Goal: Task Accomplishment & Management: Manage account settings

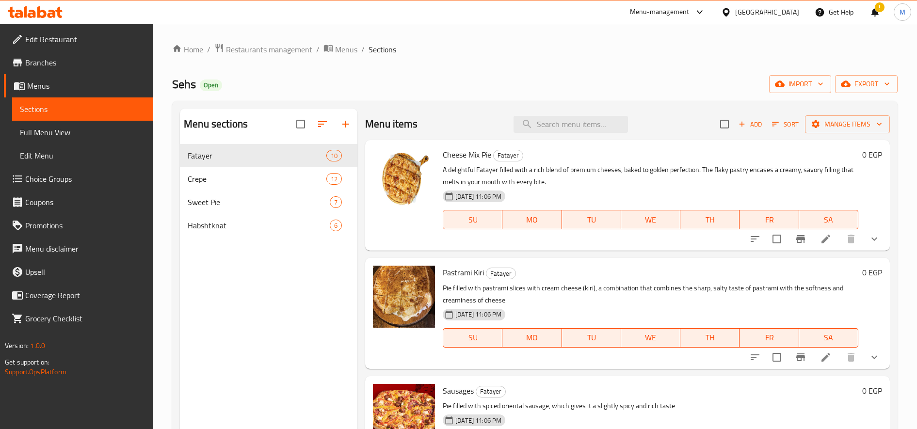
scroll to position [404, 0]
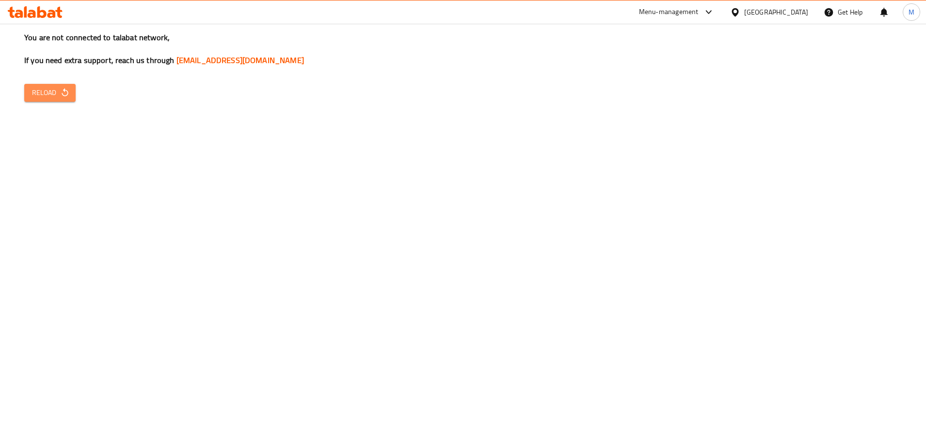
click at [72, 95] on button "Reload" at bounding box center [49, 93] width 51 height 18
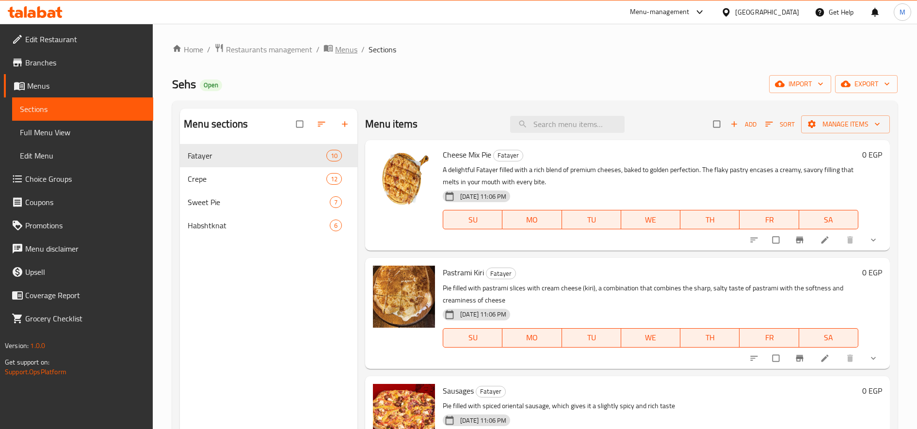
click at [344, 48] on span "Menus" at bounding box center [346, 50] width 22 height 12
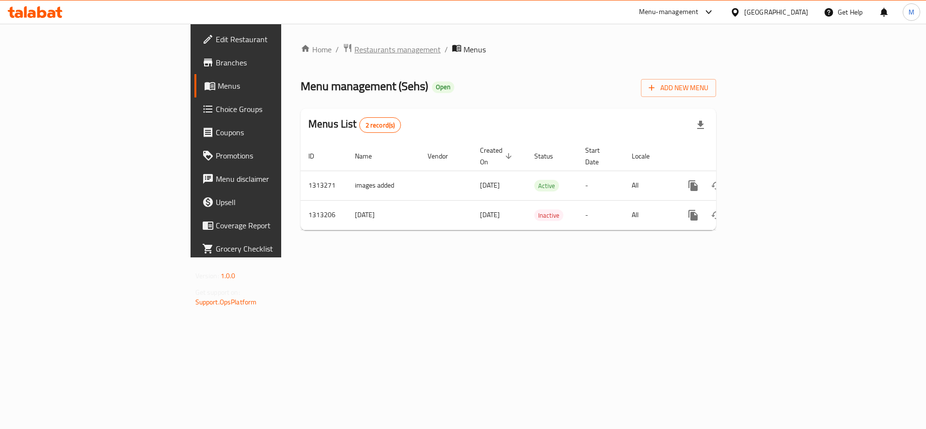
click at [354, 51] on span "Restaurants management" at bounding box center [397, 50] width 86 height 12
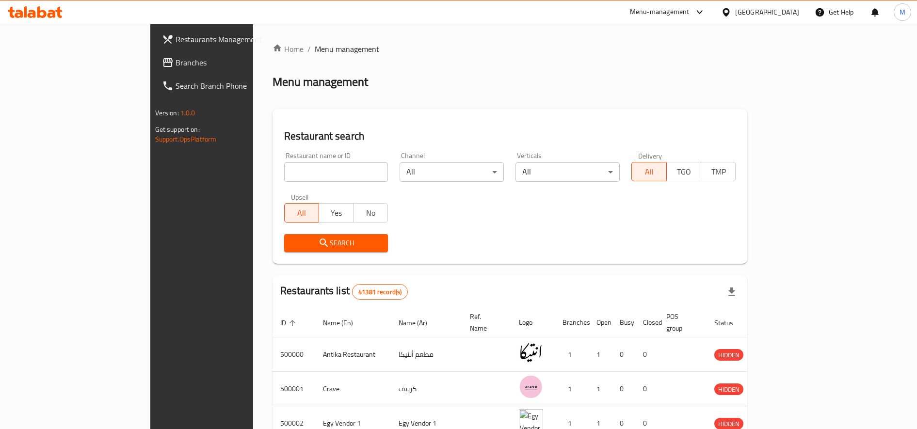
click at [284, 168] on input "search" at bounding box center [336, 171] width 104 height 19
paste input "688077"
type input "688077"
click button "Search" at bounding box center [336, 243] width 104 height 18
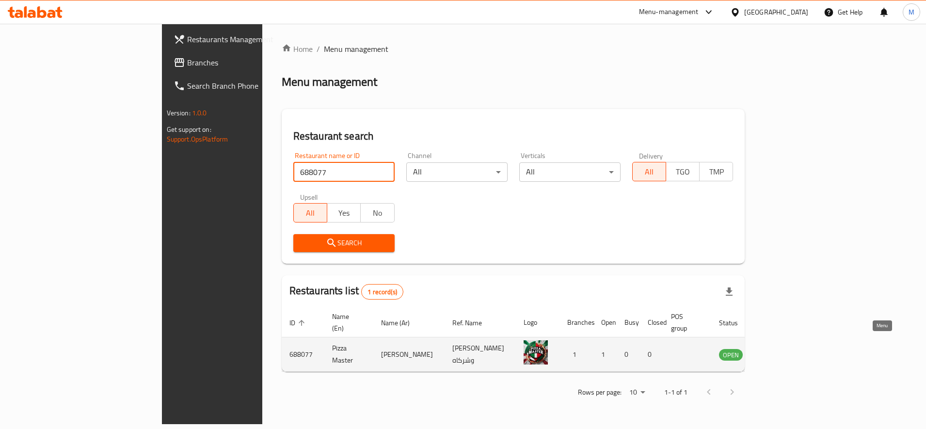
click at [782, 349] on icon "enhanced table" at bounding box center [776, 355] width 12 height 12
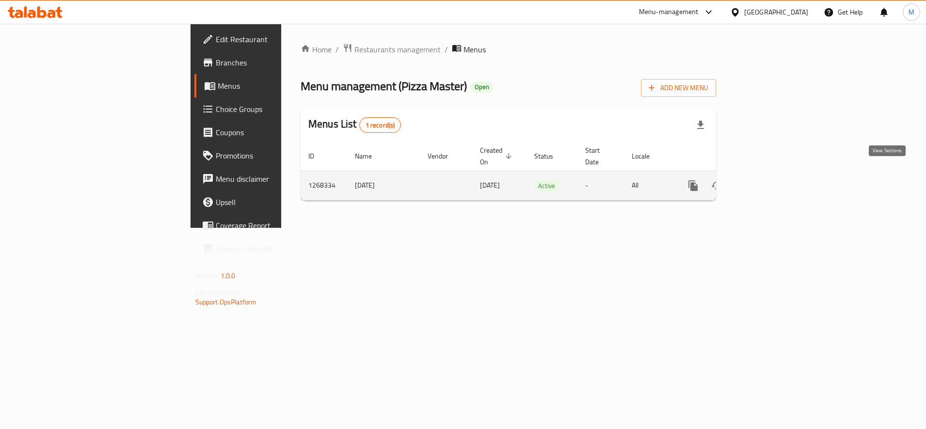
click at [769, 180] on icon "enhanced table" at bounding box center [763, 186] width 12 height 12
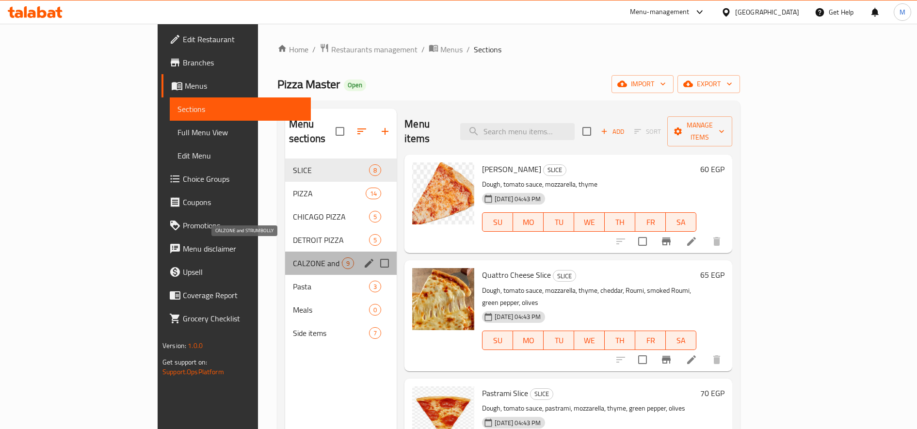
click at [293, 257] on span "CALZONE and STRUMBOLLY" at bounding box center [317, 263] width 49 height 12
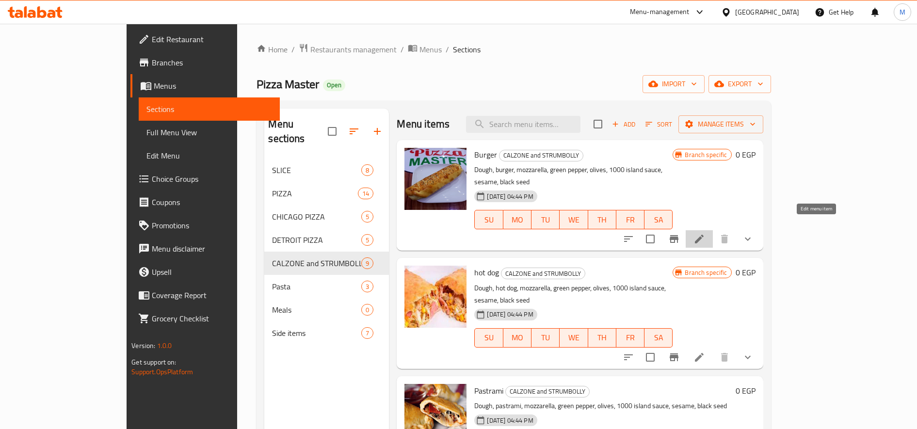
click at [703, 235] on icon at bounding box center [699, 239] width 9 height 9
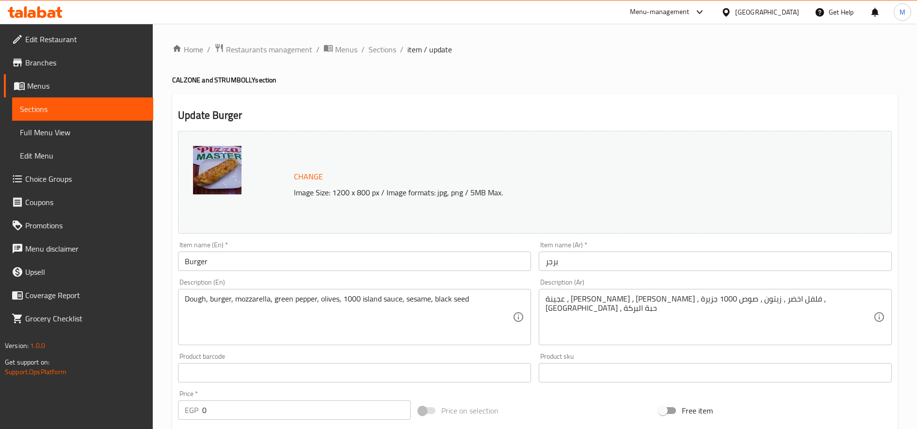
scroll to position [286, 0]
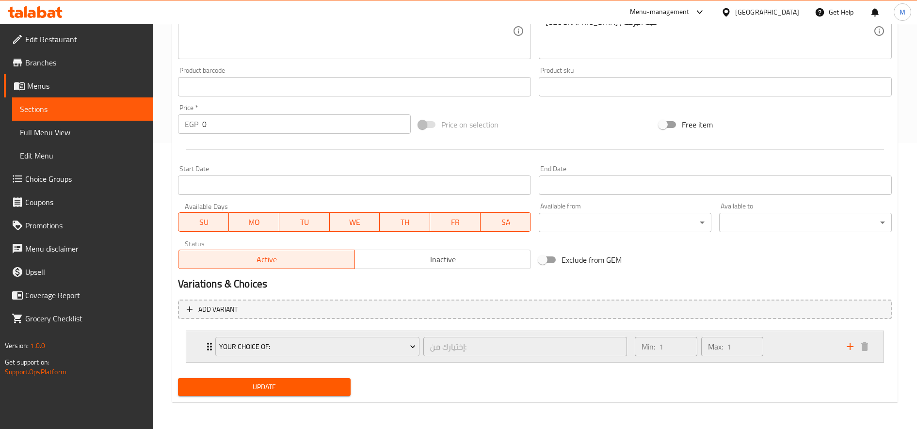
click at [806, 357] on div "Min: 1 ​ Max: 1 ​" at bounding box center [735, 346] width 212 height 31
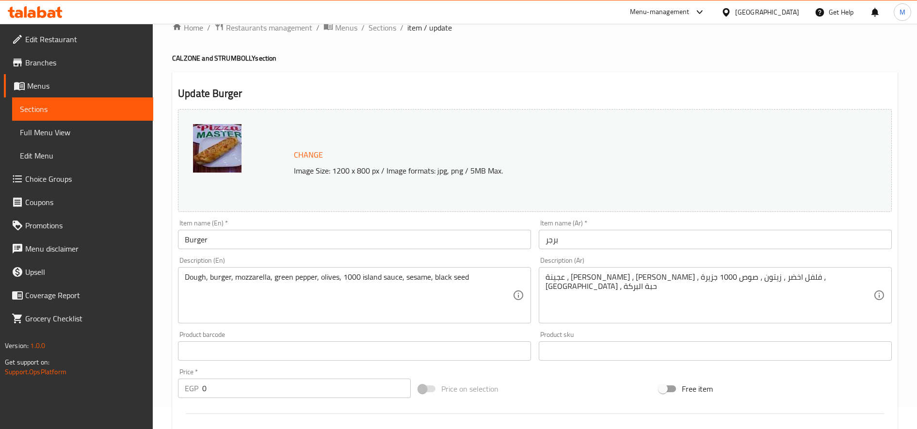
scroll to position [0, 0]
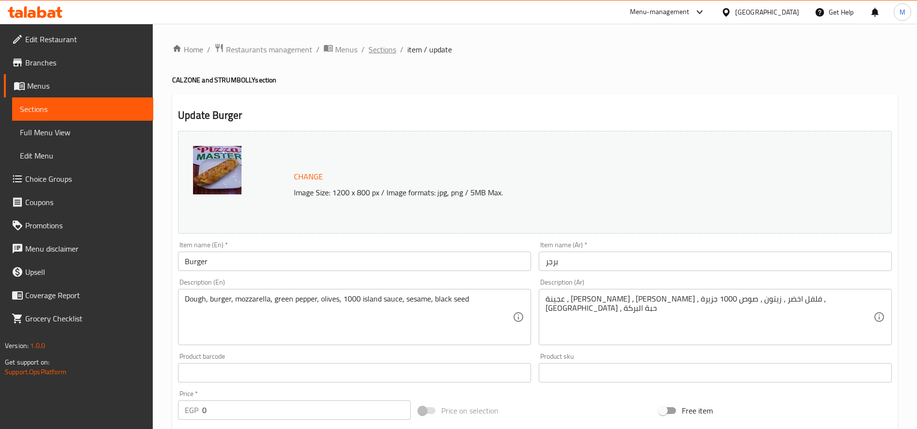
click at [384, 55] on span "Sections" at bounding box center [382, 50] width 28 height 12
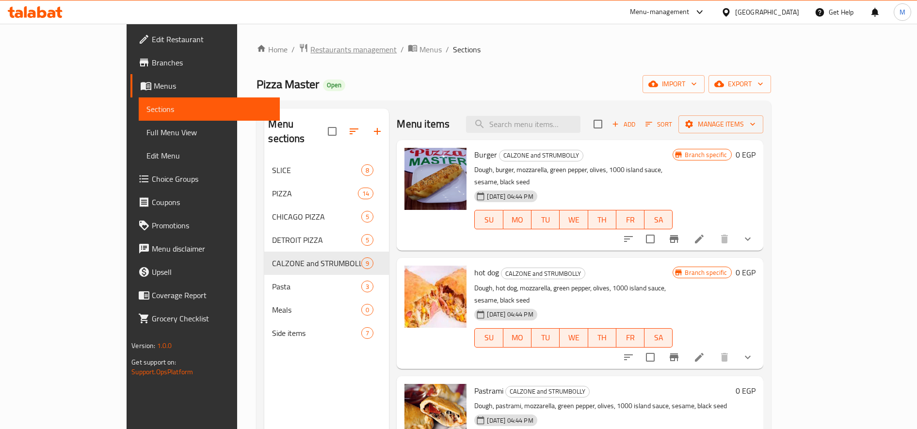
click at [310, 50] on span "Restaurants management" at bounding box center [353, 50] width 86 height 12
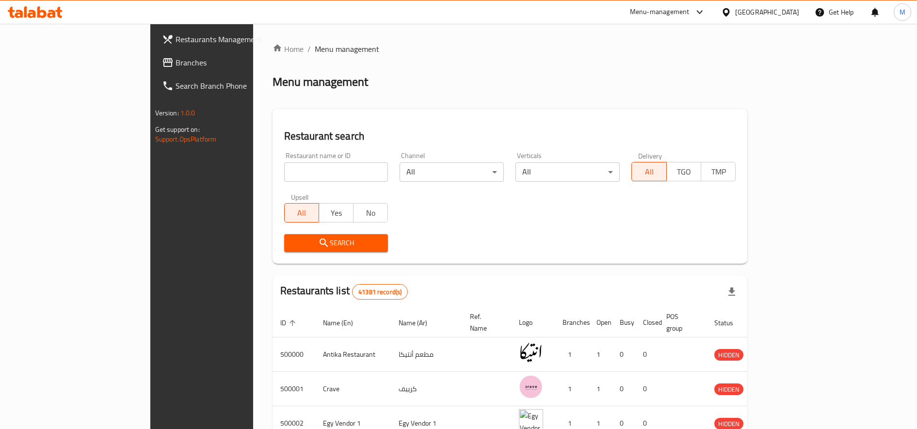
click at [284, 173] on input "search" at bounding box center [336, 171] width 104 height 19
paste input "697206"
type input "697206"
click button "Search" at bounding box center [336, 243] width 104 height 18
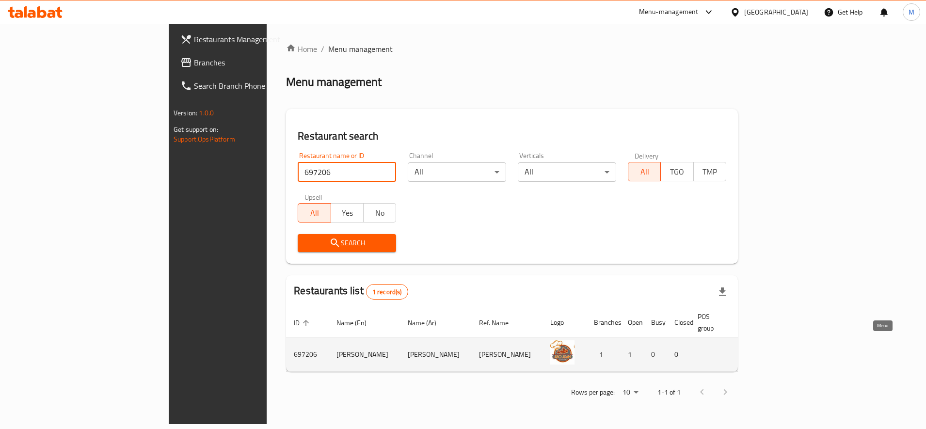
click at [808, 351] on icon "enhanced table" at bounding box center [802, 355] width 11 height 8
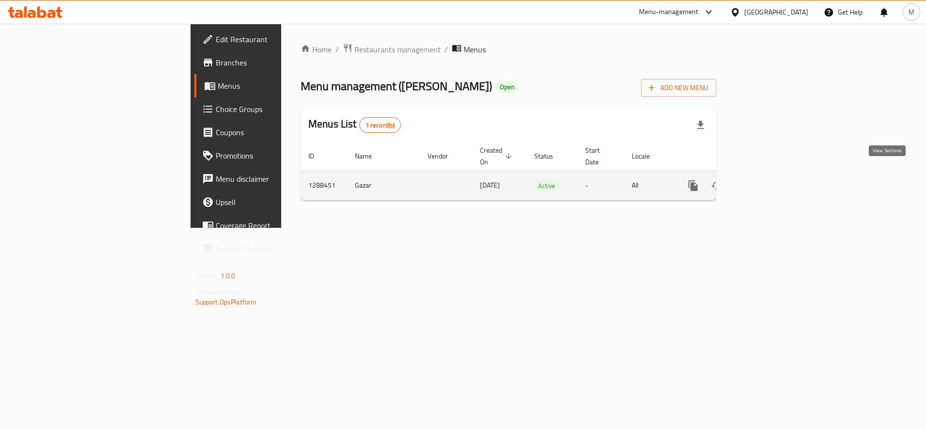
click at [769, 180] on icon "enhanced table" at bounding box center [763, 186] width 12 height 12
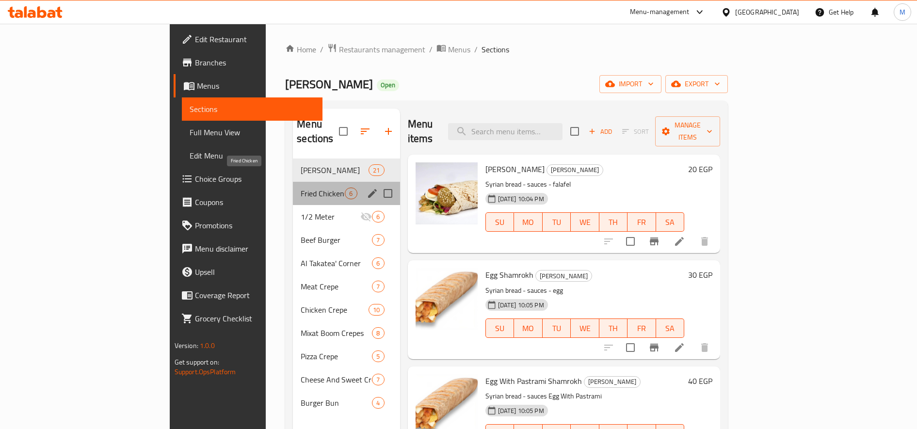
click at [301, 188] on span "Fried Chicken" at bounding box center [323, 194] width 44 height 12
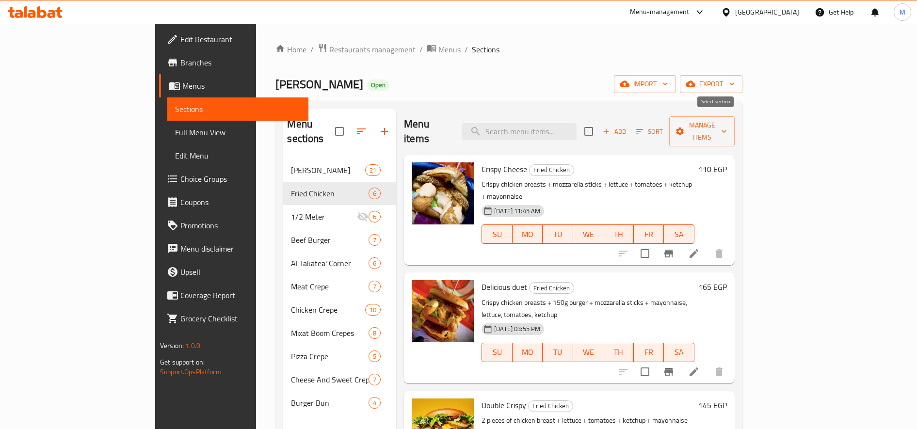
click at [599, 123] on input "checkbox" at bounding box center [588, 131] width 20 height 20
checkbox input "true"
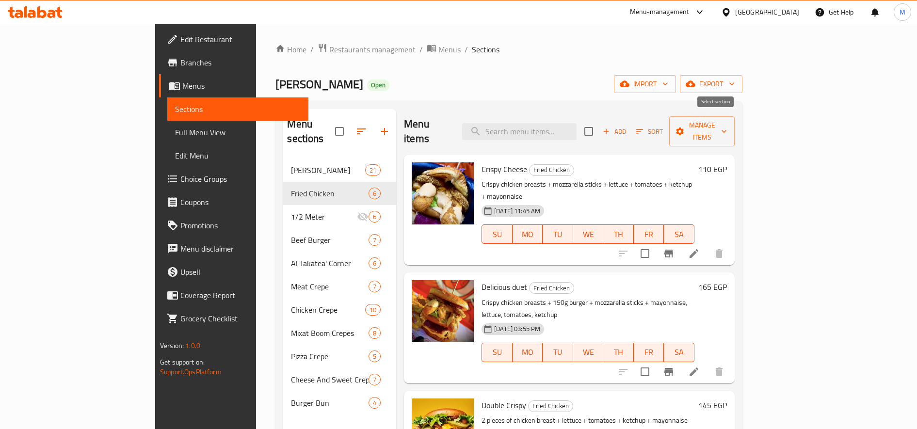
checkbox input "true"
click at [727, 124] on span "Manage items" at bounding box center [702, 131] width 50 height 24
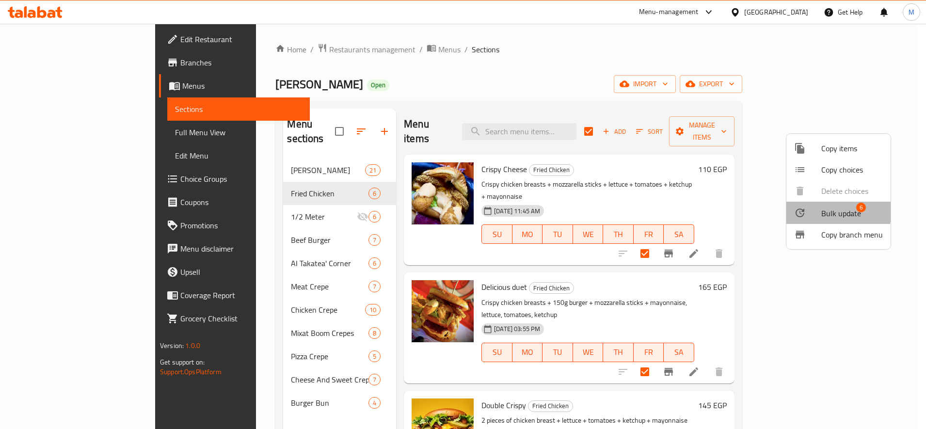
click at [831, 210] on span "Bulk update" at bounding box center [841, 213] width 40 height 12
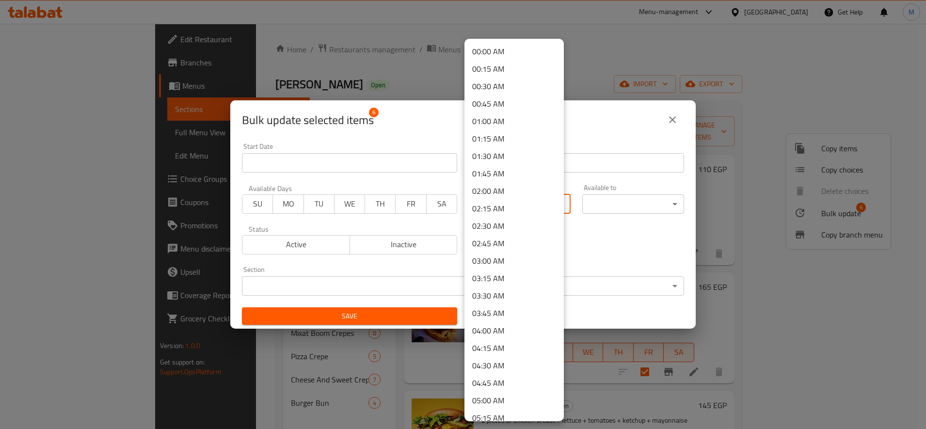
click at [498, 210] on body "​ Menu-management [GEOGRAPHIC_DATA] Get Help M Edit Restaurant Branches Menus S…" at bounding box center [463, 226] width 926 height 405
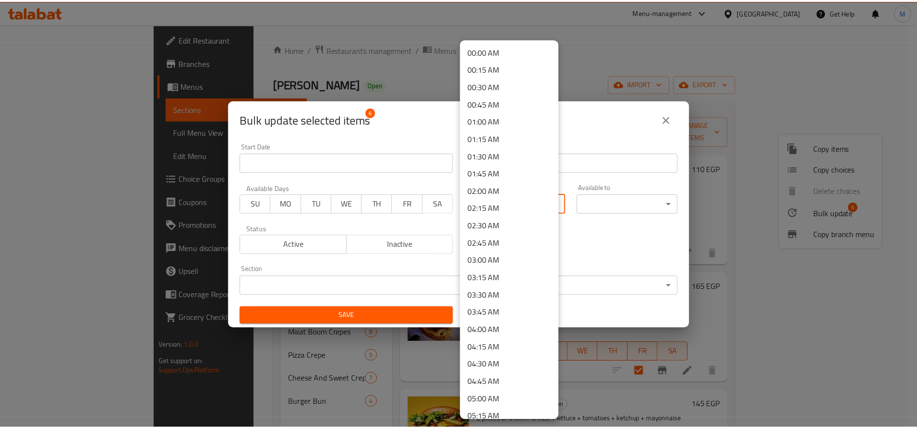
scroll to position [520, 0]
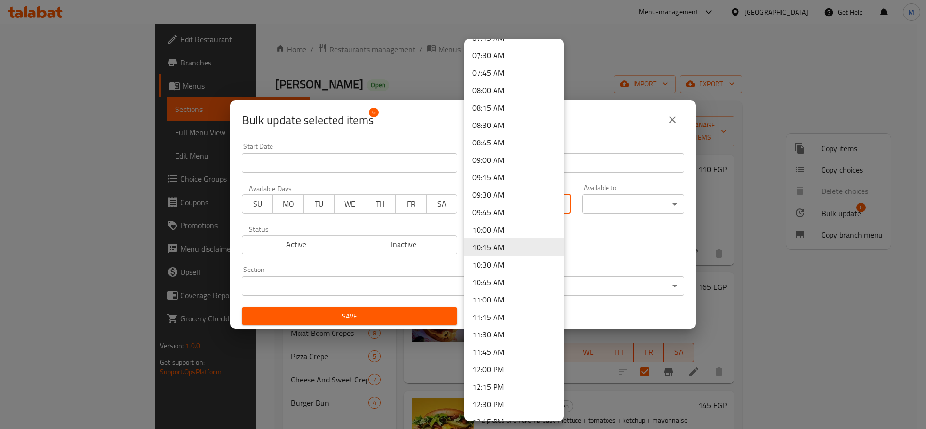
click at [500, 231] on li "10:00 AM" at bounding box center [513, 229] width 99 height 17
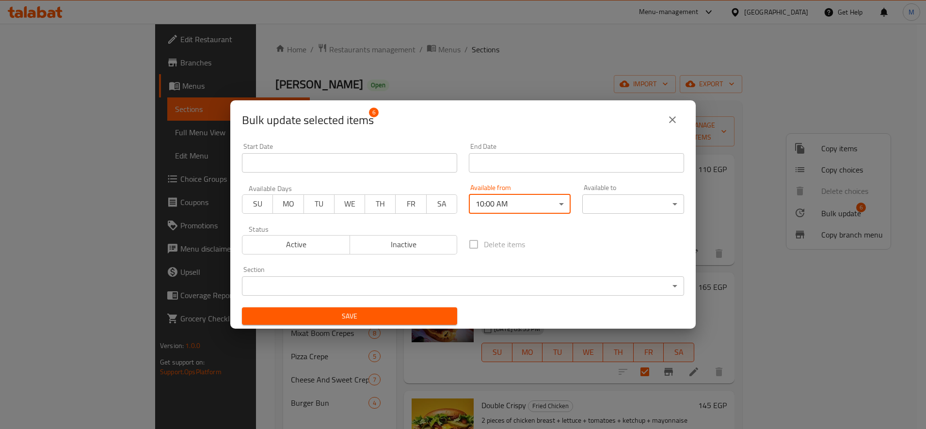
click at [613, 207] on body "​ Menu-management [GEOGRAPHIC_DATA] Get Help M Edit Restaurant Branches Menus S…" at bounding box center [463, 226] width 926 height 405
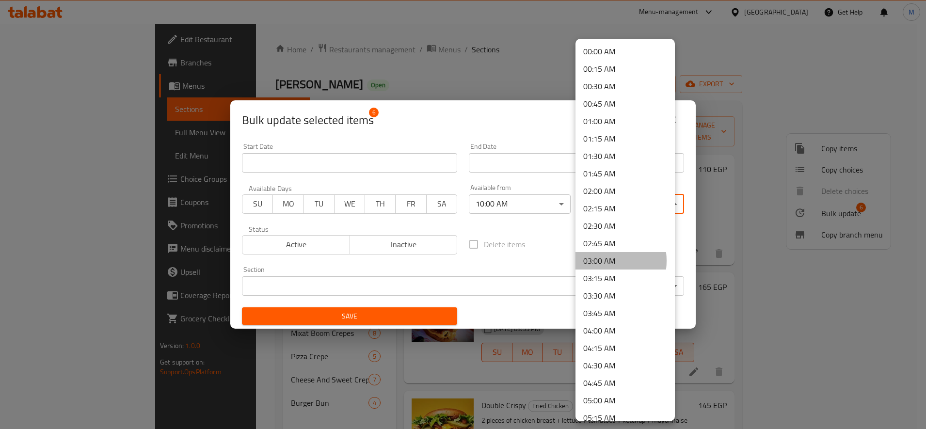
click at [598, 261] on li "03:00 AM" at bounding box center [624, 260] width 99 height 17
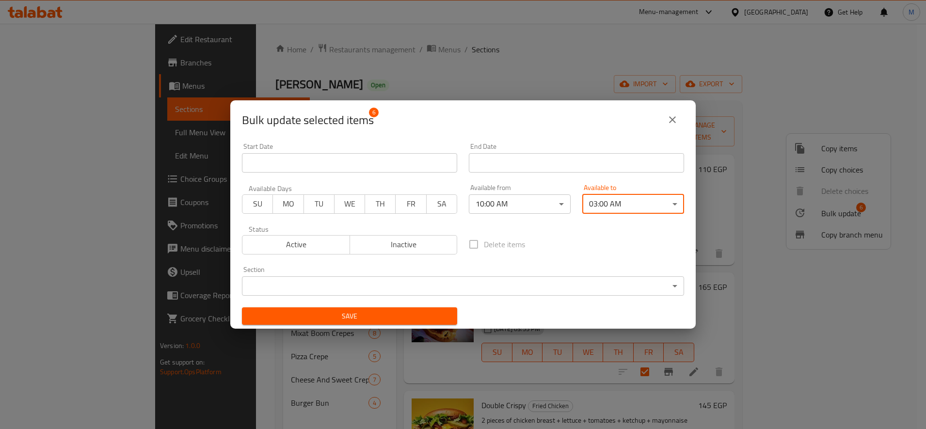
click at [379, 284] on body "​ Menu-management [GEOGRAPHIC_DATA] Get Help M Edit Restaurant Branches Menus S…" at bounding box center [463, 226] width 926 height 405
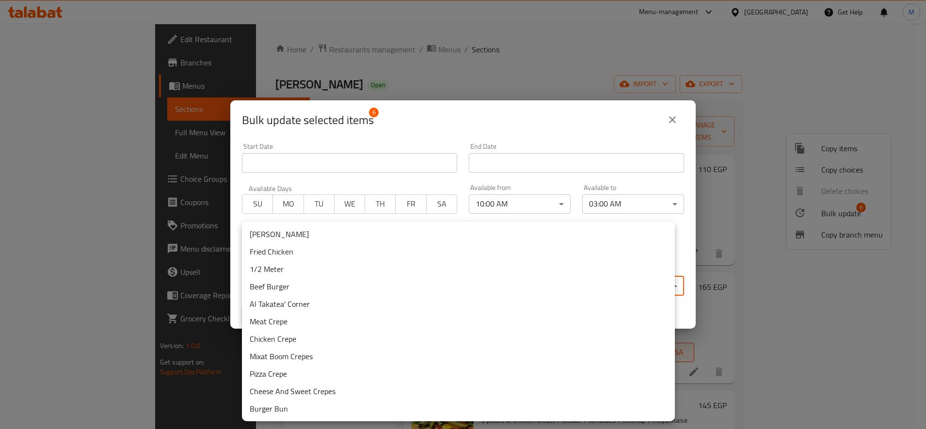
click at [466, 137] on div at bounding box center [463, 214] width 926 height 429
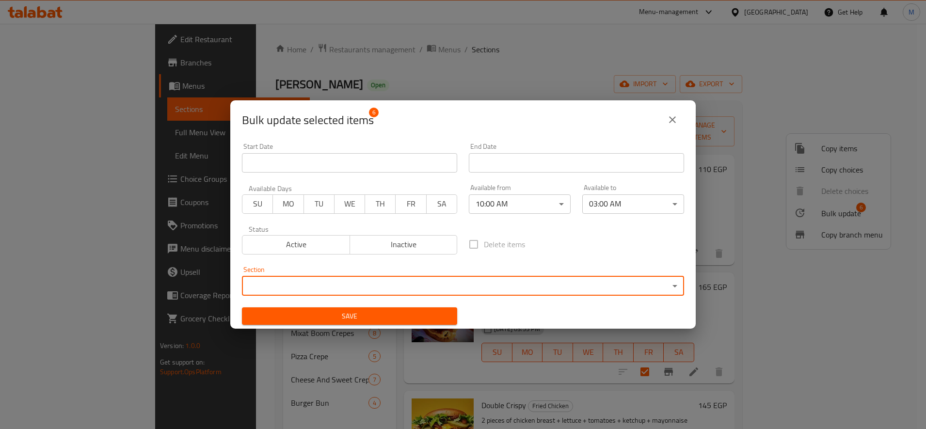
click at [438, 278] on body "​ Menu-management [GEOGRAPHIC_DATA] Get Help M Edit Restaurant Branches Menus S…" at bounding box center [463, 226] width 926 height 405
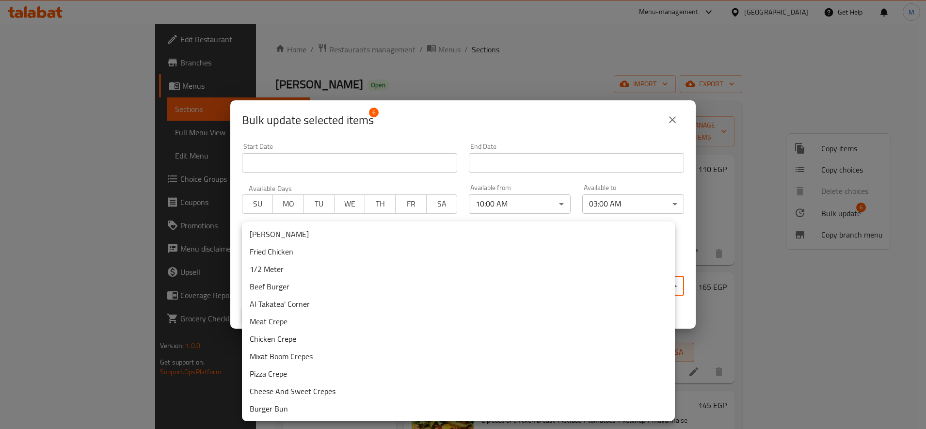
click at [445, 110] on div at bounding box center [463, 214] width 926 height 429
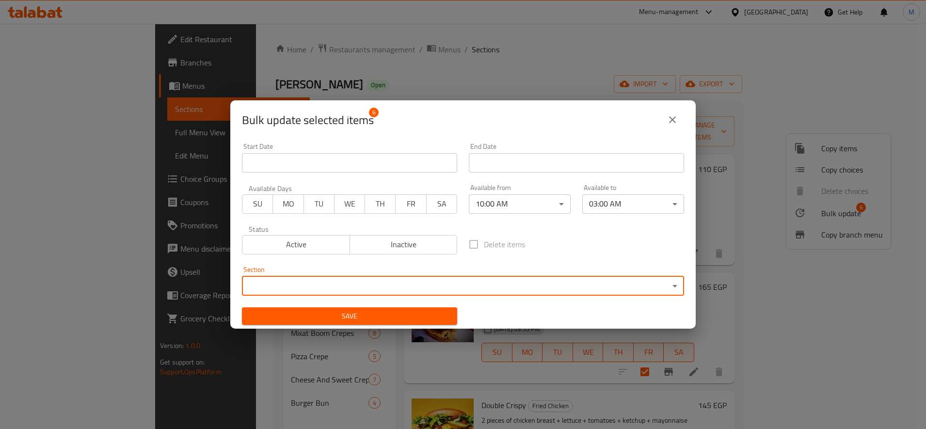
click at [377, 319] on span "Save" at bounding box center [350, 316] width 200 height 12
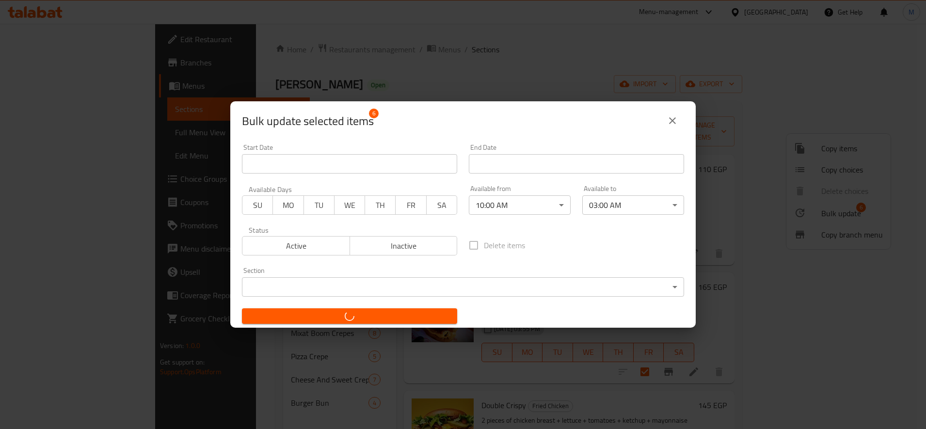
checkbox input "false"
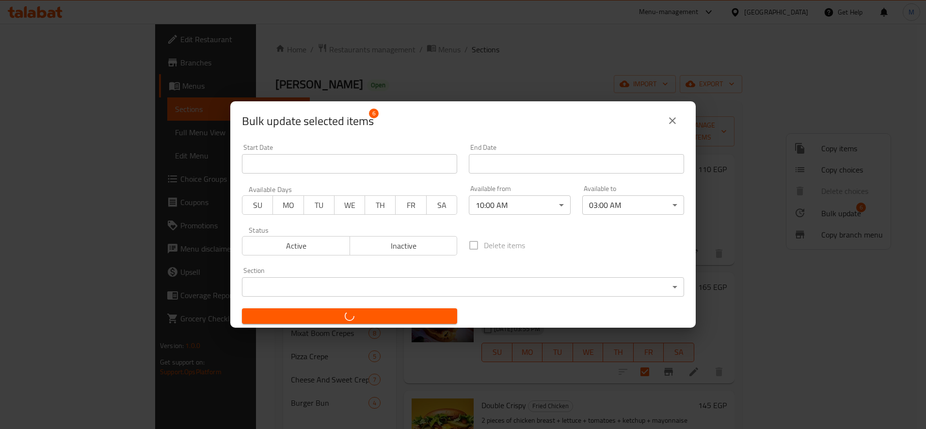
checkbox input "false"
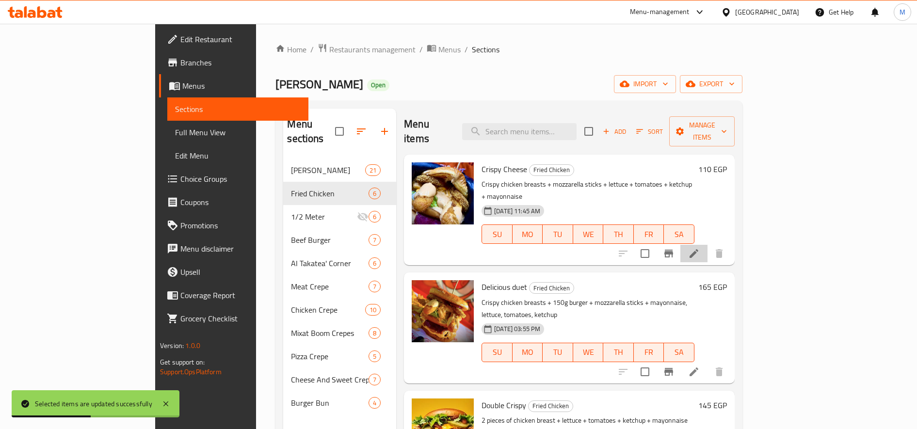
click at [707, 245] on li at bounding box center [693, 253] width 27 height 17
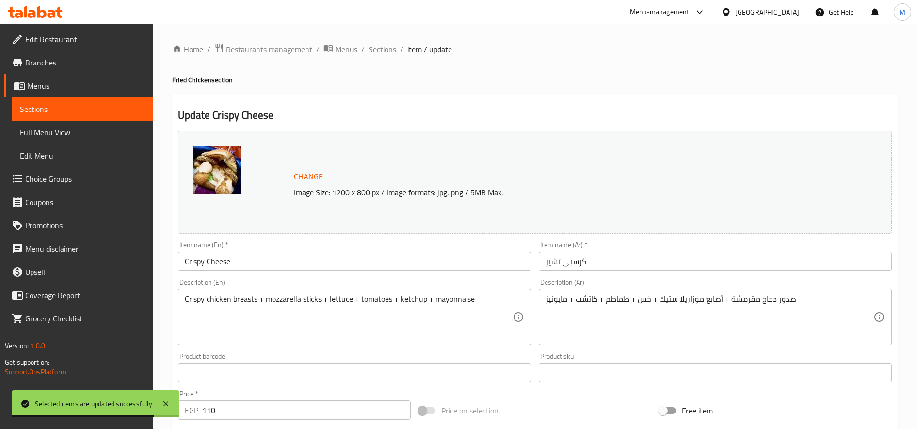
click at [387, 53] on span "Sections" at bounding box center [382, 50] width 28 height 12
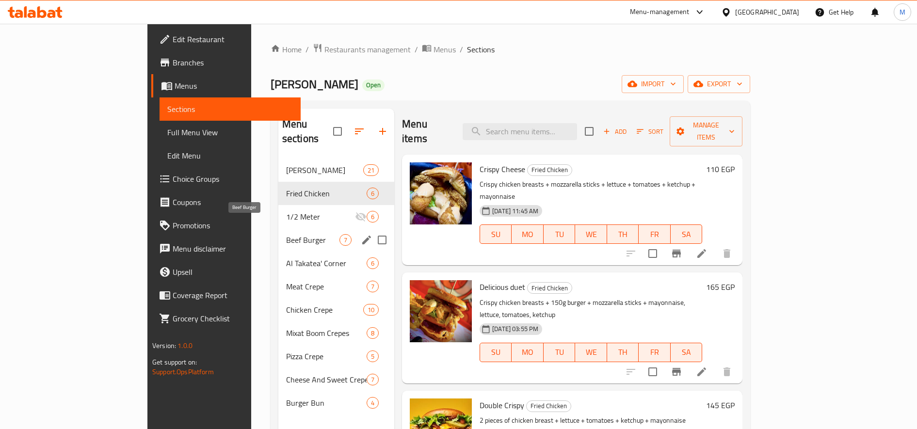
click at [286, 234] on span "Beef Burger" at bounding box center [312, 240] width 53 height 12
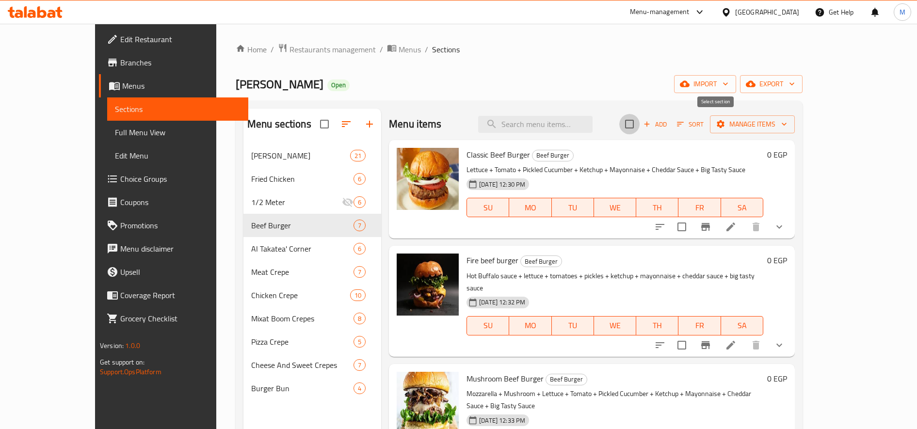
click at [639, 121] on input "checkbox" at bounding box center [629, 124] width 20 height 20
checkbox input "true"
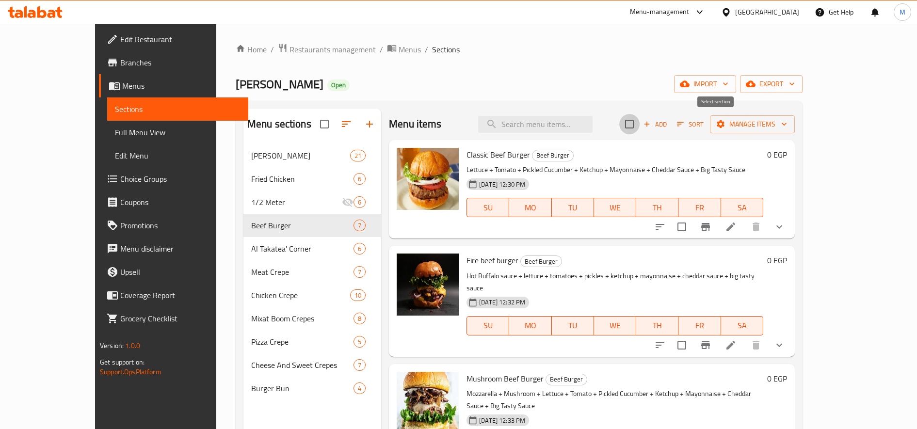
checkbox input "true"
click at [787, 124] on span "Manage items" at bounding box center [752, 124] width 69 height 12
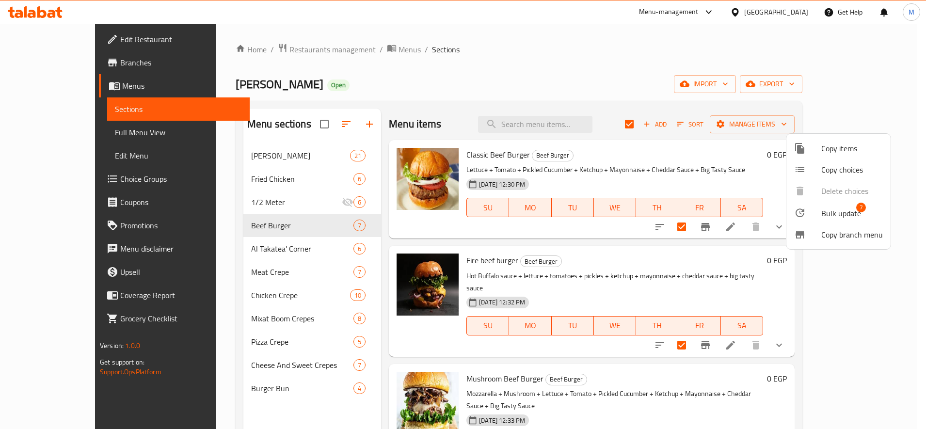
click at [830, 207] on span "Bulk update" at bounding box center [841, 213] width 40 height 12
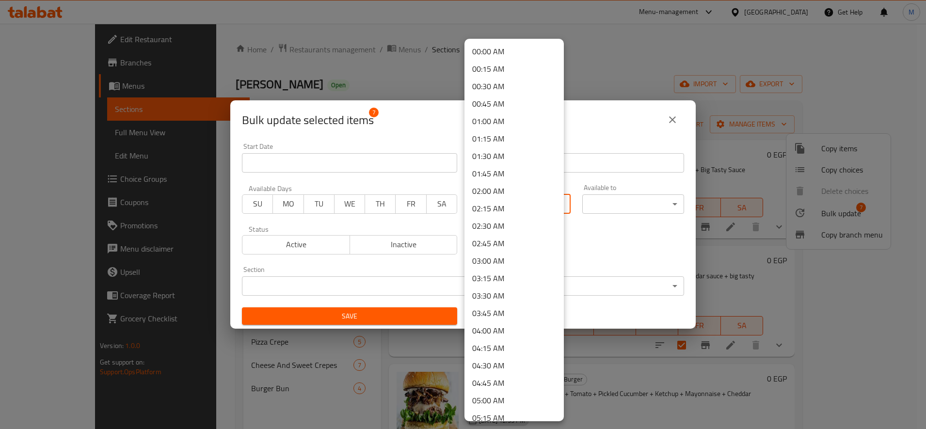
click at [506, 207] on body "​ Menu-management [GEOGRAPHIC_DATA] Get Help M Edit Restaurant Branches Menus S…" at bounding box center [463, 226] width 926 height 405
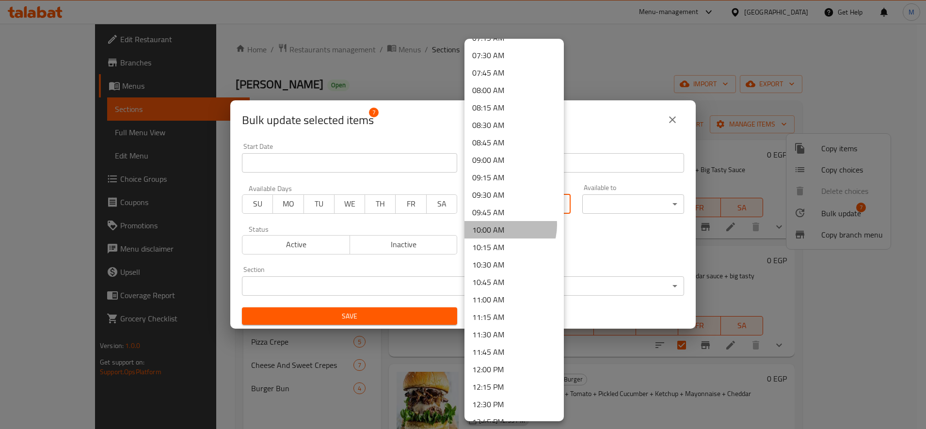
click at [498, 225] on li "10:00 AM" at bounding box center [513, 229] width 99 height 17
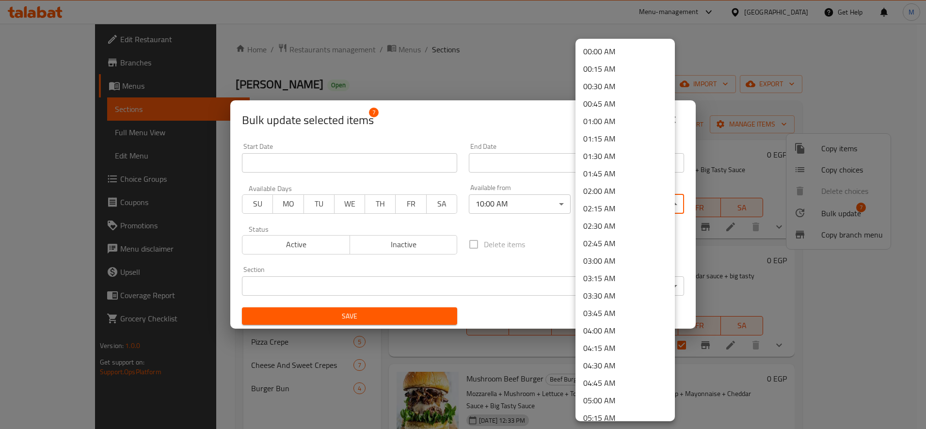
click at [604, 205] on body "​ Menu-management [GEOGRAPHIC_DATA] Get Help M Edit Restaurant Branches Menus S…" at bounding box center [463, 226] width 926 height 405
click at [610, 262] on li "03:00 AM" at bounding box center [624, 260] width 99 height 17
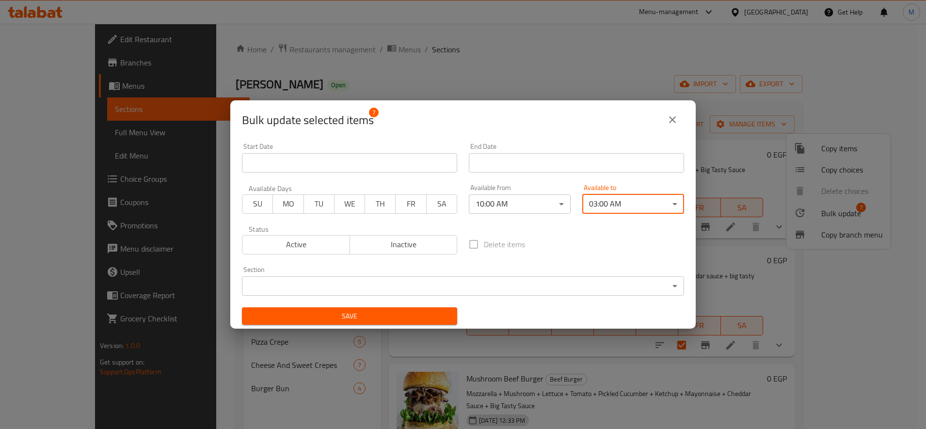
click at [402, 313] on span "Save" at bounding box center [350, 316] width 200 height 12
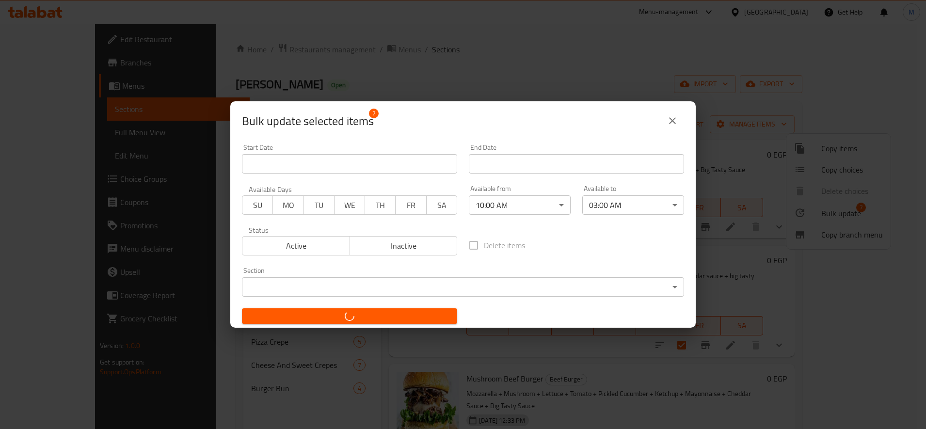
checkbox input "false"
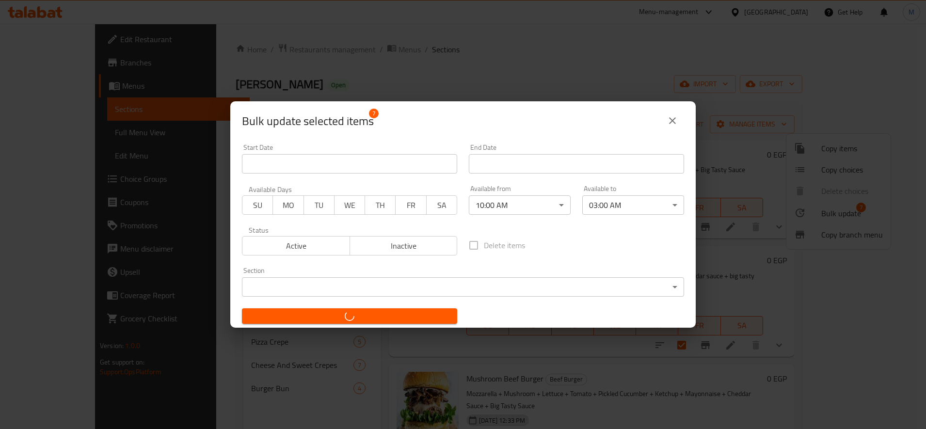
checkbox input "false"
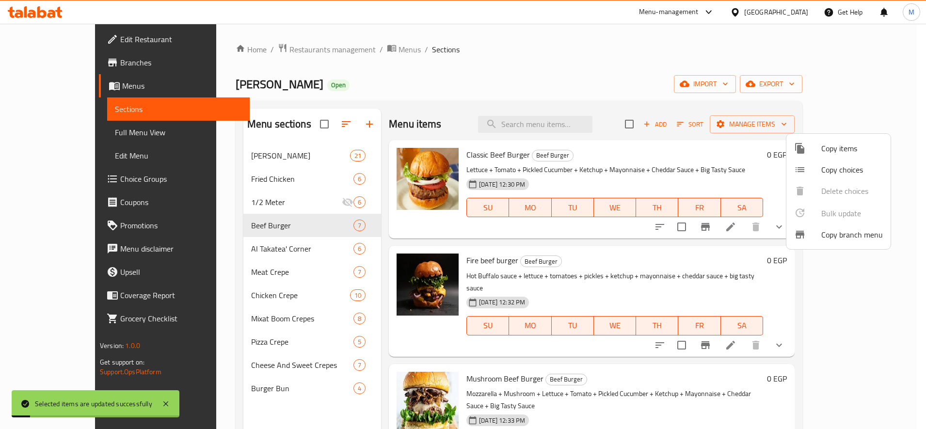
click at [263, 249] on div at bounding box center [463, 214] width 926 height 429
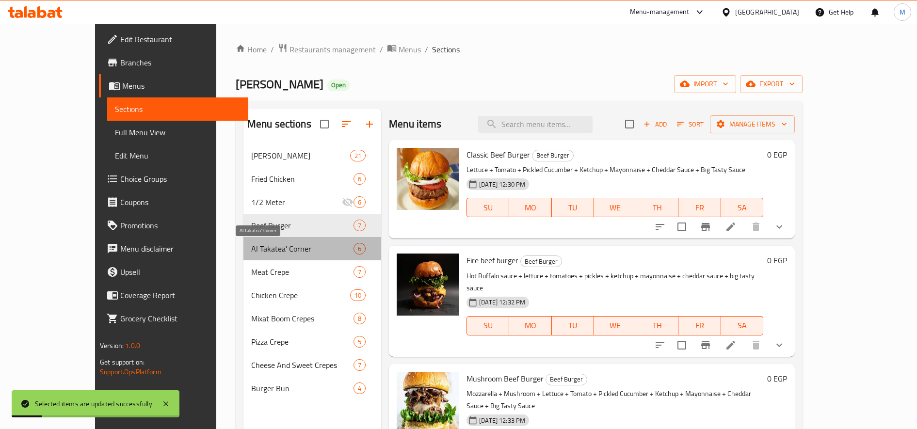
click at [263, 249] on span "Al Takatea' Corner" at bounding box center [302, 249] width 102 height 12
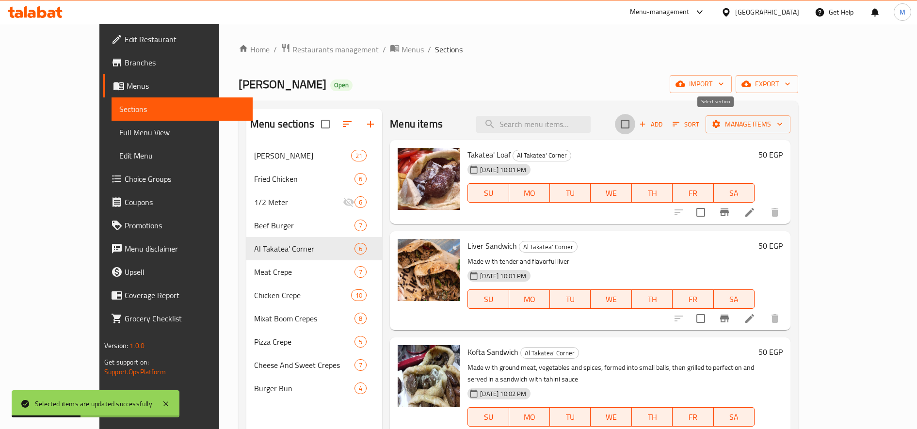
click at [635, 125] on input "checkbox" at bounding box center [625, 124] width 20 height 20
checkbox input "true"
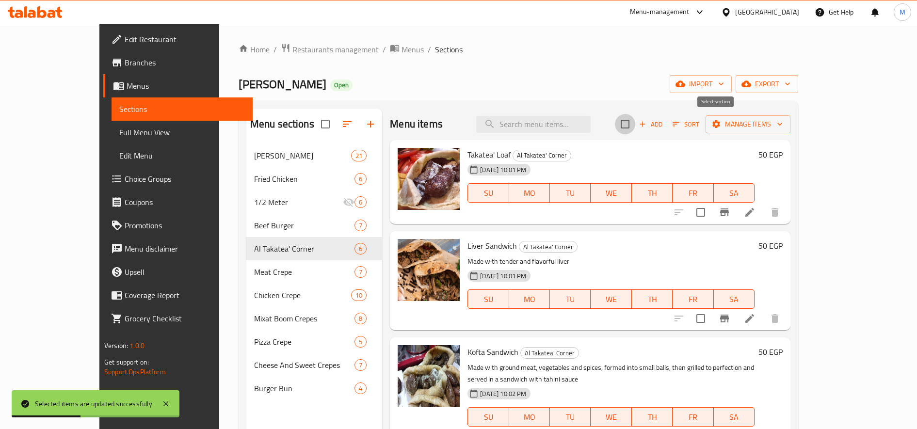
checkbox input "true"
click at [782, 120] on span "Manage items" at bounding box center [747, 124] width 69 height 12
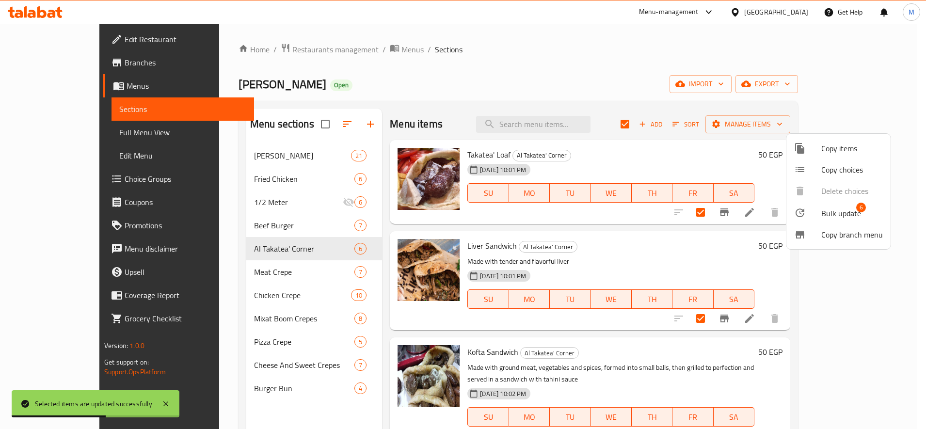
click at [826, 216] on span "Bulk update" at bounding box center [841, 213] width 40 height 12
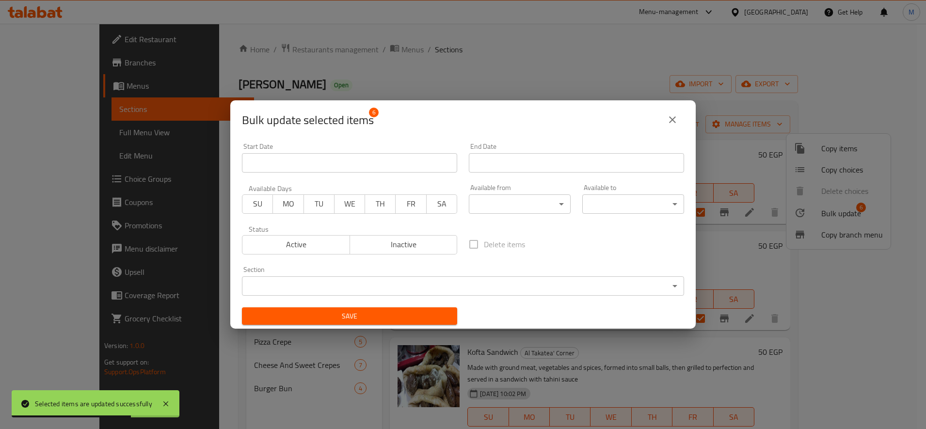
click at [499, 203] on body "Selected items are updated successfully ​ Menu-management [GEOGRAPHIC_DATA] Get…" at bounding box center [463, 226] width 926 height 405
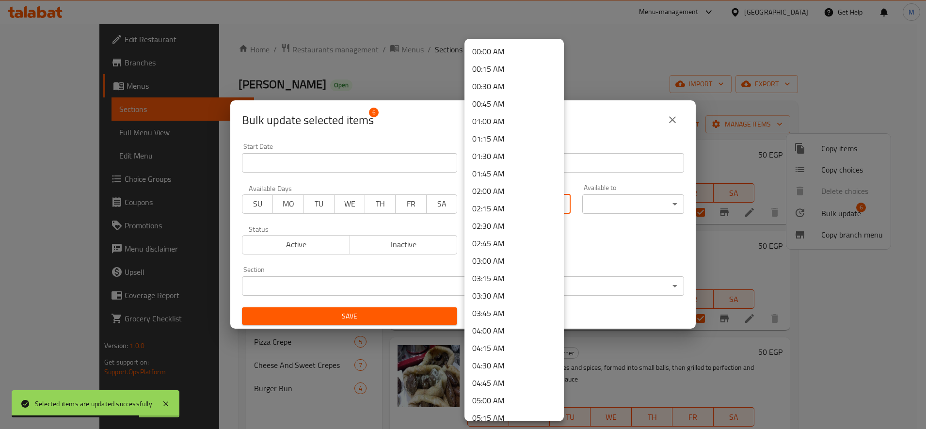
scroll to position [520, 0]
click at [498, 238] on li "10:00 AM" at bounding box center [513, 229] width 99 height 17
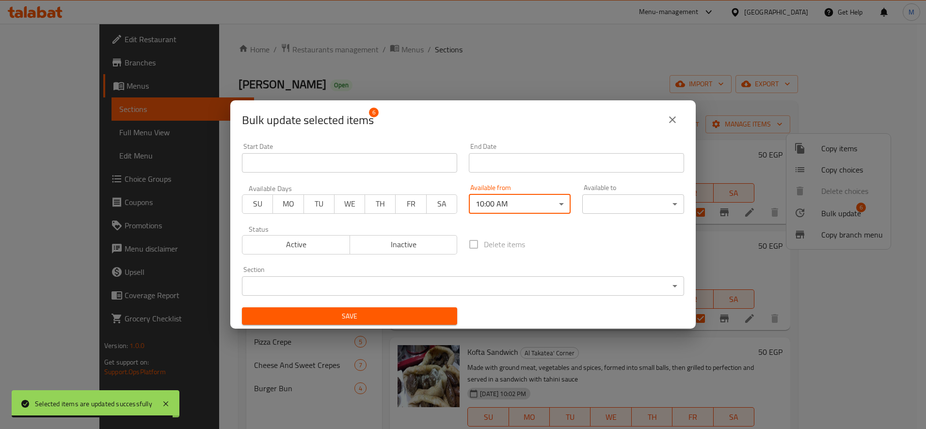
click at [619, 190] on div "Available to ​ ​" at bounding box center [633, 199] width 102 height 30
click at [619, 199] on body "Selected items are updated successfully ​ Menu-management [GEOGRAPHIC_DATA] Get…" at bounding box center [463, 226] width 926 height 405
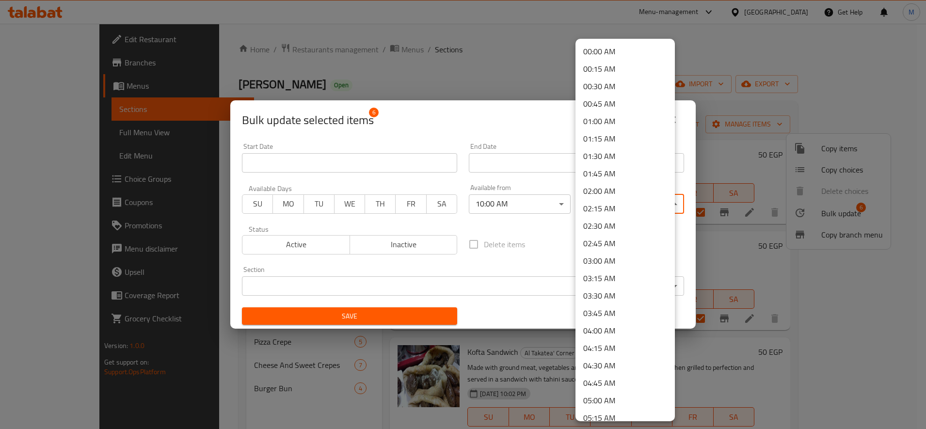
click at [610, 262] on li "03:00 AM" at bounding box center [624, 260] width 99 height 17
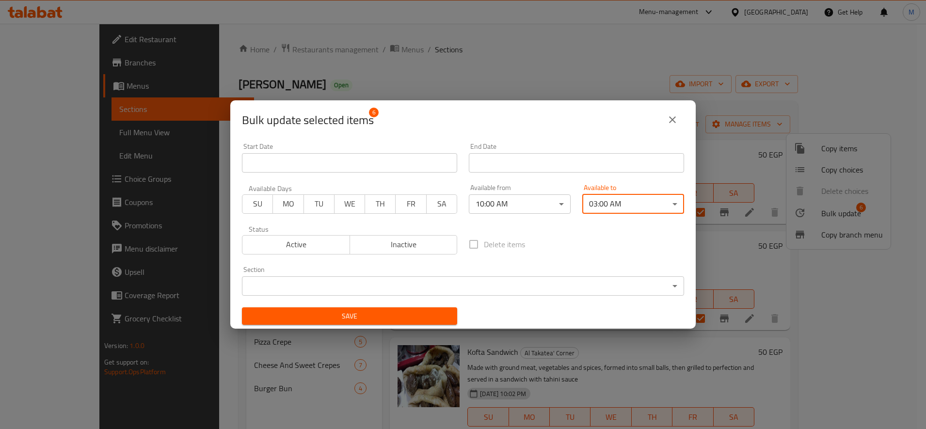
click at [532, 199] on body "​ Menu-management [GEOGRAPHIC_DATA] Get Help M Edit Restaurant Branches Menus S…" at bounding box center [463, 226] width 926 height 405
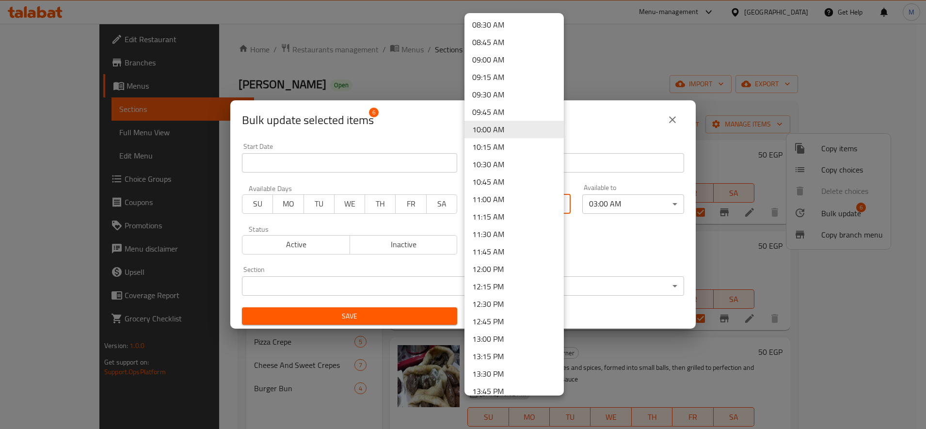
scroll to position [595, 0]
click at [503, 269] on li "12:00 PM" at bounding box center [513, 268] width 99 height 17
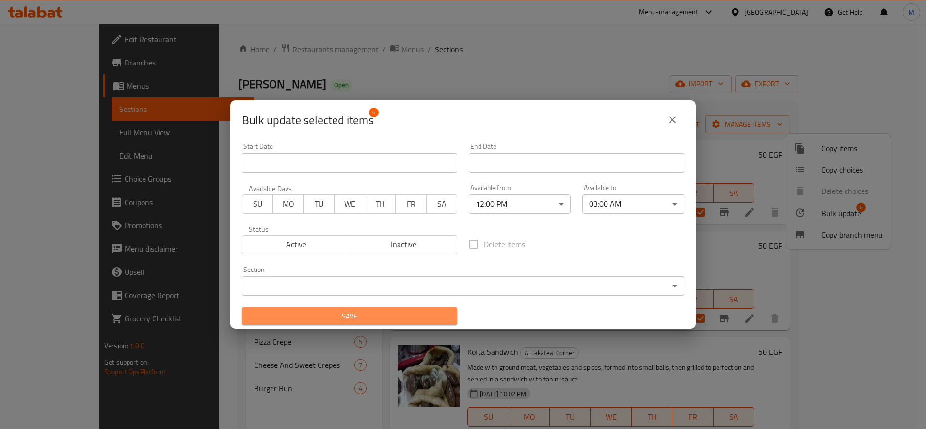
click at [412, 313] on span "Save" at bounding box center [350, 316] width 200 height 12
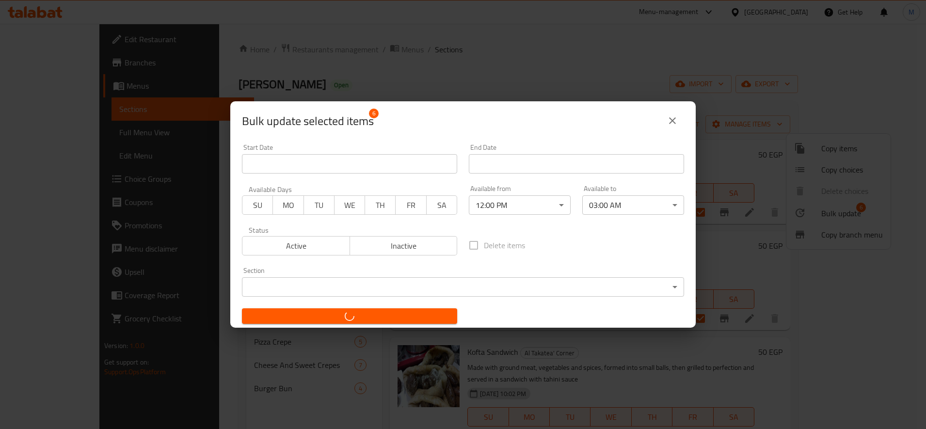
checkbox input "false"
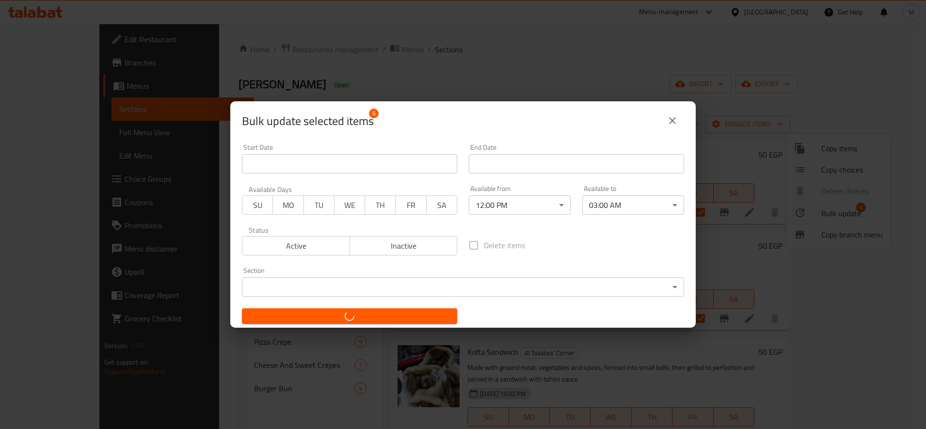
checkbox input "false"
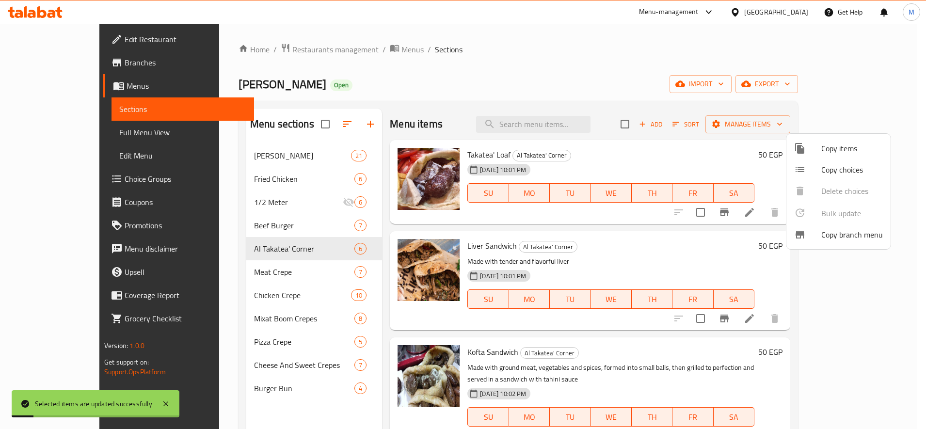
click at [235, 272] on div at bounding box center [463, 214] width 926 height 429
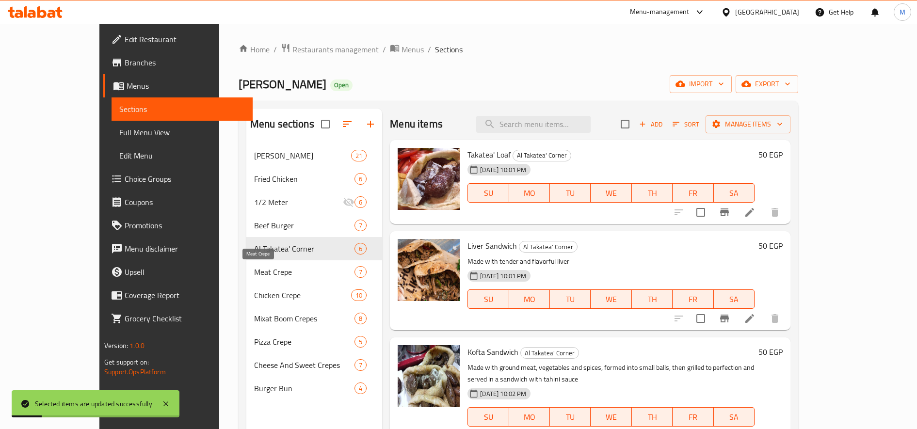
click at [254, 272] on span "Meat Crepe" at bounding box center [304, 272] width 100 height 12
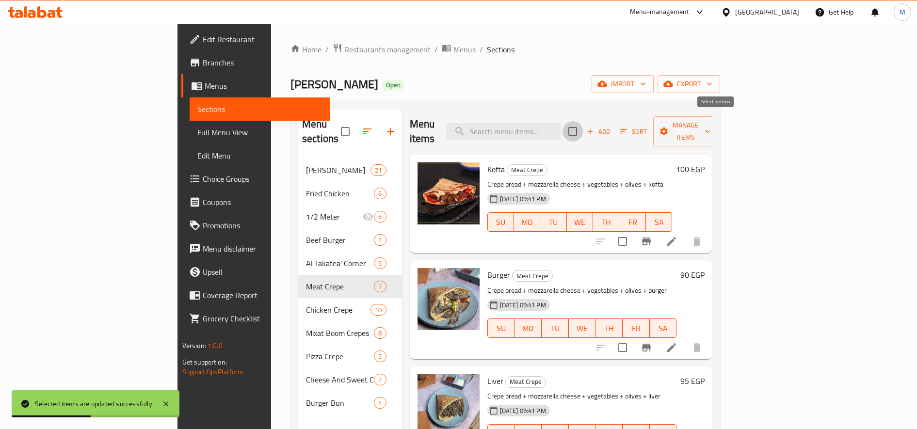
click at [583, 122] on input "checkbox" at bounding box center [572, 131] width 20 height 20
checkbox input "true"
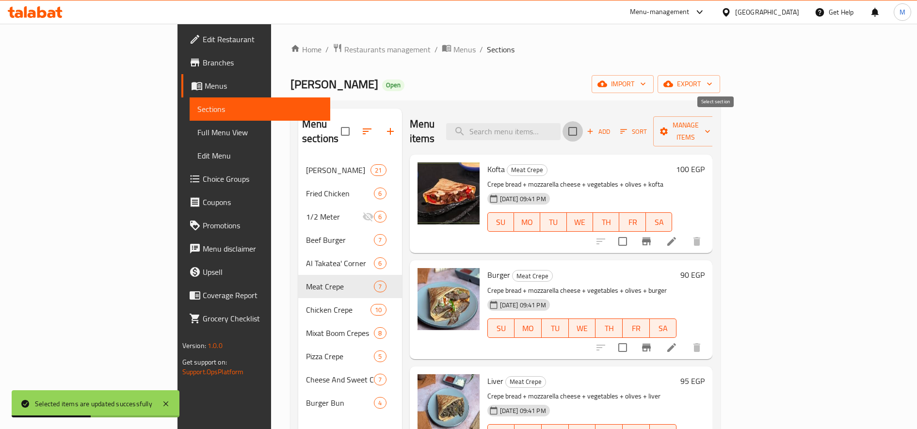
checkbox input "true"
click at [710, 123] on span "Manage items" at bounding box center [685, 131] width 49 height 24
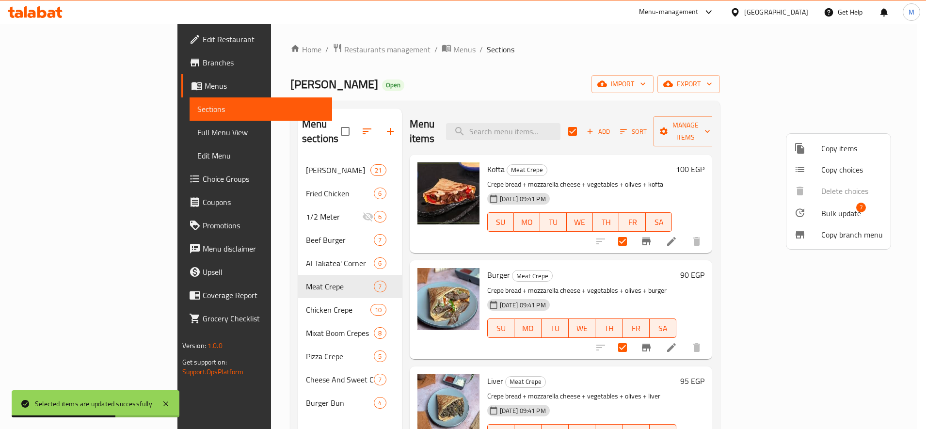
click at [830, 207] on span "Bulk update" at bounding box center [841, 213] width 40 height 12
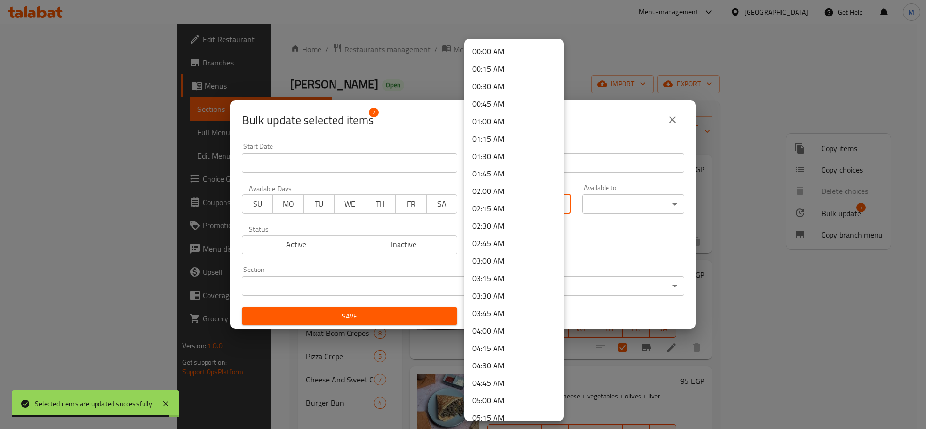
click at [495, 203] on body "Selected items are updated successfully ​ Menu-management [GEOGRAPHIC_DATA] Get…" at bounding box center [463, 226] width 926 height 405
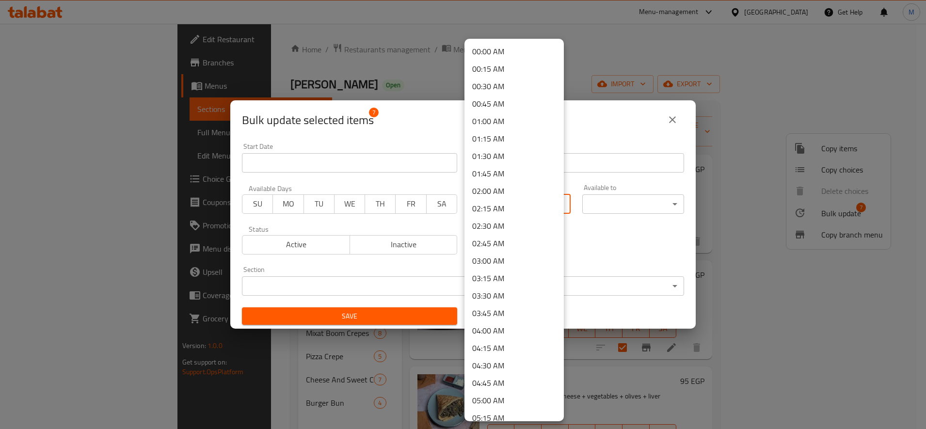
scroll to position [520, 0]
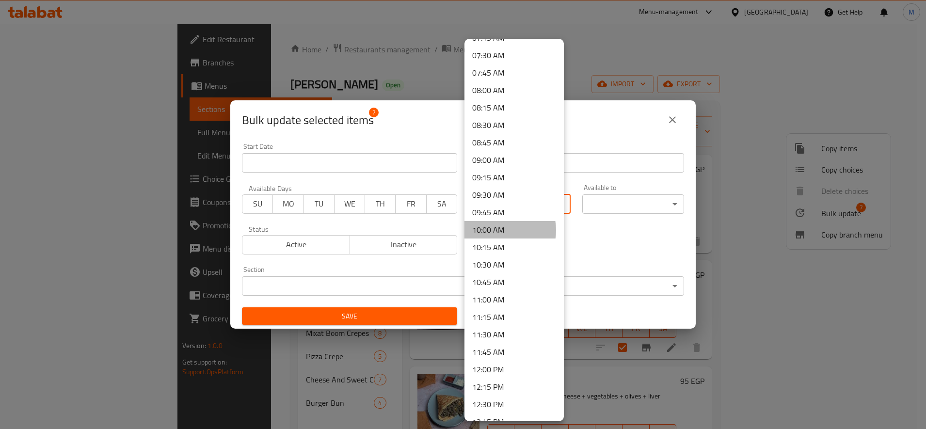
click at [501, 230] on li "10:00 AM" at bounding box center [513, 229] width 99 height 17
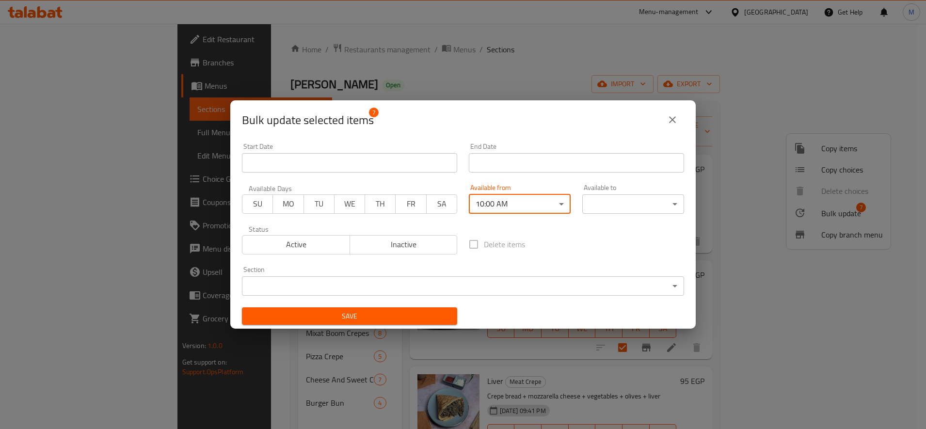
click at [587, 207] on body "​ Menu-management [GEOGRAPHIC_DATA] Get Help M Edit Restaurant Branches Menus S…" at bounding box center [463, 226] width 926 height 405
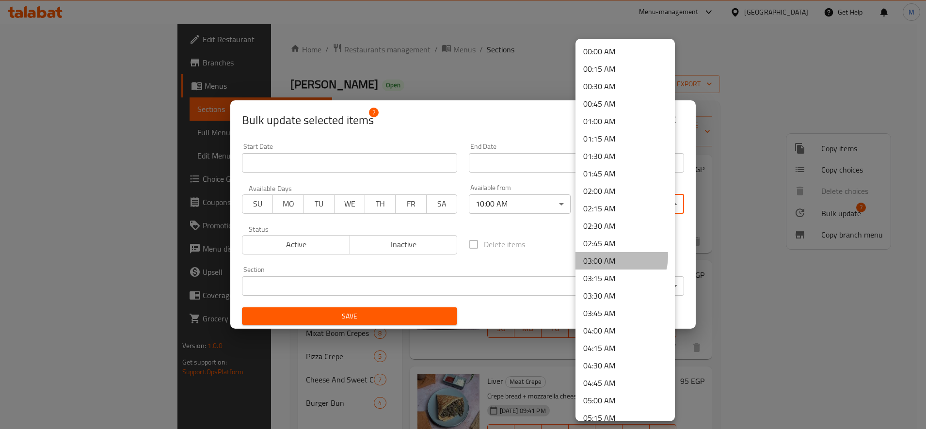
click at [615, 256] on li "03:00 AM" at bounding box center [624, 260] width 99 height 17
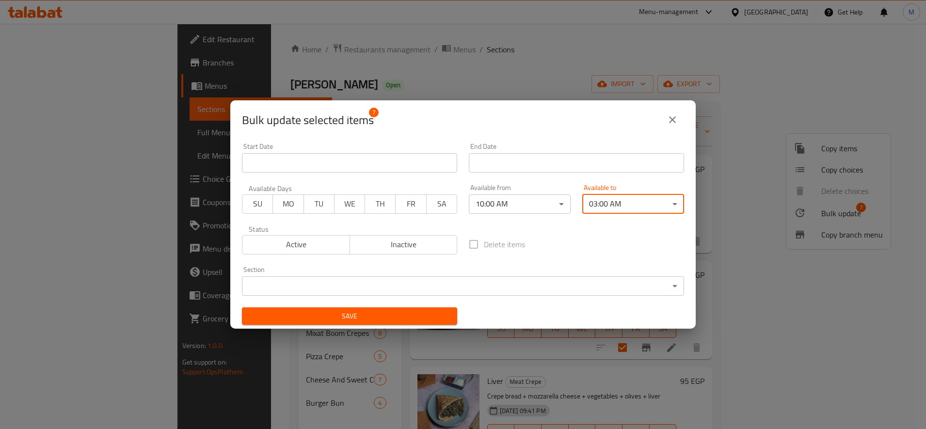
click at [356, 309] on button "Save" at bounding box center [349, 316] width 215 height 18
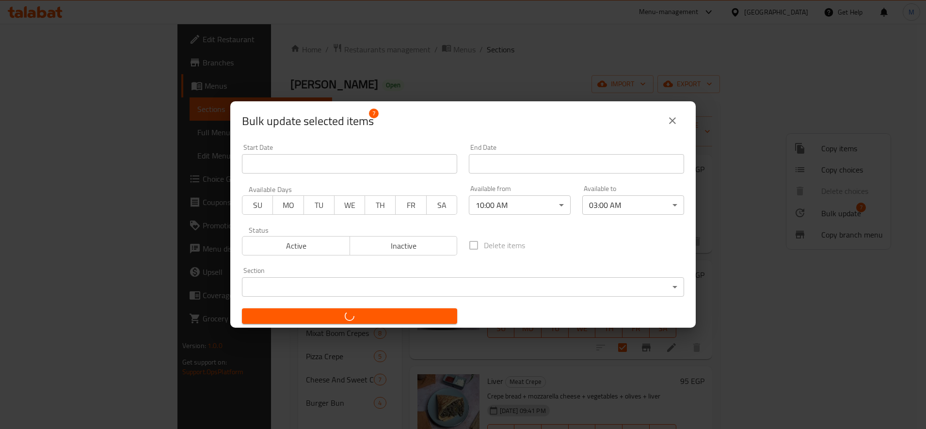
checkbox input "false"
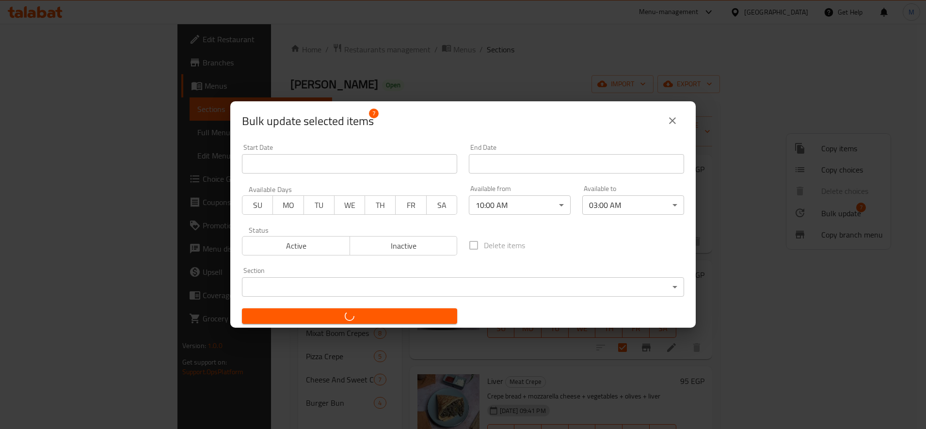
checkbox input "false"
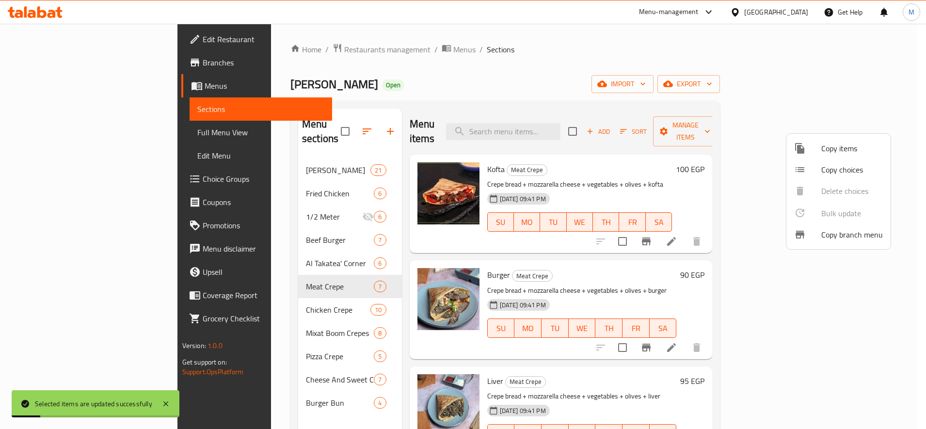
click at [229, 291] on div at bounding box center [463, 214] width 926 height 429
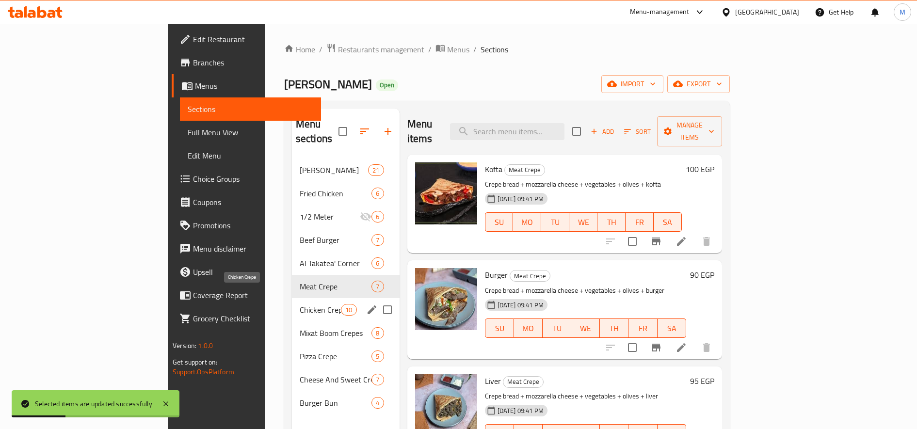
click at [300, 304] on span "Chicken Crepe" at bounding box center [320, 310] width 41 height 12
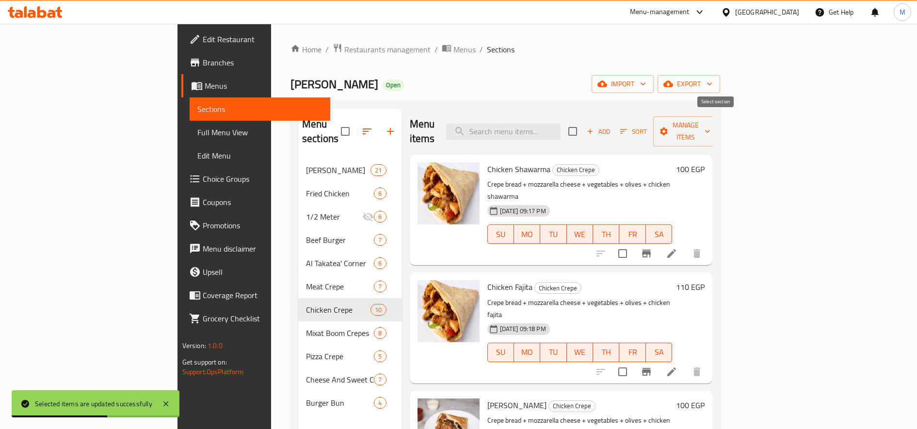
click at [583, 127] on input "checkbox" at bounding box center [572, 131] width 20 height 20
checkbox input "true"
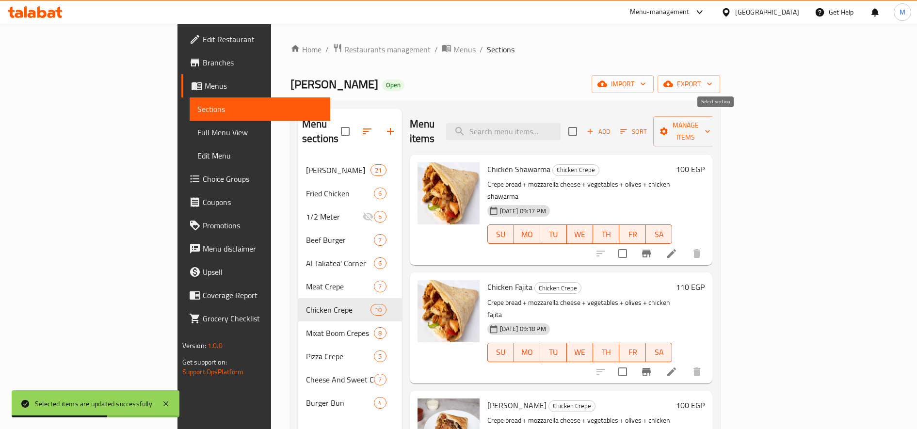
checkbox input "true"
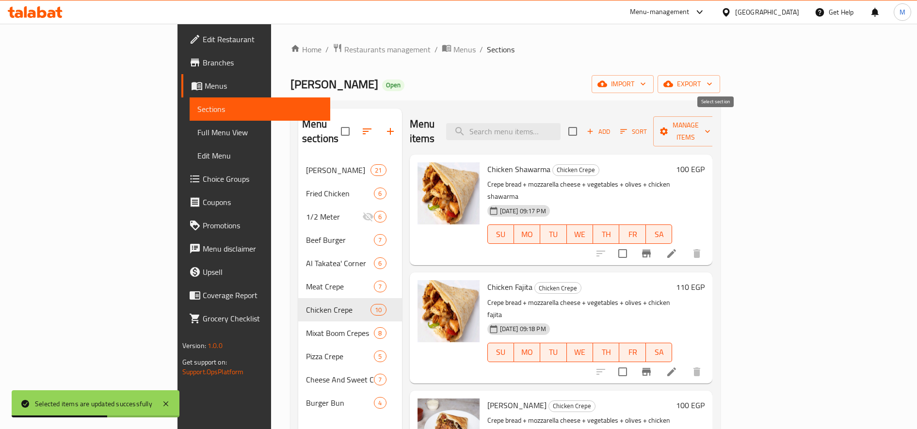
checkbox input "true"
click at [710, 125] on span "Manage items" at bounding box center [685, 131] width 49 height 24
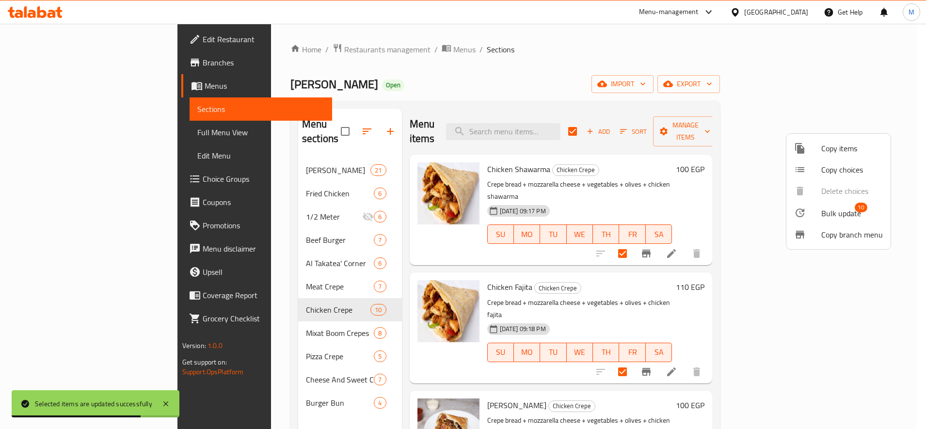
click at [832, 211] on span "Bulk update" at bounding box center [841, 213] width 40 height 12
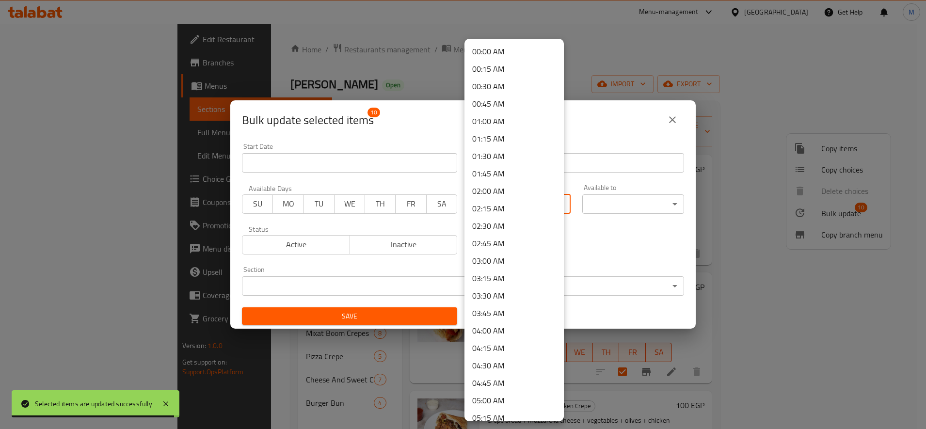
click at [501, 201] on body "Selected items are updated successfully ​ Menu-management [GEOGRAPHIC_DATA] Get…" at bounding box center [463, 226] width 926 height 405
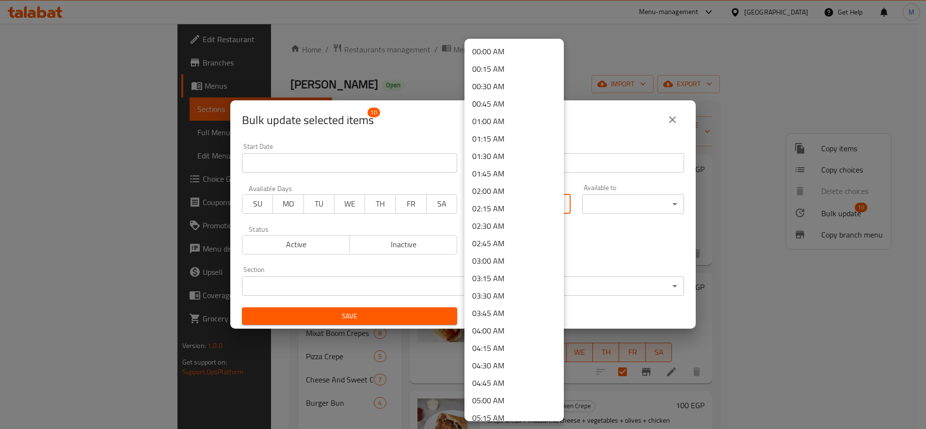
scroll to position [520, 0]
click at [507, 229] on li "10:00 AM" at bounding box center [513, 229] width 99 height 17
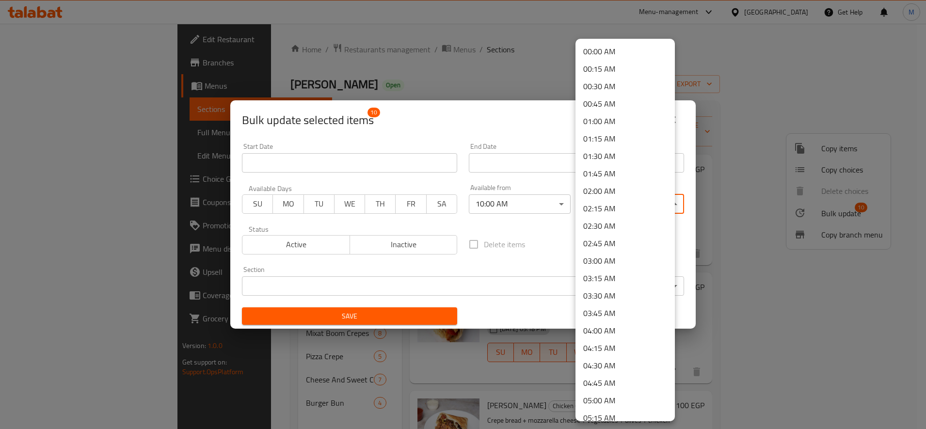
click at [607, 204] on body "​ Menu-management [GEOGRAPHIC_DATA] Get Help M Edit Restaurant Branches Menus S…" at bounding box center [463, 226] width 926 height 405
click at [596, 257] on li "03:00 AM" at bounding box center [624, 260] width 99 height 17
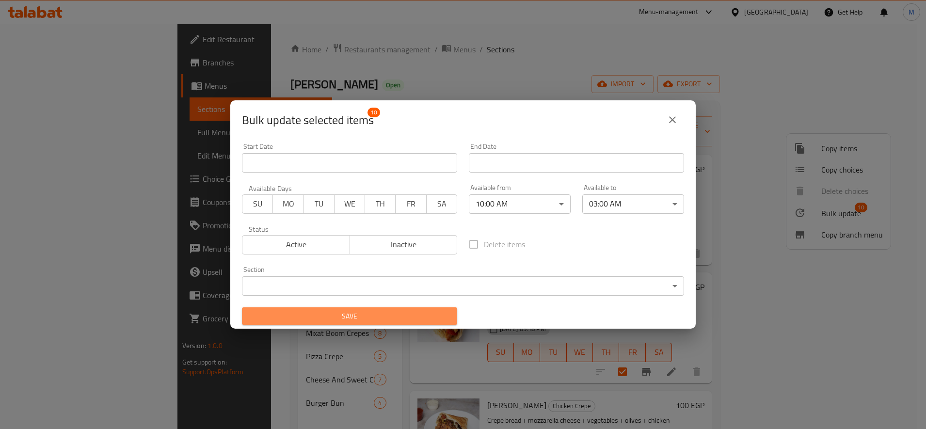
click at [351, 320] on span "Save" at bounding box center [350, 316] width 200 height 12
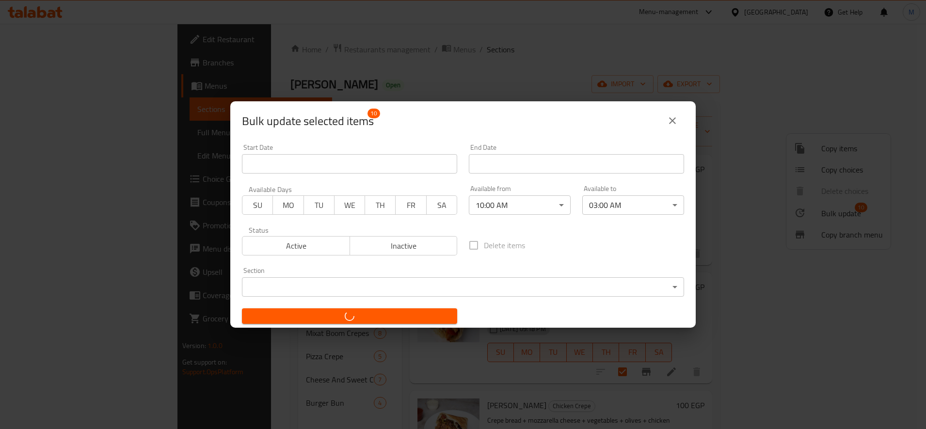
checkbox input "false"
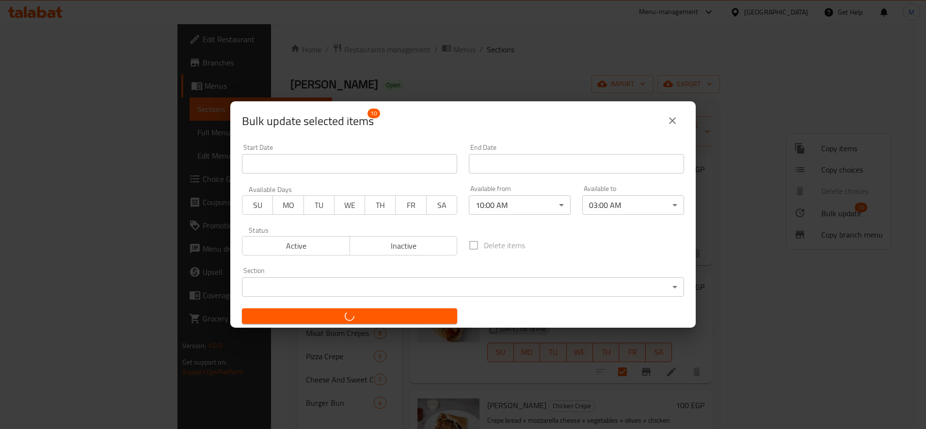
checkbox input "false"
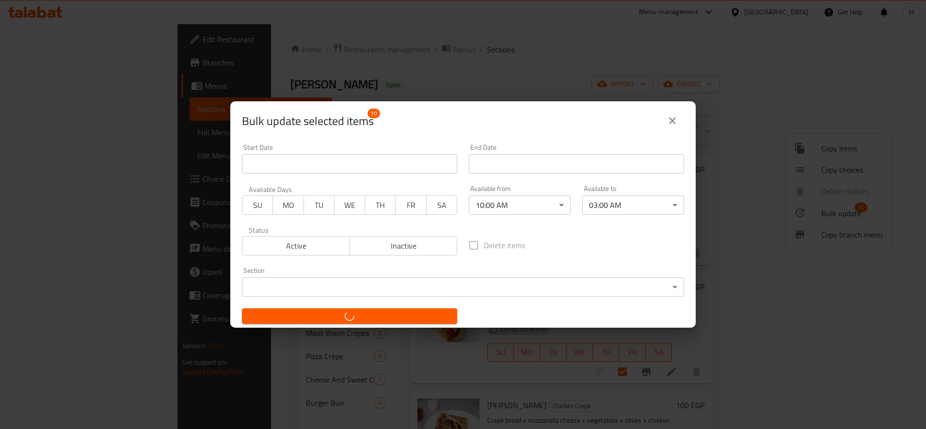
checkbox input "false"
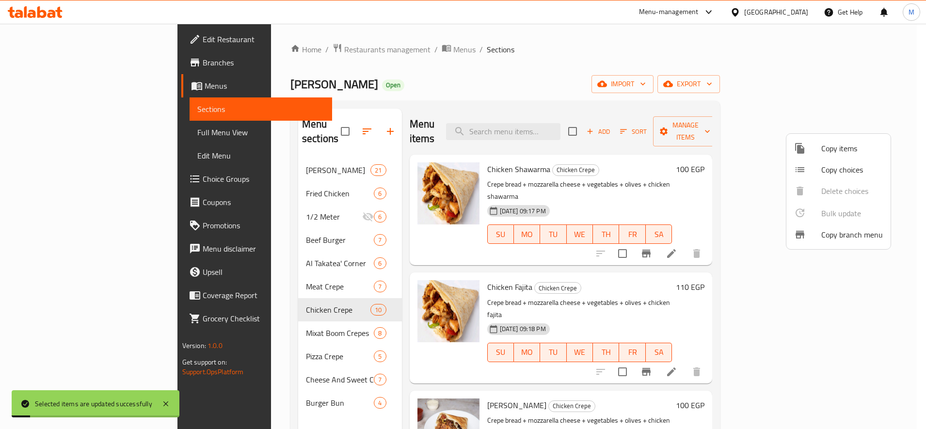
click at [237, 320] on div at bounding box center [463, 214] width 926 height 429
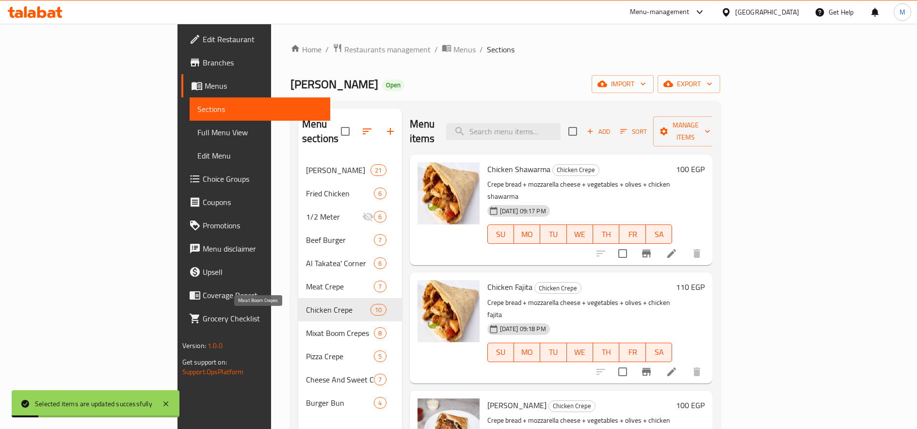
click at [306, 327] on span "Mixat Boom Crepes" at bounding box center [340, 333] width 68 height 12
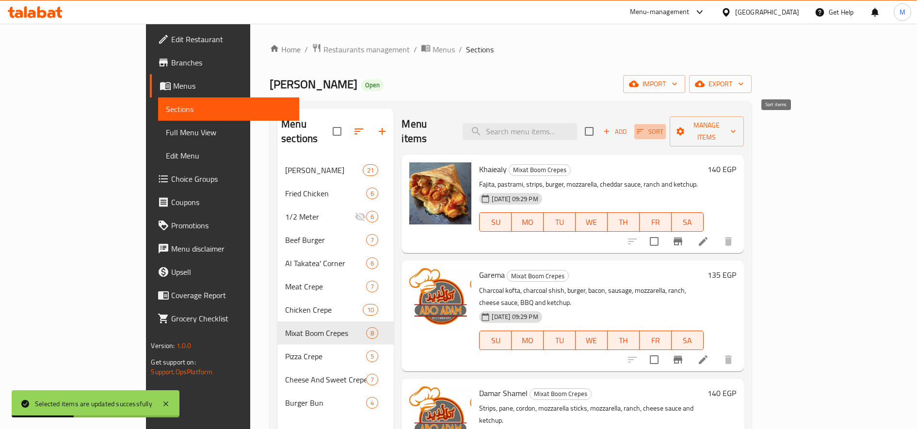
click at [663, 127] on span "Sort" at bounding box center [650, 131] width 27 height 11
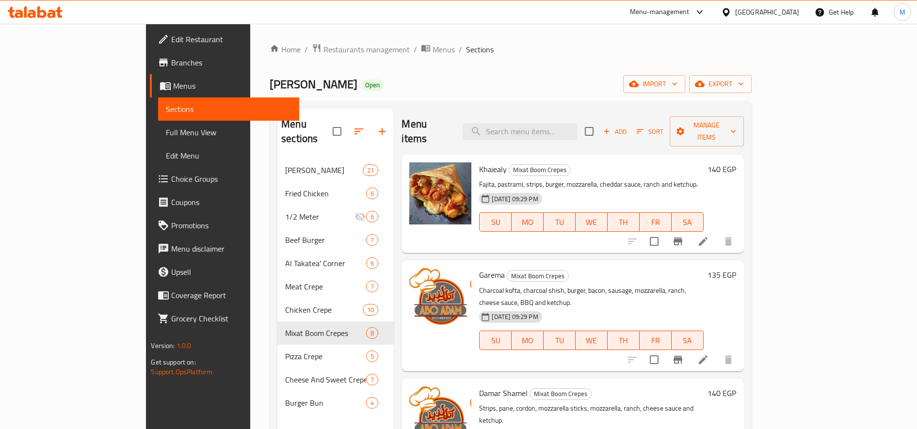
click at [599, 126] on input "checkbox" at bounding box center [589, 131] width 20 height 20
checkbox input "true"
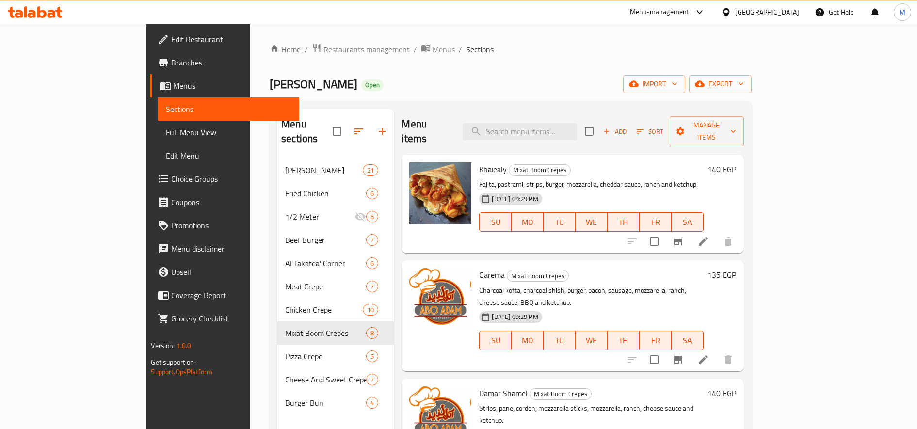
checkbox input "true"
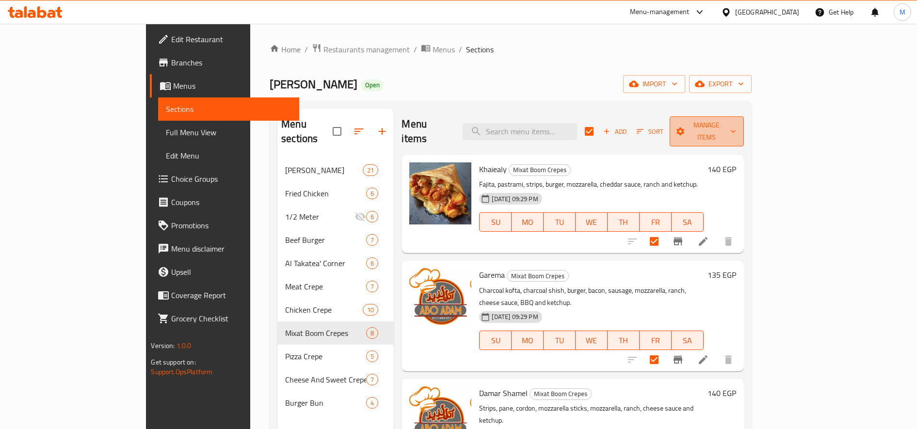
click at [736, 123] on span "Manage items" at bounding box center [706, 131] width 59 height 24
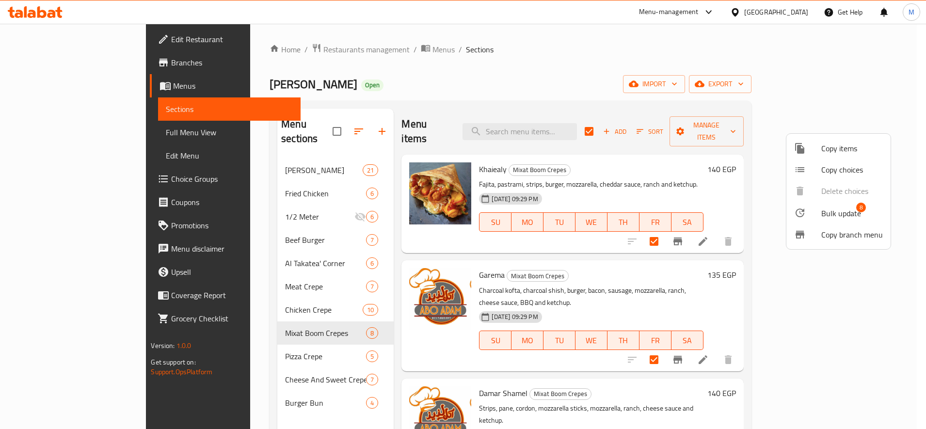
click at [840, 209] on span "Bulk update" at bounding box center [841, 213] width 40 height 12
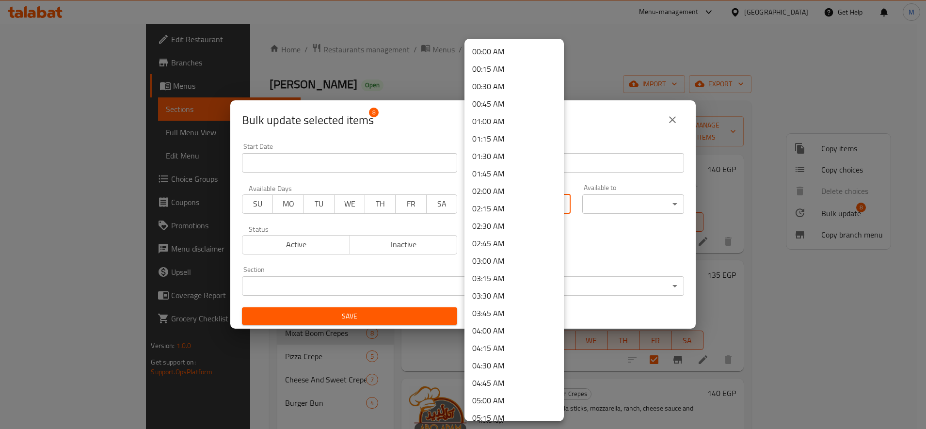
click at [535, 202] on body "​ Menu-management [GEOGRAPHIC_DATA] Get Help M Edit Restaurant Branches Menus S…" at bounding box center [463, 226] width 926 height 405
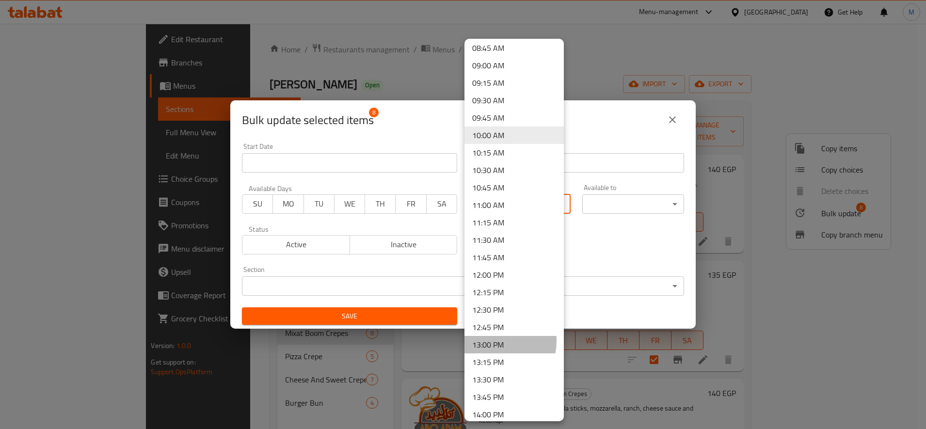
click at [488, 341] on li "13:00 PM" at bounding box center [513, 344] width 99 height 17
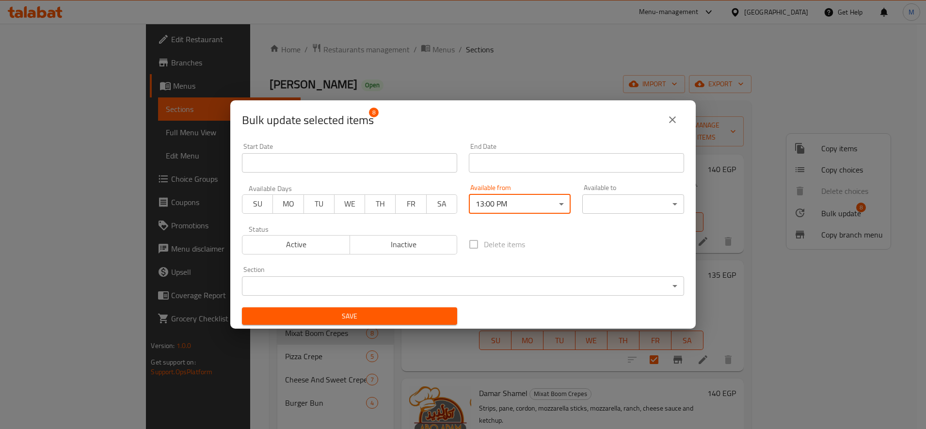
click at [605, 201] on body "​ Menu-management [GEOGRAPHIC_DATA] Get Help M Edit Restaurant Branches Menus S…" at bounding box center [463, 226] width 926 height 405
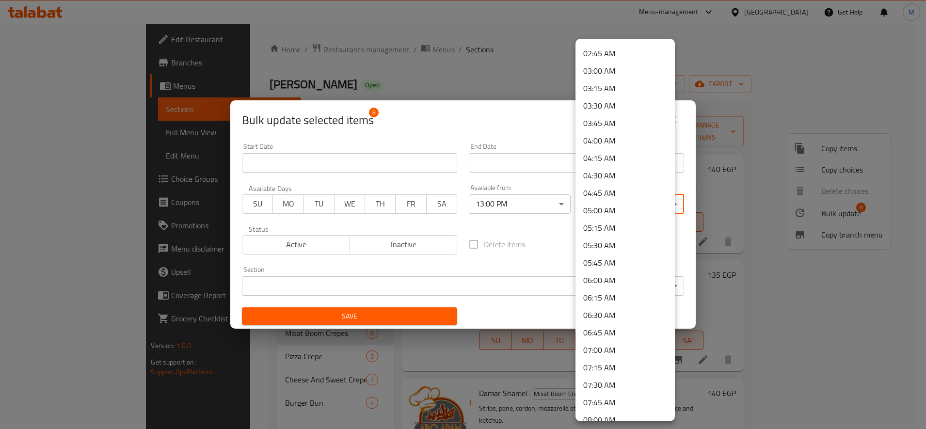
scroll to position [175, 0]
click at [617, 90] on li "03:00 AM" at bounding box center [624, 86] width 99 height 17
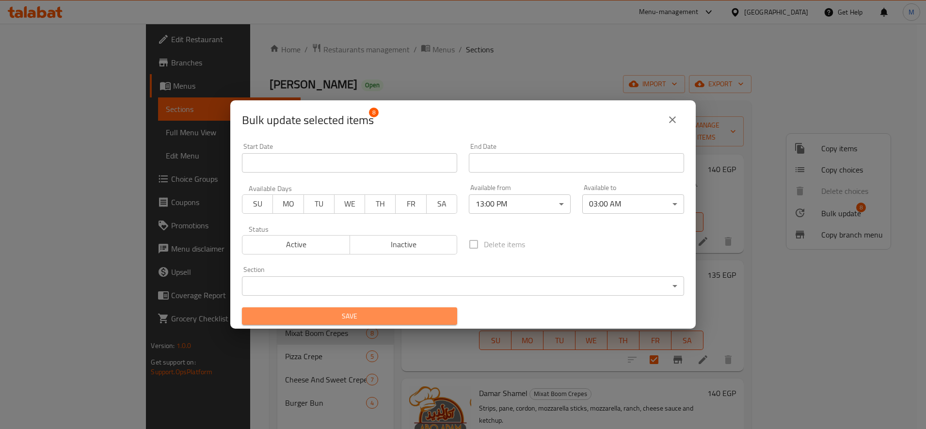
click at [378, 320] on span "Save" at bounding box center [350, 316] width 200 height 12
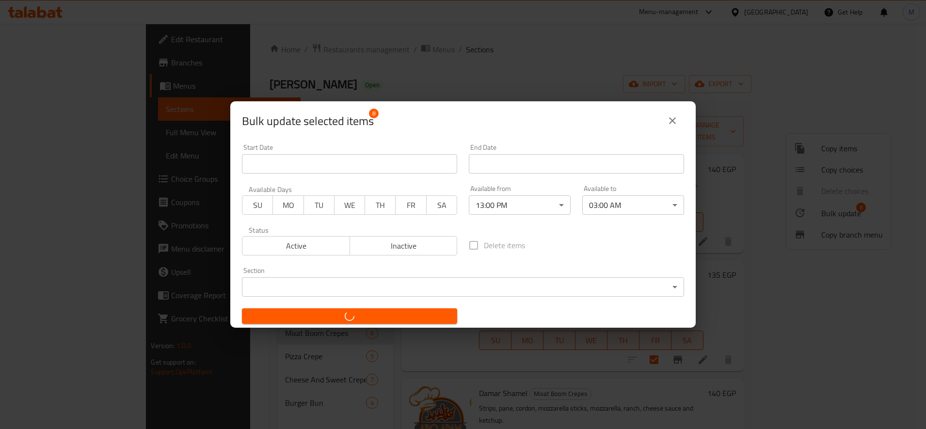
checkbox input "false"
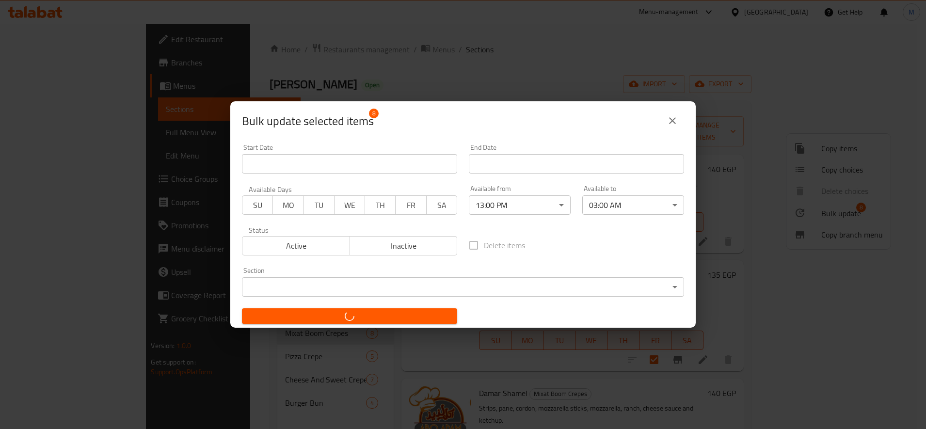
checkbox input "false"
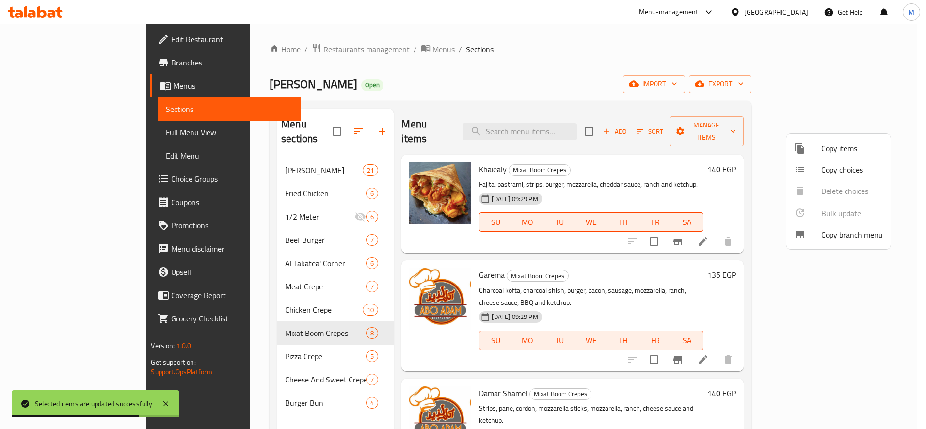
click at [214, 343] on div at bounding box center [463, 214] width 926 height 429
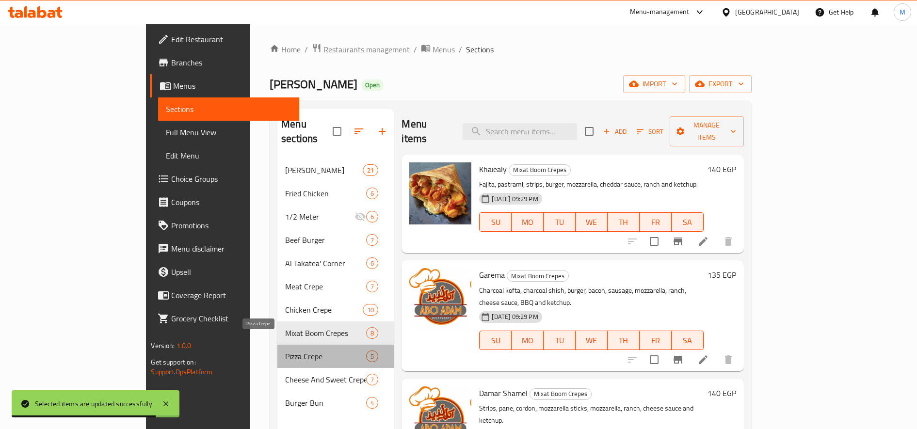
click at [285, 351] on span "Pizza Crepe" at bounding box center [325, 357] width 81 height 12
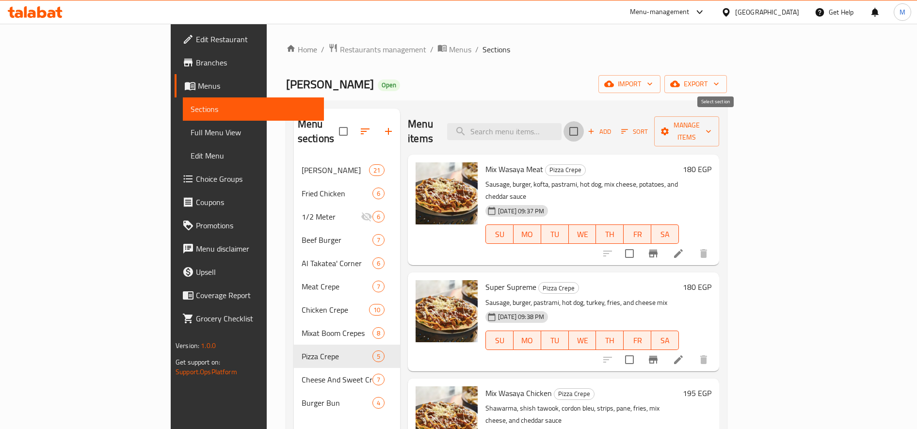
click at [584, 121] on input "checkbox" at bounding box center [573, 131] width 20 height 20
checkbox input "true"
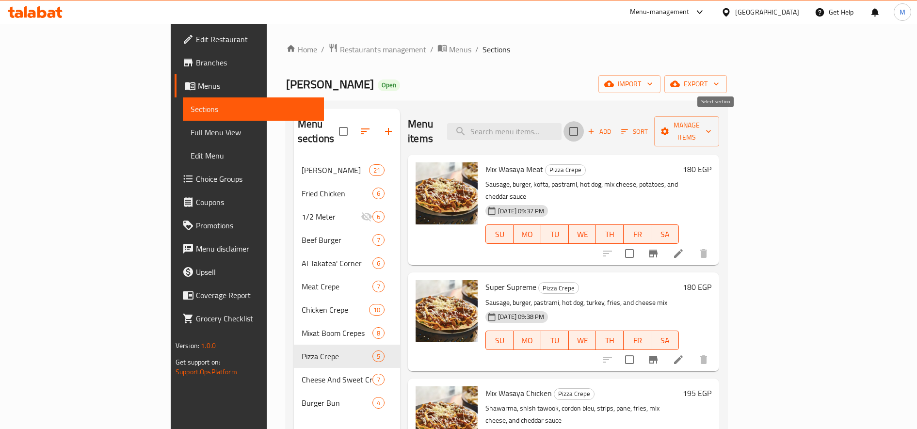
checkbox input "true"
click at [711, 121] on span "Manage items" at bounding box center [686, 131] width 49 height 24
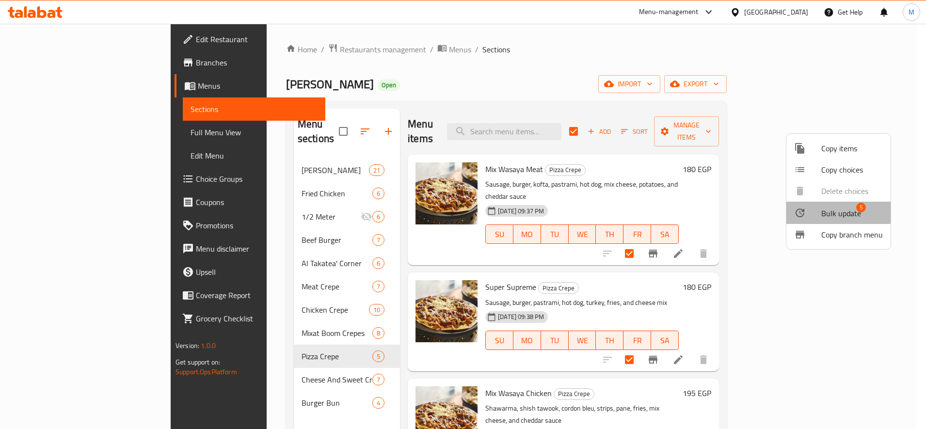
click at [819, 207] on li "Bulk update 5" at bounding box center [838, 213] width 104 height 22
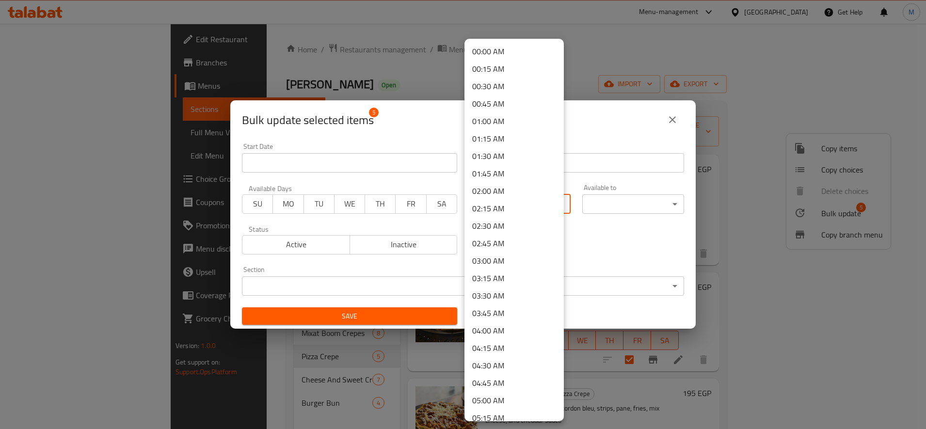
click at [510, 194] on body "​ Menu-management [GEOGRAPHIC_DATA] Get Help M Edit Restaurant Branches Menus S…" at bounding box center [463, 226] width 926 height 405
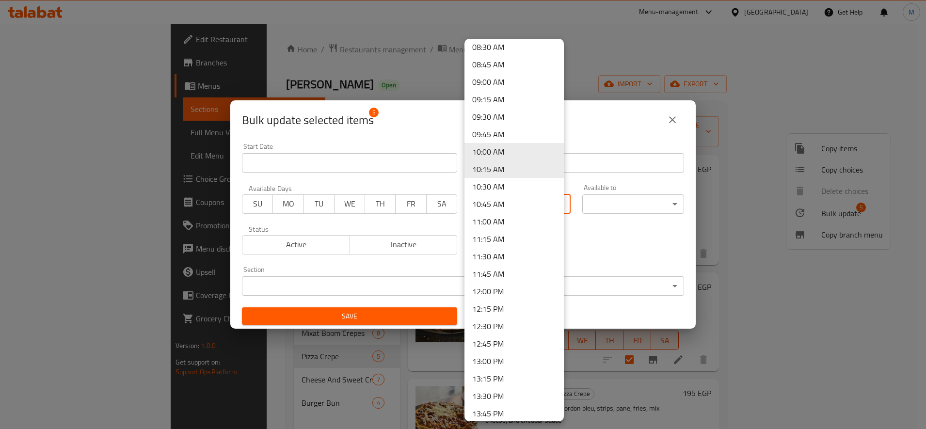
scroll to position [606, 0]
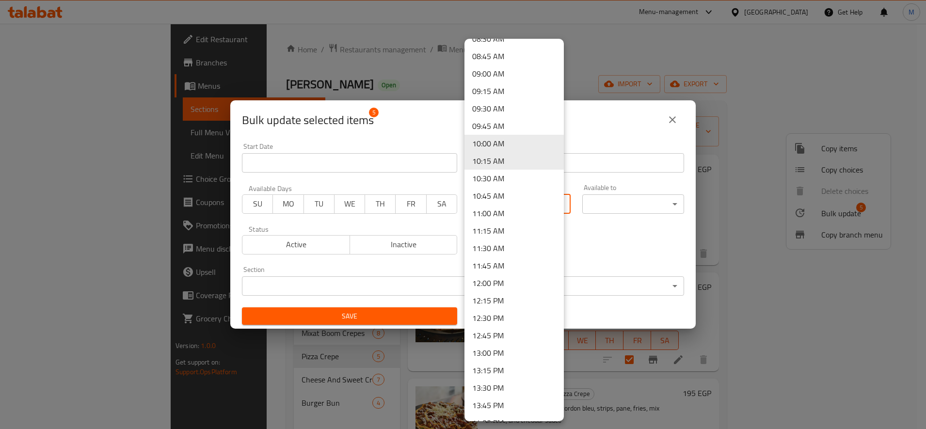
click at [496, 351] on li "13:00 PM" at bounding box center [513, 352] width 99 height 17
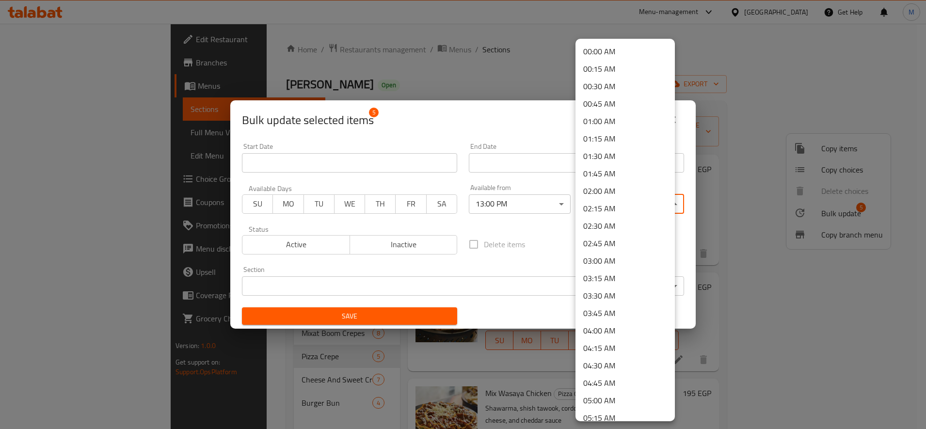
click at [608, 198] on body "​ Menu-management [GEOGRAPHIC_DATA] Get Help M Edit Restaurant Branches Menus S…" at bounding box center [463, 226] width 926 height 405
click at [604, 229] on li "03:00 AM" at bounding box center [624, 225] width 99 height 17
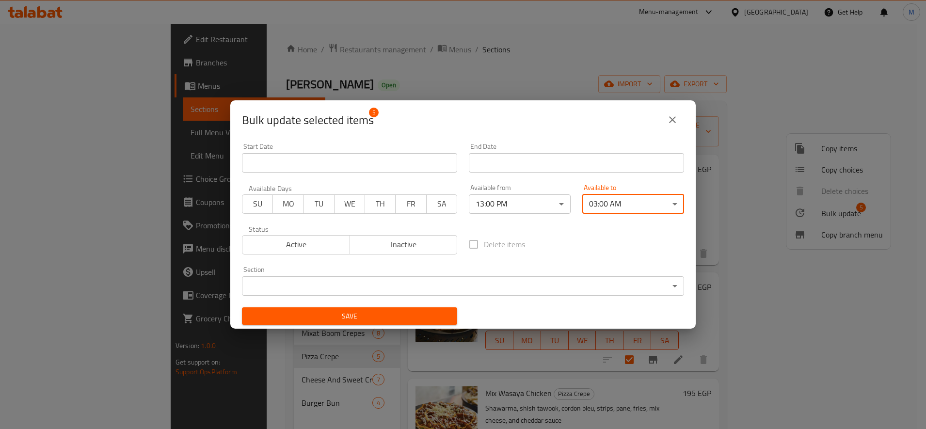
click at [390, 319] on span "Save" at bounding box center [350, 316] width 200 height 12
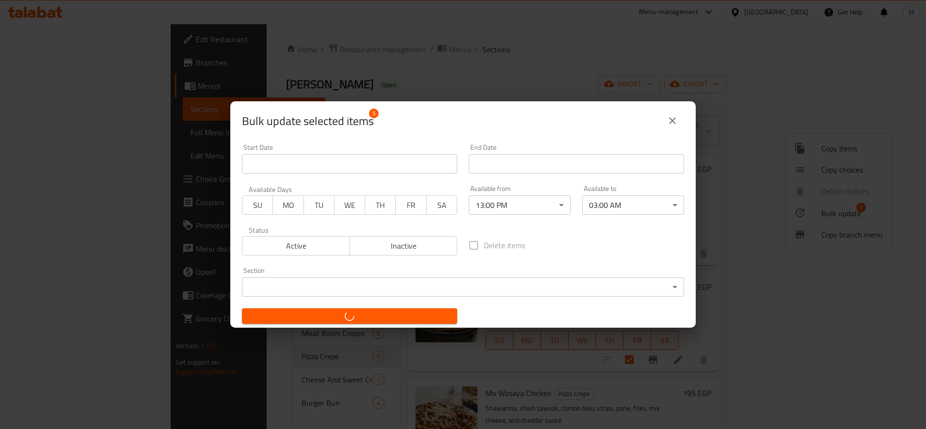
checkbox input "false"
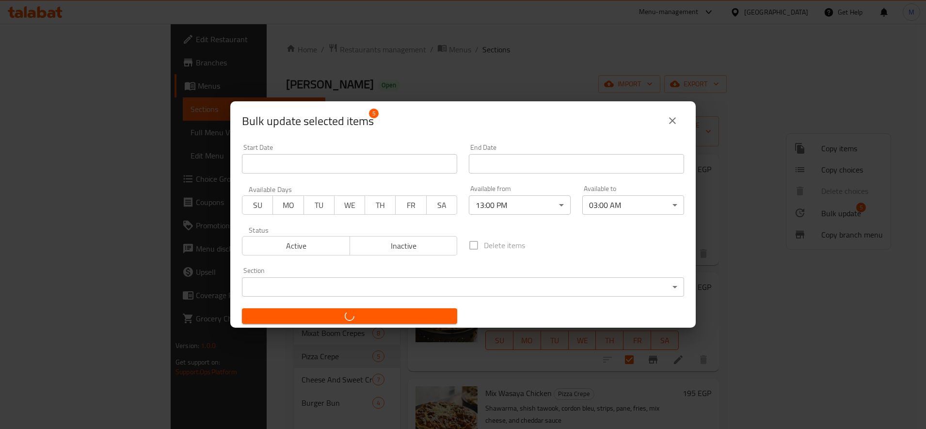
checkbox input "false"
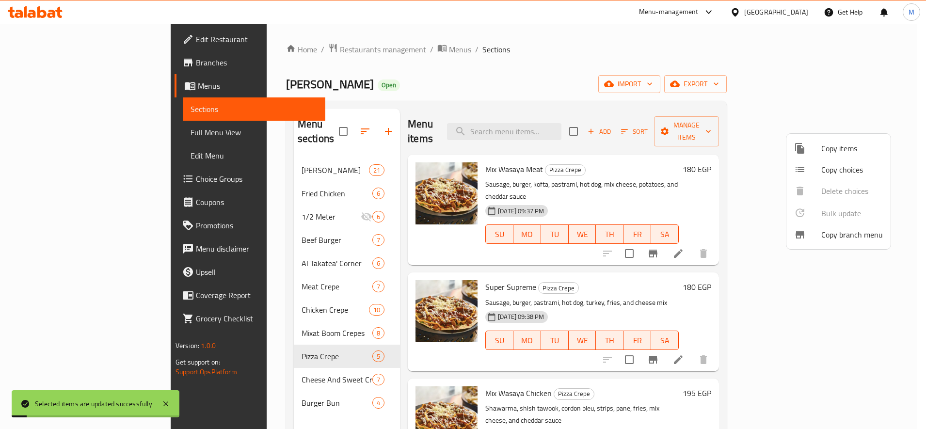
click at [243, 369] on div at bounding box center [463, 214] width 926 height 429
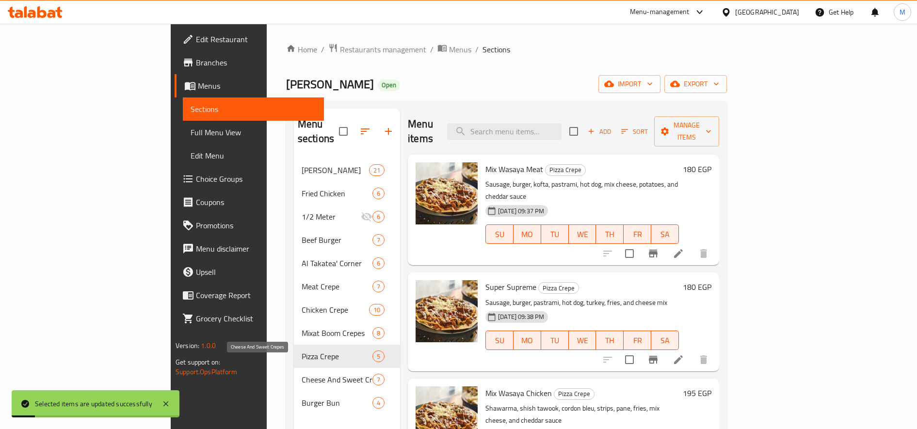
click at [302, 374] on span "Cheese And Sweet Crepes" at bounding box center [337, 380] width 71 height 12
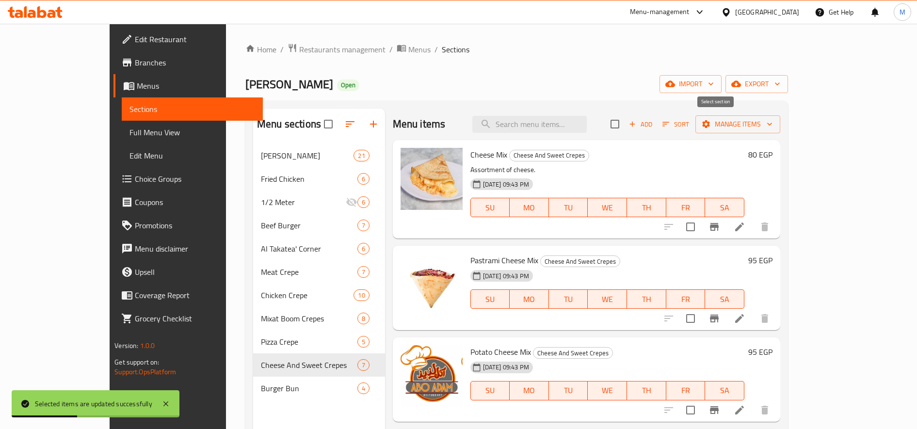
click at [625, 120] on input "checkbox" at bounding box center [615, 124] width 20 height 20
checkbox input "true"
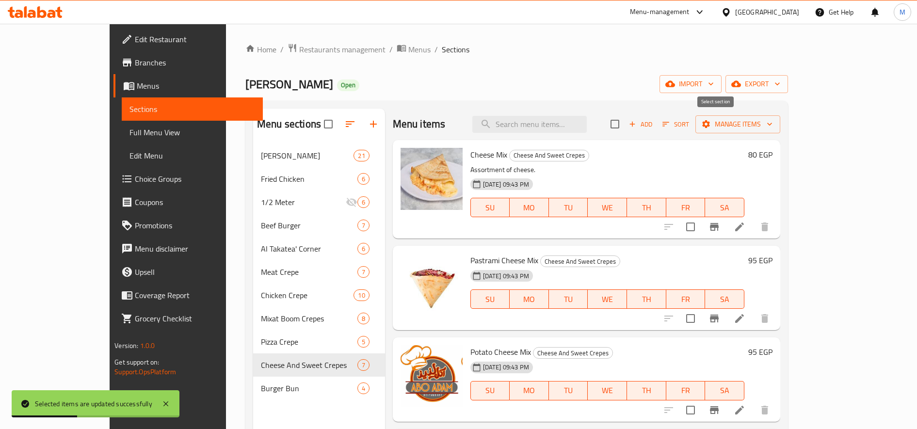
checkbox input "true"
click at [772, 119] on span "Manage items" at bounding box center [737, 124] width 69 height 12
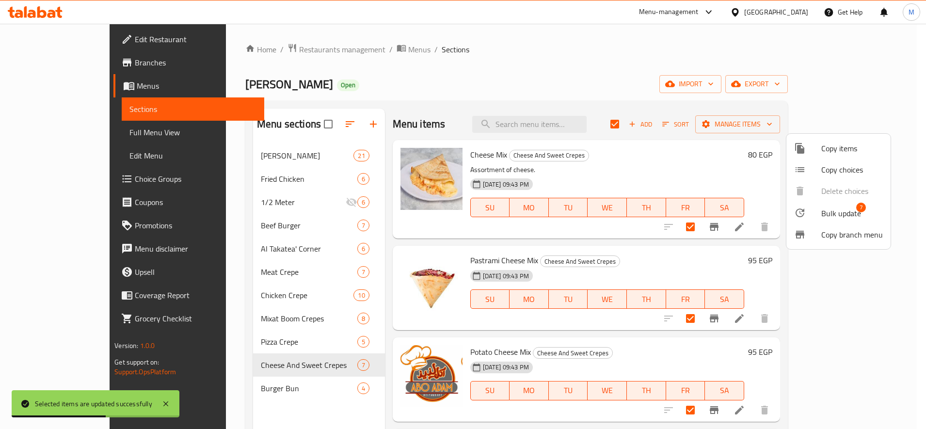
click at [834, 211] on span "Bulk update" at bounding box center [841, 213] width 40 height 12
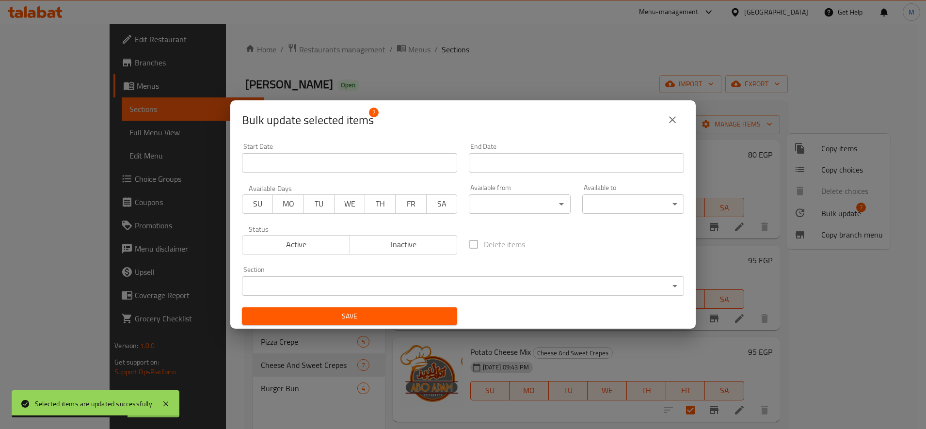
click at [427, 284] on body "Selected items are updated successfully ​ Menu-management [GEOGRAPHIC_DATA] Get…" at bounding box center [463, 226] width 926 height 405
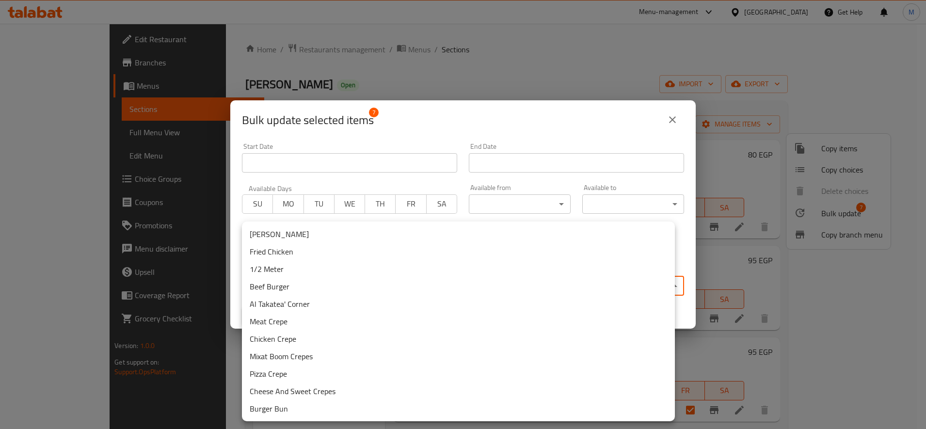
click at [536, 133] on div at bounding box center [463, 214] width 926 height 429
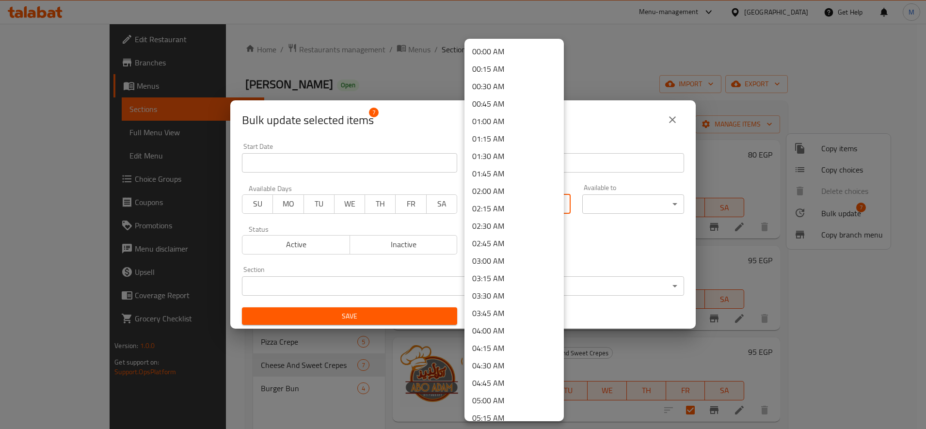
click at [506, 205] on body "​ Menu-management [GEOGRAPHIC_DATA] Get Help M Edit Restaurant Branches Menus S…" at bounding box center [463, 226] width 926 height 405
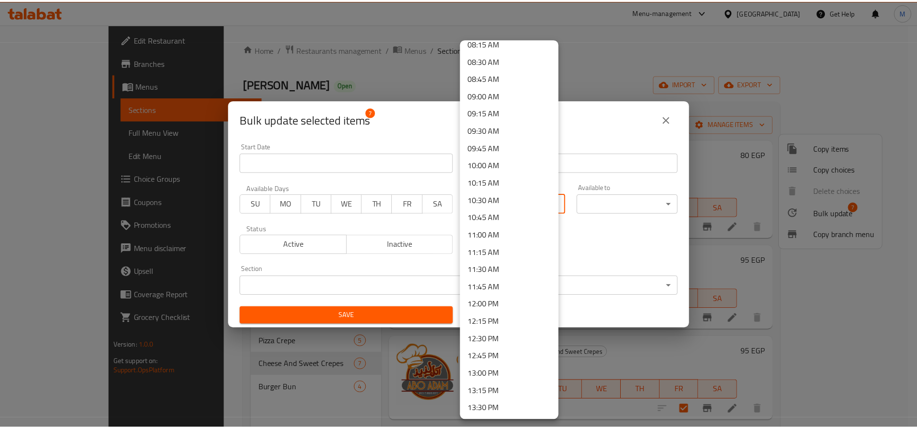
scroll to position [586, 0]
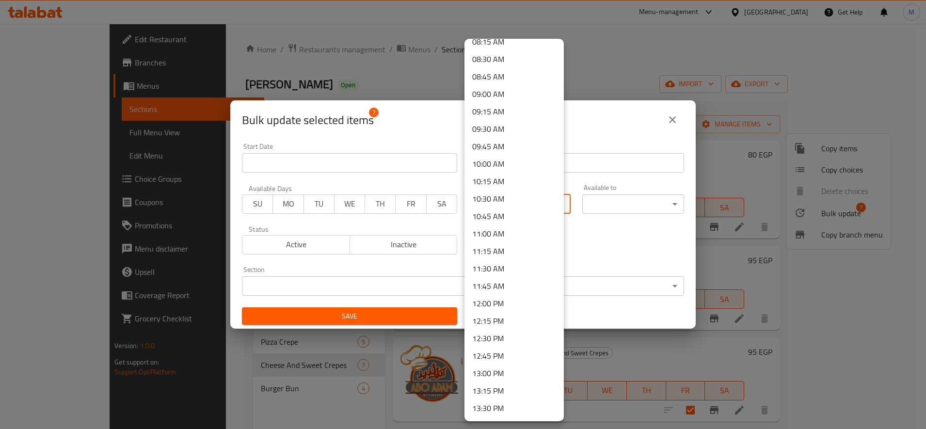
click at [487, 371] on li "13:00 PM" at bounding box center [513, 373] width 99 height 17
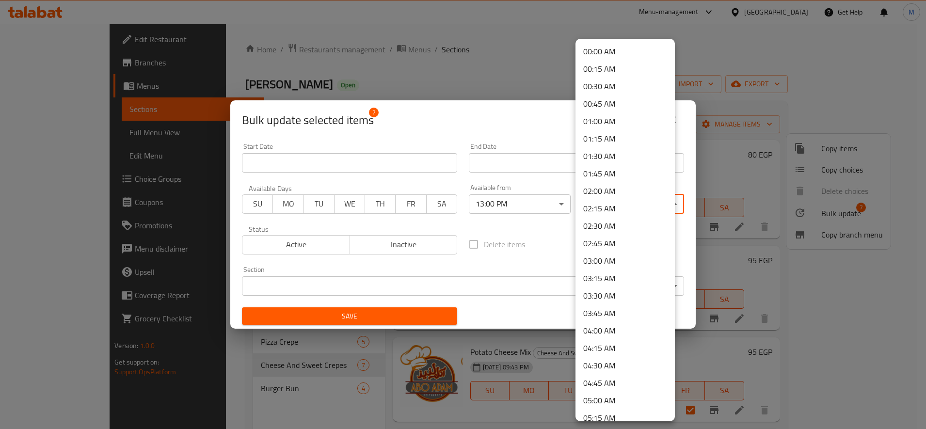
click at [606, 195] on body "​ Menu-management [GEOGRAPHIC_DATA] Get Help M Edit Restaurant Branches Menus S…" at bounding box center [463, 226] width 926 height 405
click at [620, 263] on li "03:00 AM" at bounding box center [624, 260] width 99 height 17
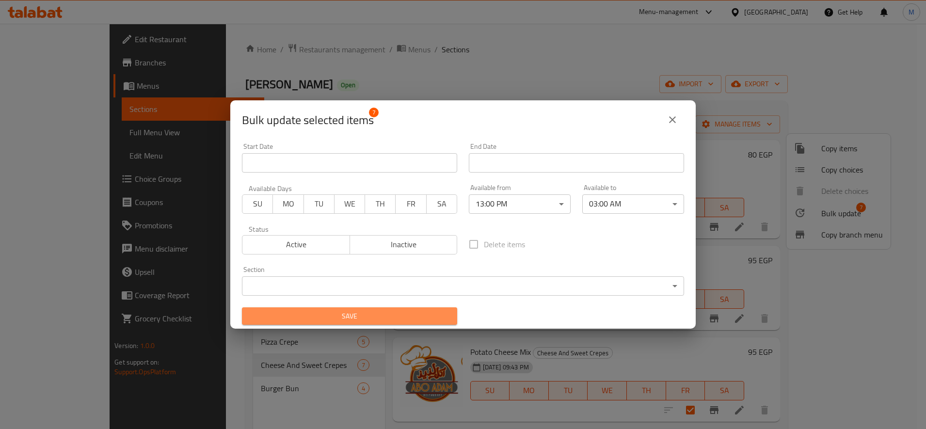
click at [426, 314] on span "Save" at bounding box center [350, 316] width 200 height 12
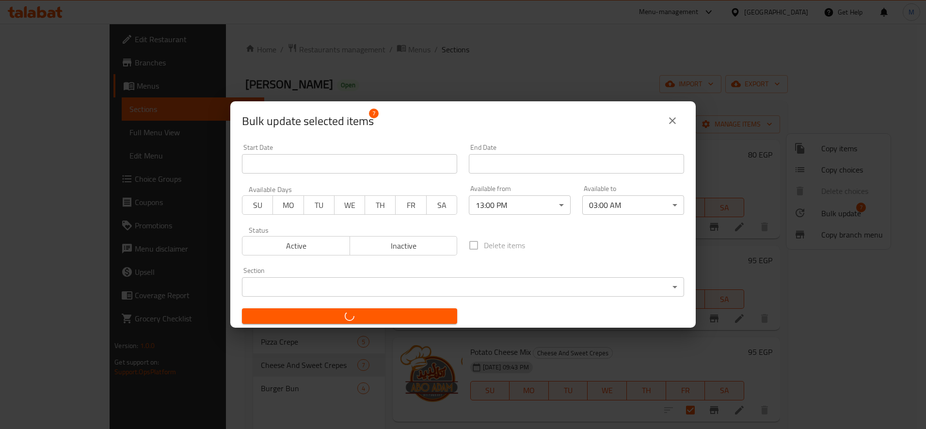
checkbox input "false"
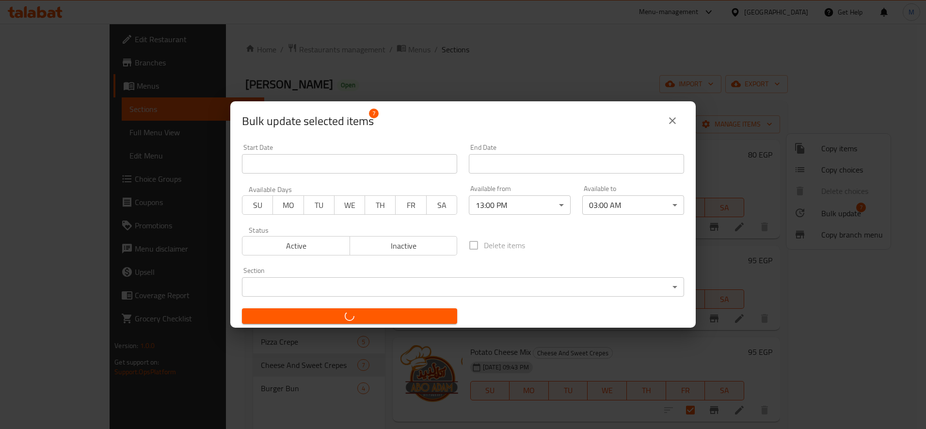
checkbox input "false"
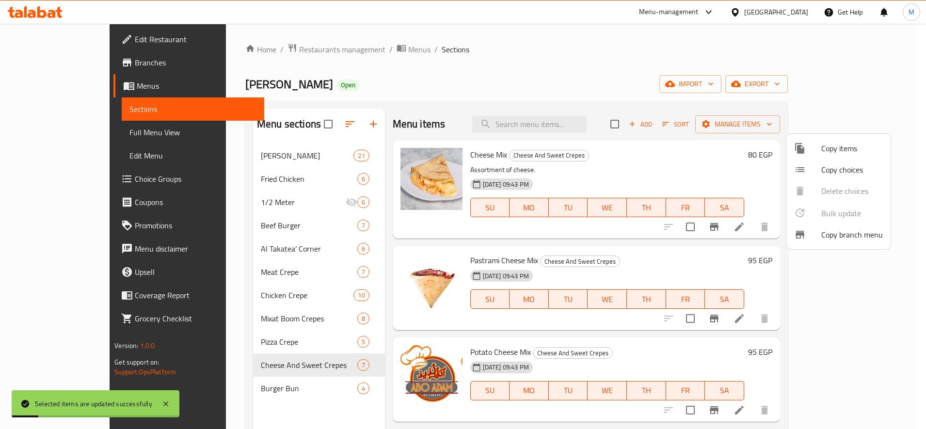
click at [247, 383] on div at bounding box center [463, 214] width 926 height 429
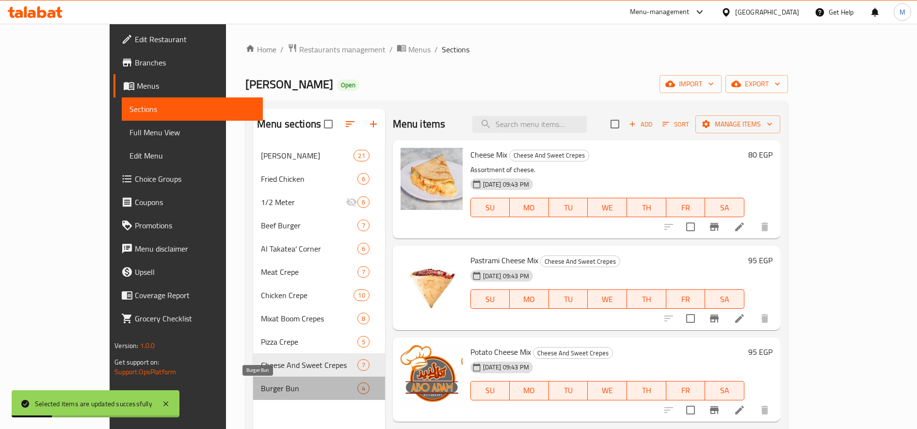
click at [261, 383] on span "Burger Bun" at bounding box center [309, 389] width 96 height 12
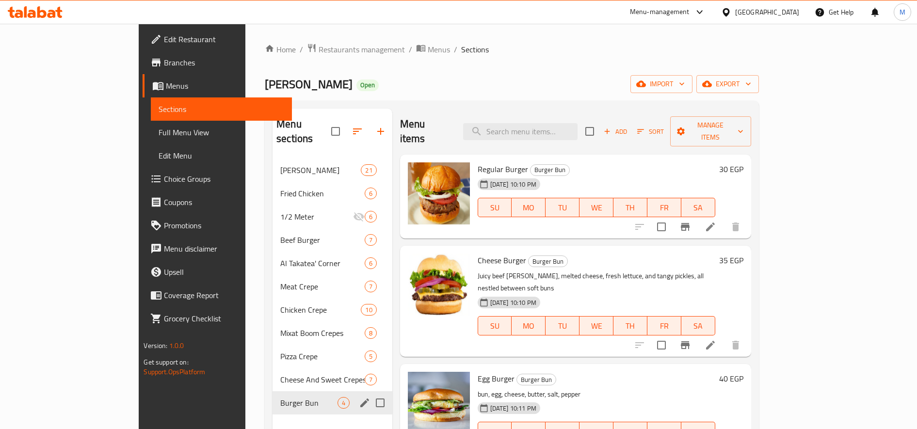
click at [359, 397] on icon "edit" at bounding box center [365, 403] width 12 height 12
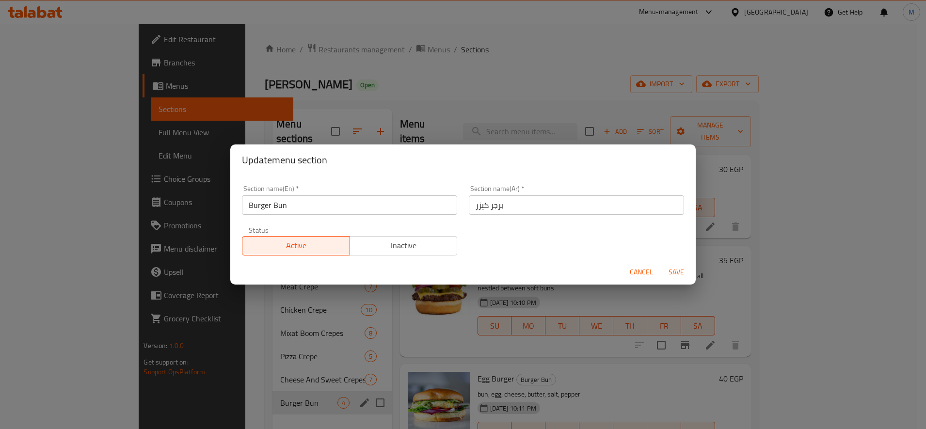
click at [409, 247] on span "Inactive" at bounding box center [404, 246] width 100 height 14
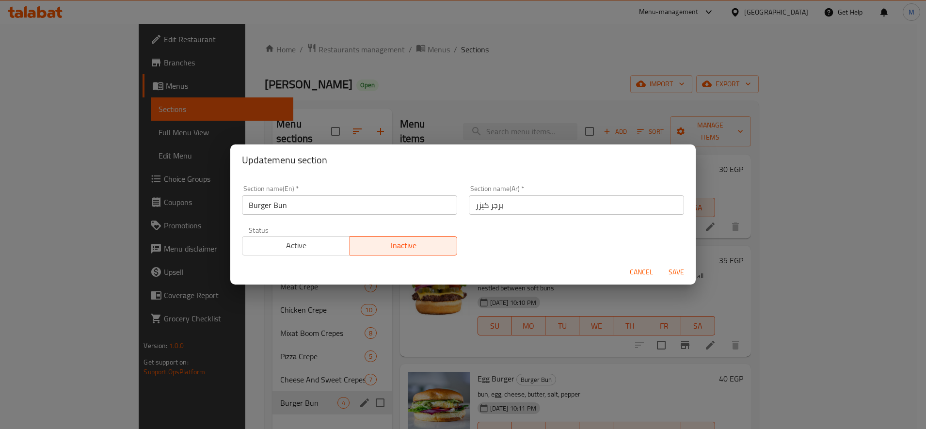
click at [679, 277] on span "Save" at bounding box center [676, 272] width 23 height 12
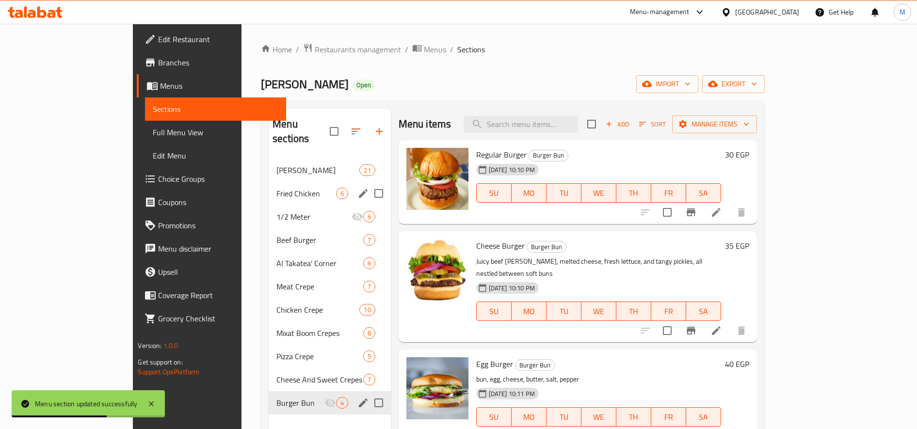
click at [269, 185] on div "Fried Chicken 6" at bounding box center [330, 193] width 122 height 23
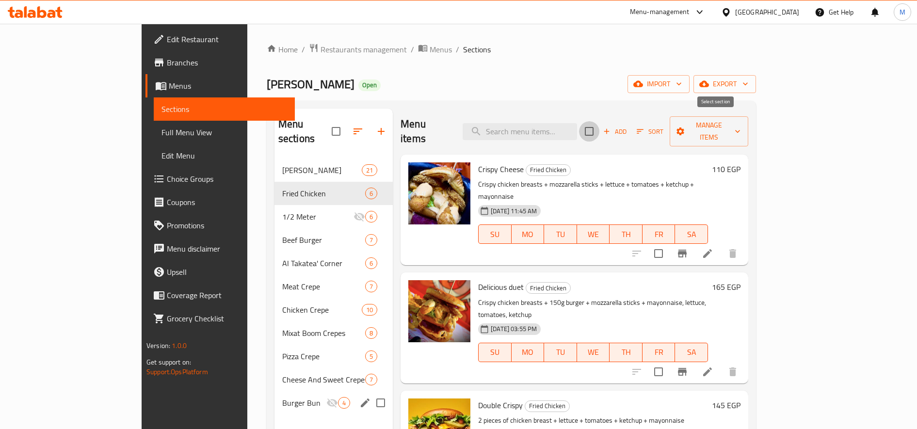
click at [599, 121] on input "checkbox" at bounding box center [589, 131] width 20 height 20
checkbox input "true"
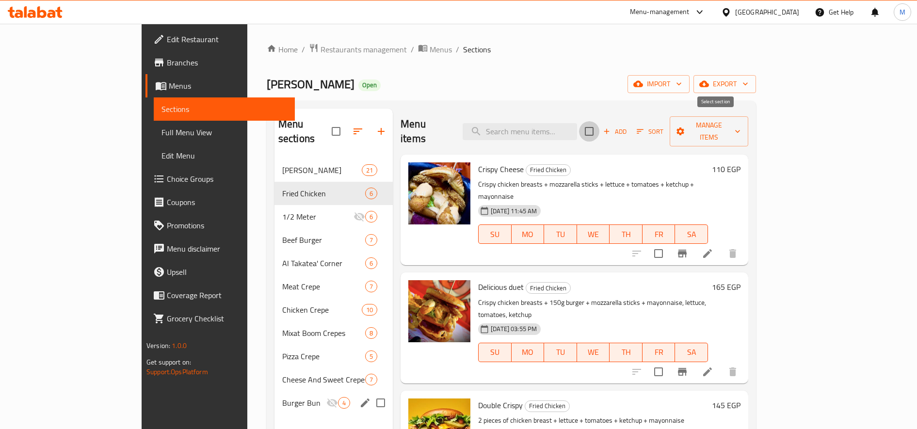
checkbox input "true"
click at [740, 123] on span "Manage items" at bounding box center [708, 131] width 63 height 24
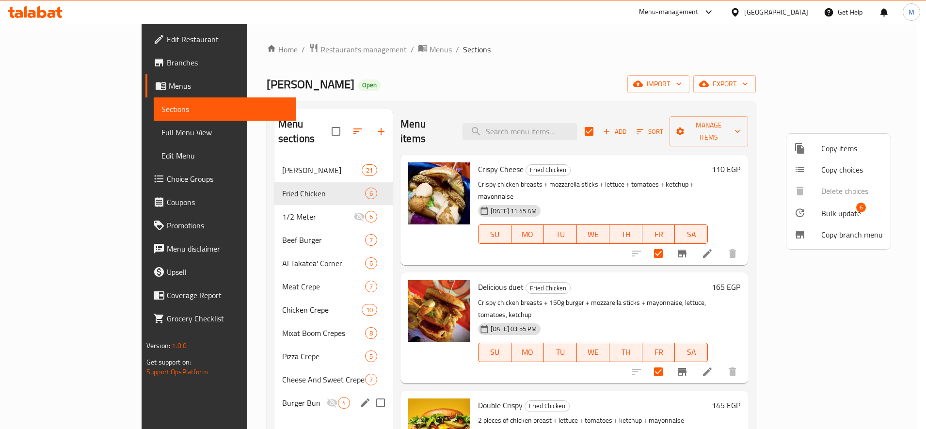
click at [830, 211] on span "Bulk update" at bounding box center [841, 213] width 40 height 12
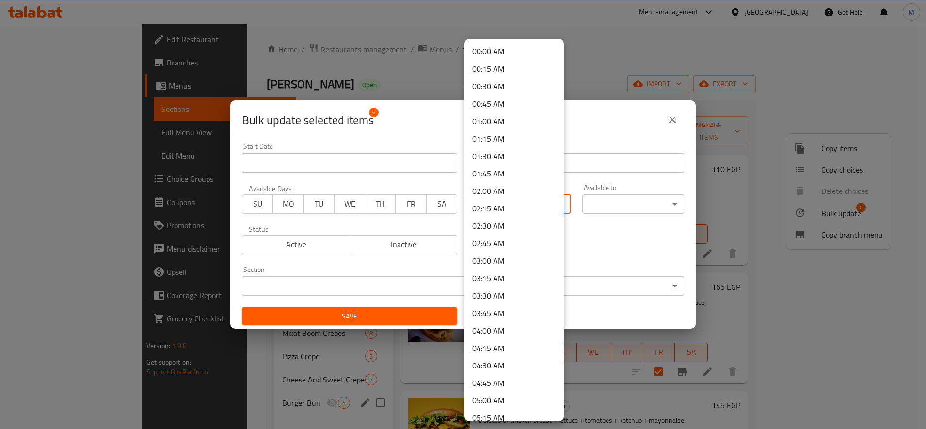
click at [526, 210] on body "​ Menu-management [GEOGRAPHIC_DATA] Get Help M Edit Restaurant Branches Menus S…" at bounding box center [463, 226] width 926 height 405
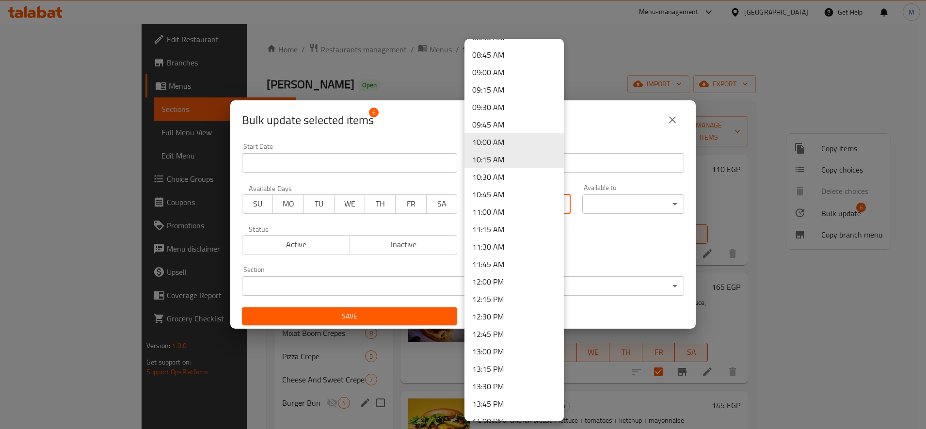
scroll to position [617, 0]
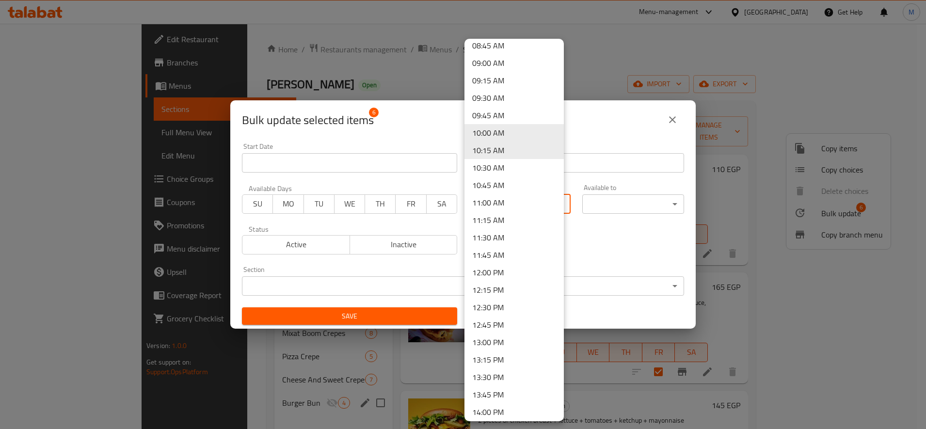
click at [513, 336] on li "13:00 PM" at bounding box center [513, 342] width 99 height 17
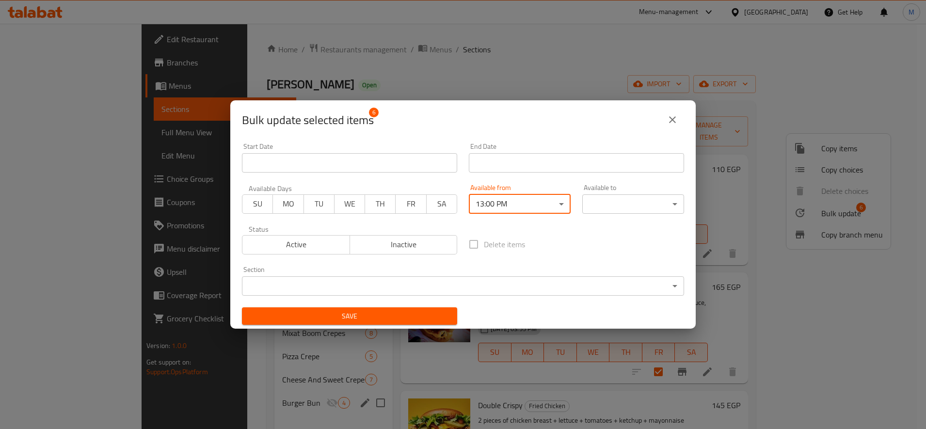
click at [606, 194] on body "​ Menu-management [GEOGRAPHIC_DATA] Get Help M Edit Restaurant Branches Menus S…" at bounding box center [463, 226] width 926 height 405
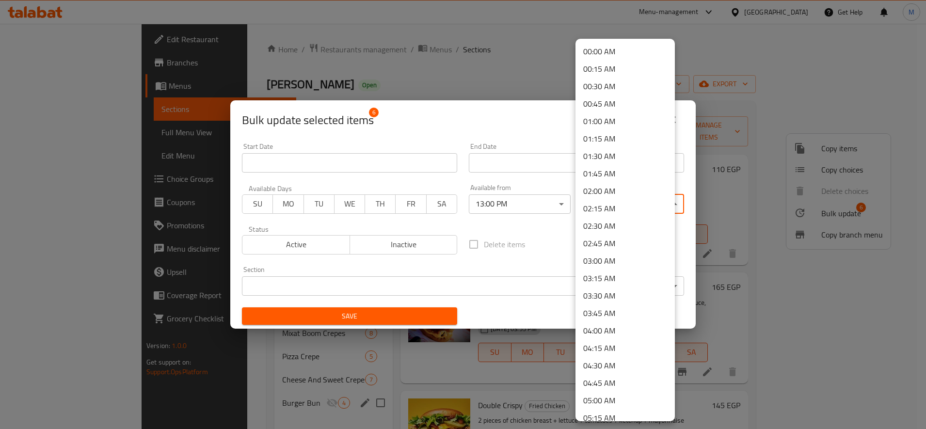
click at [598, 264] on li "03:00 AM" at bounding box center [624, 260] width 99 height 17
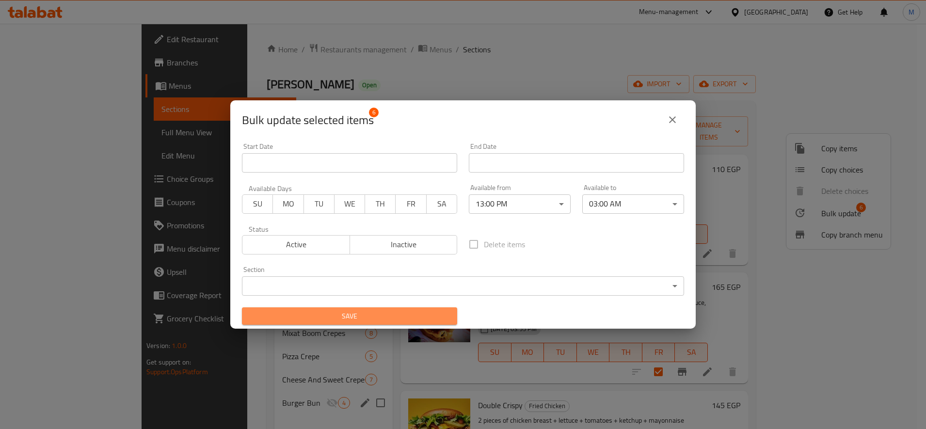
click at [392, 320] on span "Save" at bounding box center [350, 316] width 200 height 12
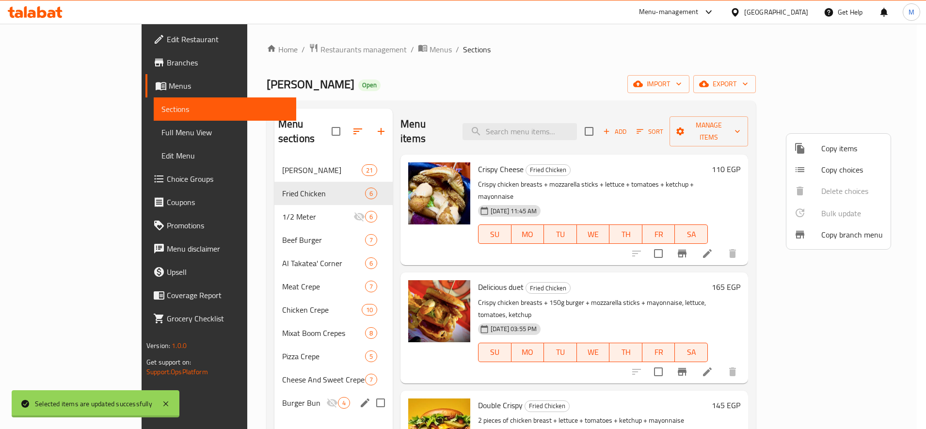
checkbox input "false"
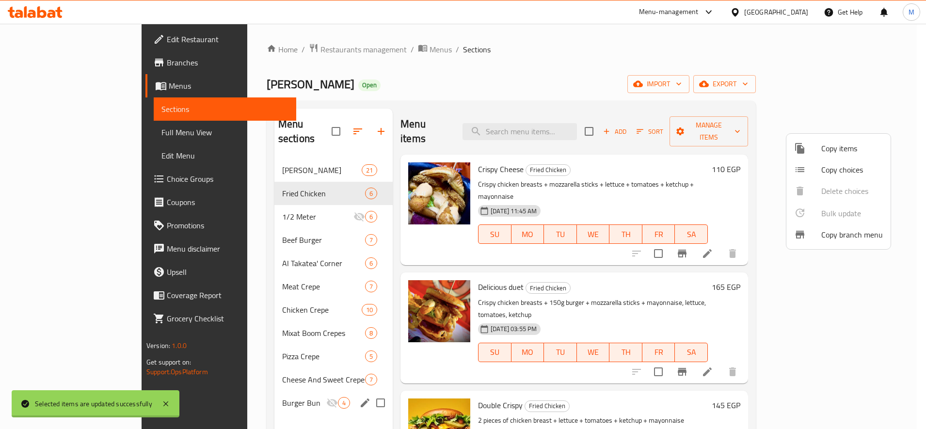
checkbox input "false"
click at [250, 223] on div at bounding box center [463, 214] width 926 height 429
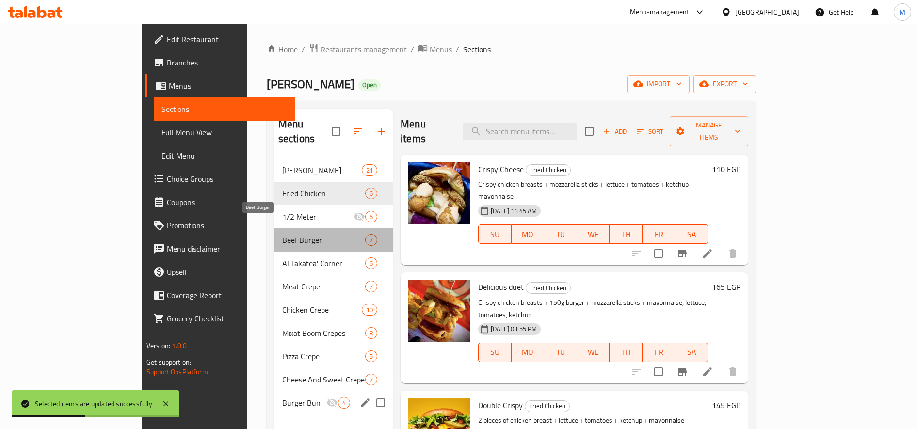
click at [282, 234] on span "Beef Burger" at bounding box center [323, 240] width 83 height 12
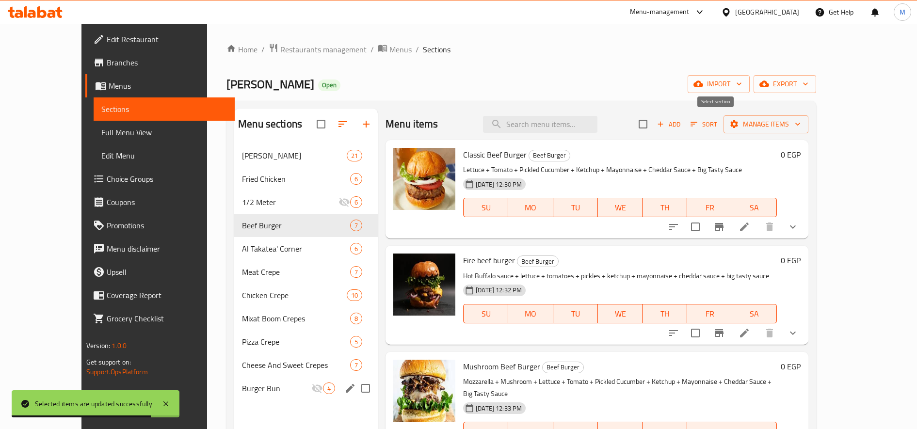
click at [653, 125] on input "checkbox" at bounding box center [643, 124] width 20 height 20
checkbox input "true"
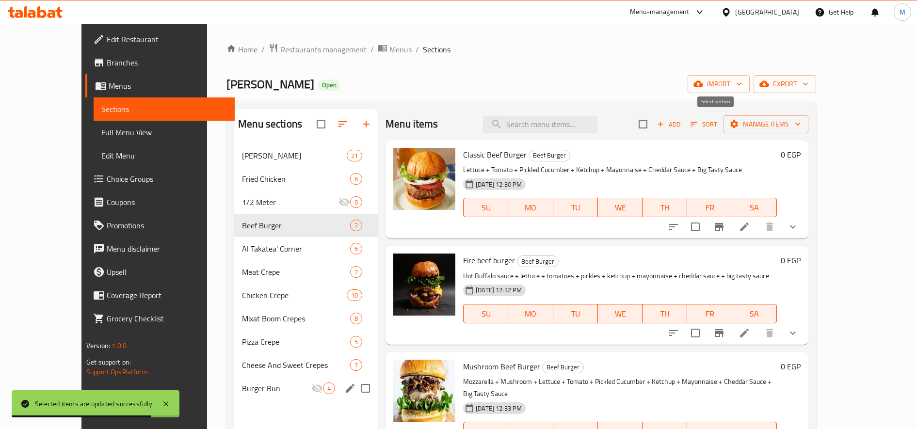
checkbox input "true"
click at [800, 119] on span "Manage items" at bounding box center [765, 124] width 69 height 12
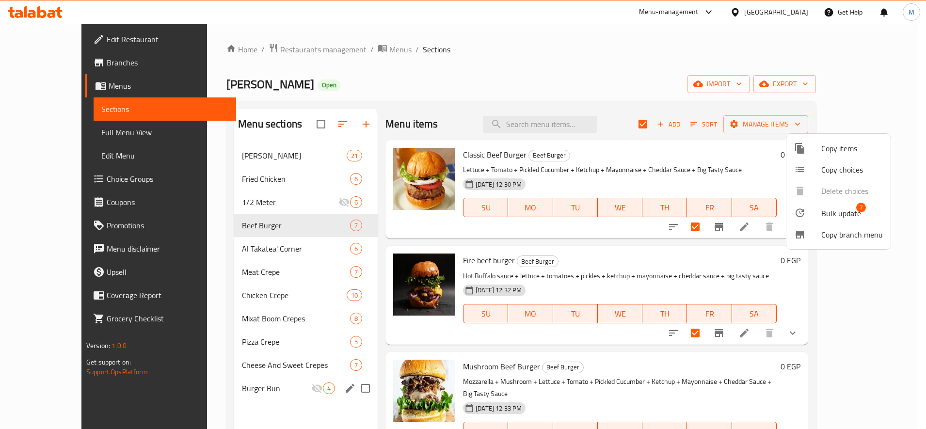
click at [833, 207] on span "Bulk update" at bounding box center [841, 213] width 40 height 12
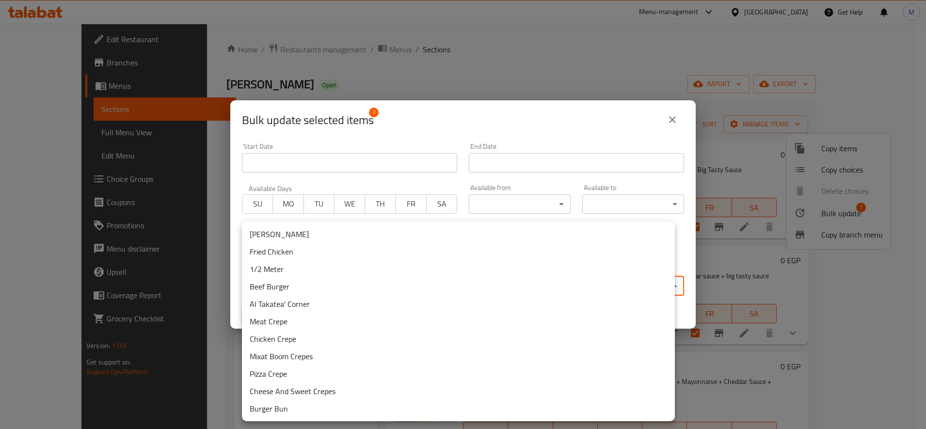
click at [391, 285] on body "​ Menu-management [GEOGRAPHIC_DATA] Get Help M Edit Restaurant Branches Menus S…" at bounding box center [463, 226] width 926 height 405
click at [479, 210] on div at bounding box center [463, 214] width 926 height 429
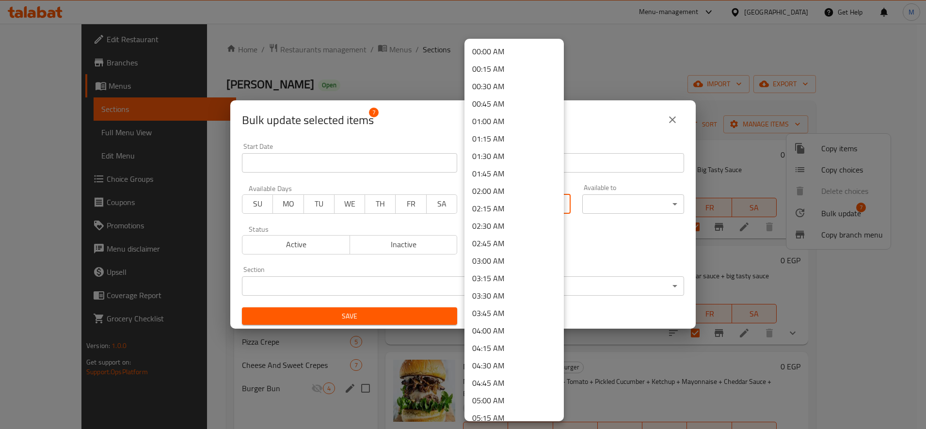
click at [481, 209] on body "​ Menu-management [GEOGRAPHIC_DATA] Get Help M Edit Restaurant Branches Menus S…" at bounding box center [463, 226] width 926 height 405
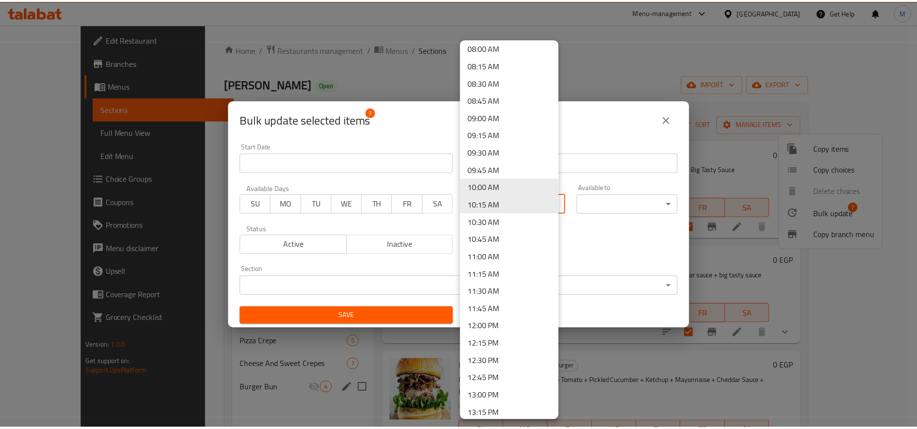
scroll to position [563, 0]
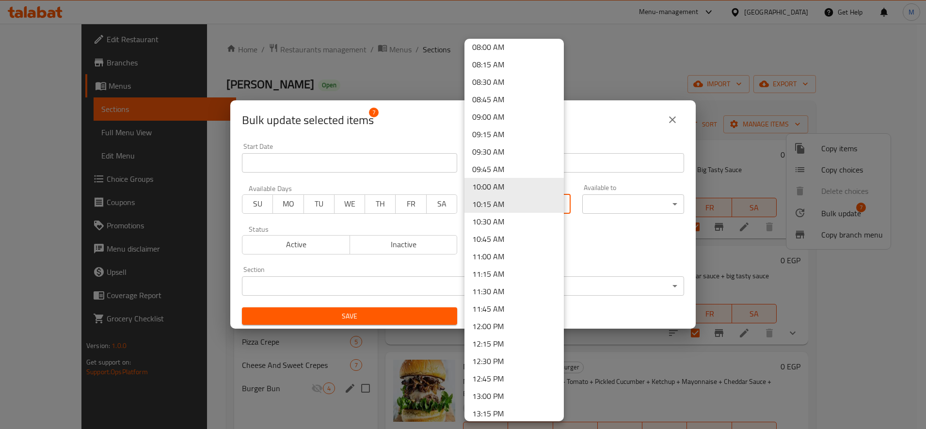
click at [500, 390] on li "13:00 PM" at bounding box center [513, 395] width 99 height 17
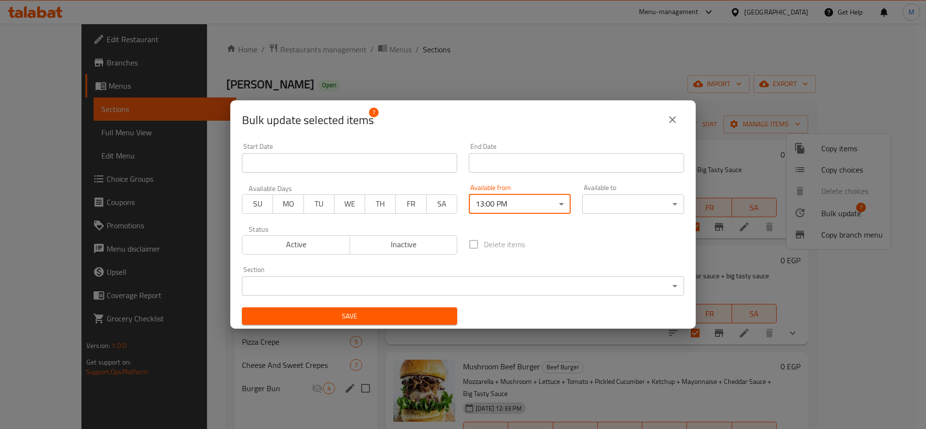
click at [619, 198] on body "​ Menu-management [GEOGRAPHIC_DATA] Get Help M Edit Restaurant Branches Menus S…" at bounding box center [463, 226] width 926 height 405
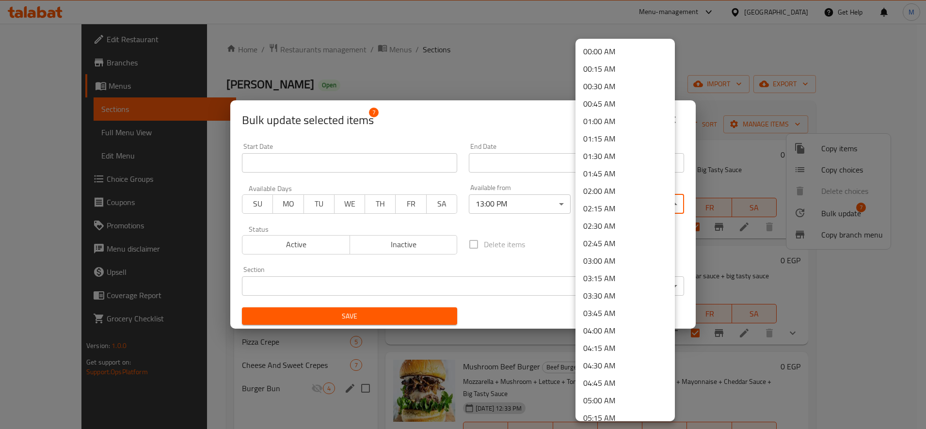
click at [606, 258] on li "03:00 AM" at bounding box center [624, 260] width 99 height 17
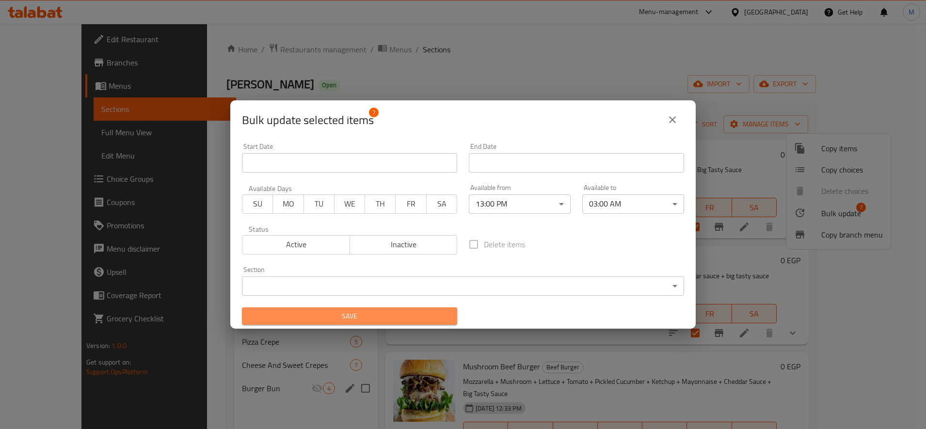
click at [431, 310] on span "Save" at bounding box center [350, 316] width 200 height 12
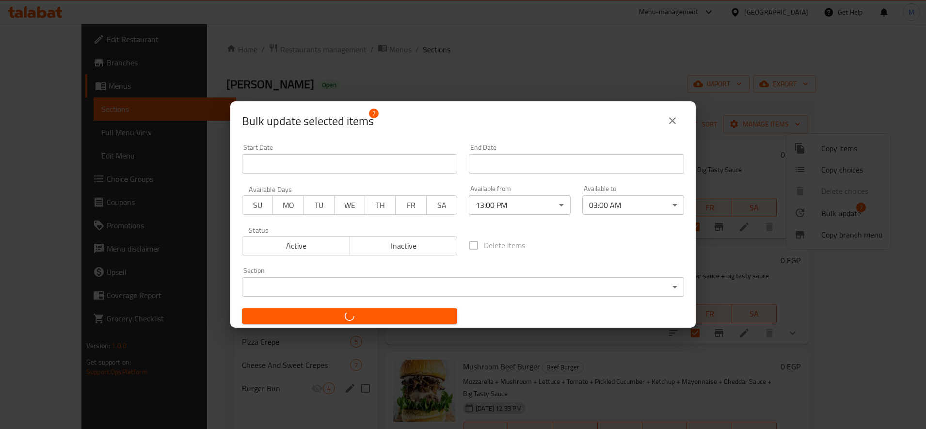
checkbox input "false"
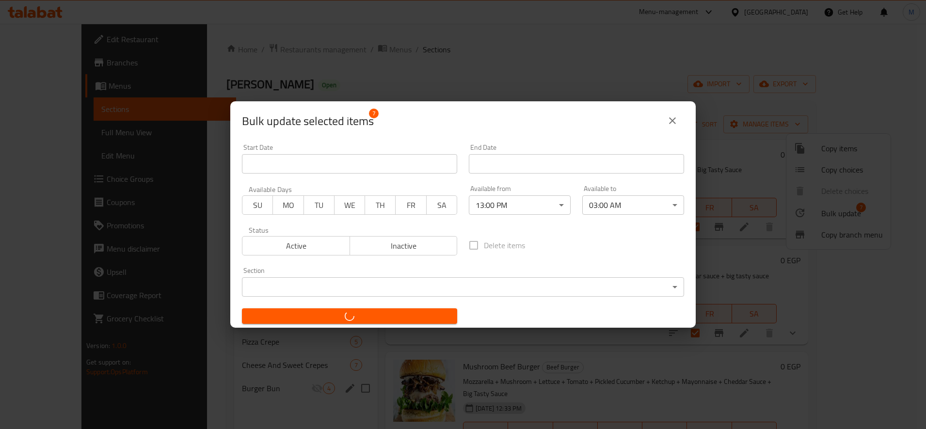
checkbox input "false"
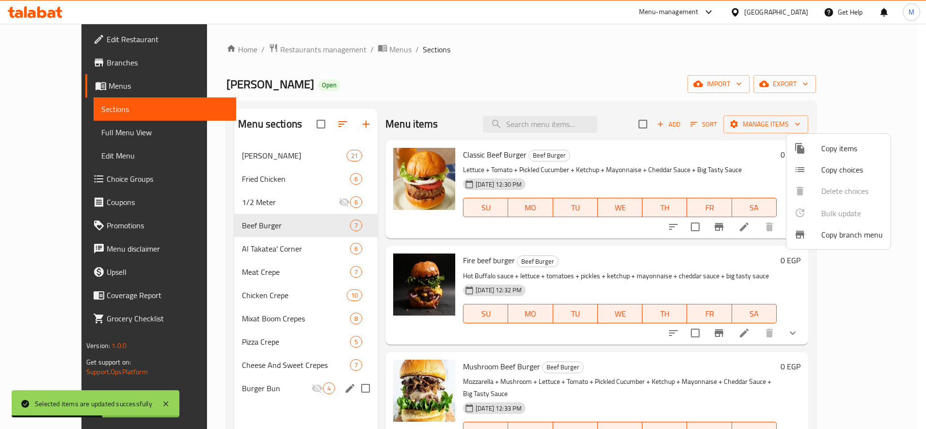
click at [319, 120] on div at bounding box center [463, 214] width 926 height 429
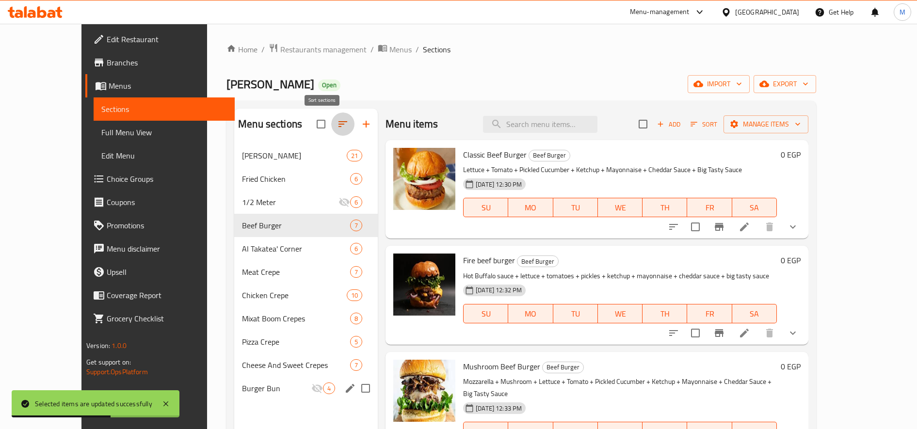
click at [337, 126] on icon "button" at bounding box center [343, 124] width 12 height 12
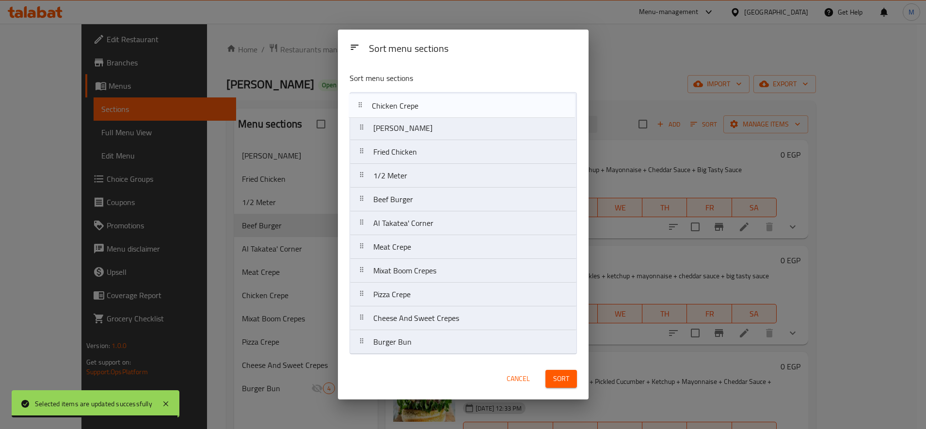
drag, startPoint x: 357, startPoint y: 248, endPoint x: 356, endPoint y: 101, distance: 146.4
click at [356, 101] on nav "Al Shamareekh Fried Chicken 1/2 Meter Beef Burger Al Takatea' Corner Meat Crepe…" at bounding box center [463, 223] width 227 height 262
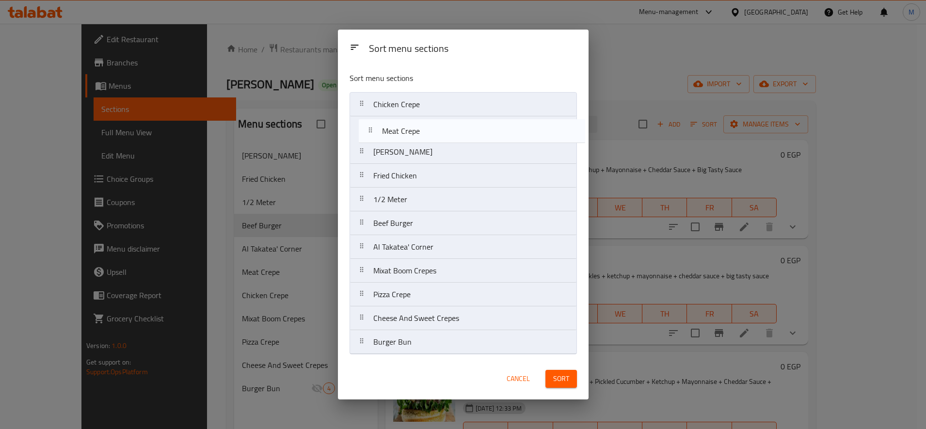
drag, startPoint x: 359, startPoint y: 251, endPoint x: 367, endPoint y: 128, distance: 122.9
click at [367, 128] on nav "Chicken Crepe Al Shamareekh Fried Chicken 1/2 Meter Beef Burger Al Takatea' Cor…" at bounding box center [463, 223] width 227 height 262
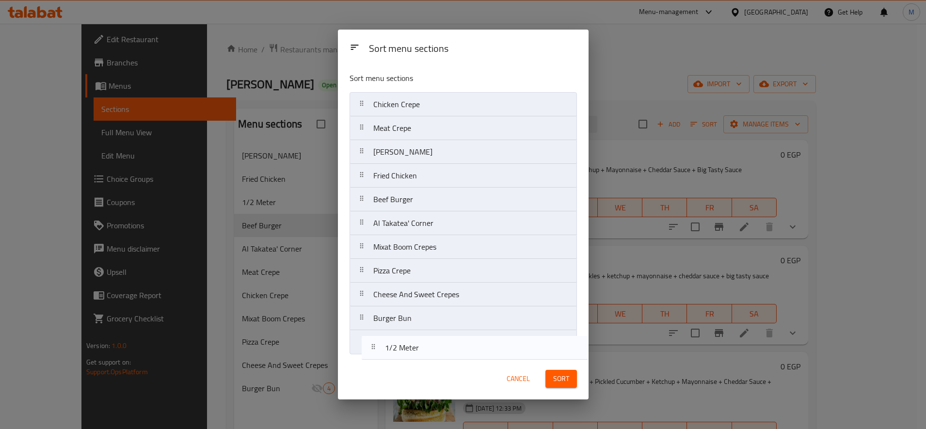
drag, startPoint x: 365, startPoint y: 197, endPoint x: 372, endPoint y: 347, distance: 149.5
click at [373, 347] on nav "Chicken Crepe Meat Crepe Al Shamareekh Fried Chicken 1/2 Meter Beef Burger Al T…" at bounding box center [463, 223] width 227 height 262
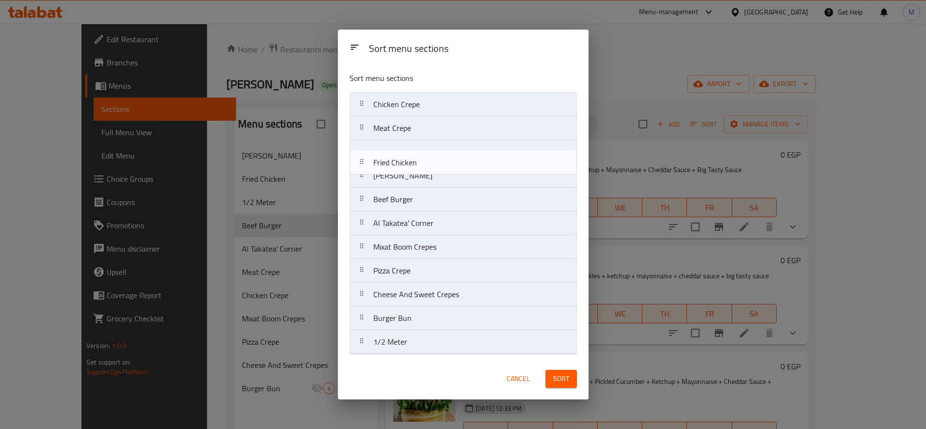
drag, startPoint x: 366, startPoint y: 185, endPoint x: 366, endPoint y: 161, distance: 23.3
click at [366, 164] on nav "Chicken Crepe Meat Crepe Al Shamareekh Fried Chicken Beef Burger Al Takatea' Co…" at bounding box center [463, 223] width 227 height 262
drag, startPoint x: 371, startPoint y: 201, endPoint x: 370, endPoint y: 176, distance: 25.2
click at [370, 176] on nav "Chicken Crepe Meat Crepe Fried Chicken Al Shamareekh Beef Burger Al Takatea' Co…" at bounding box center [463, 223] width 227 height 262
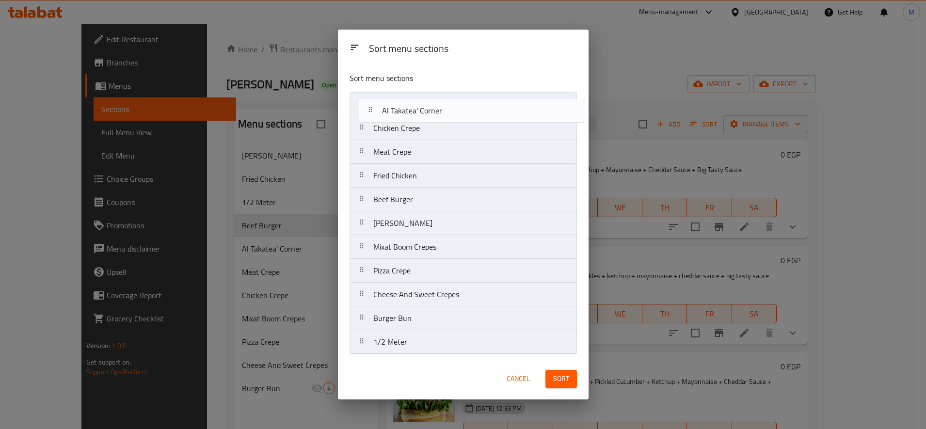
drag, startPoint x: 363, startPoint y: 223, endPoint x: 370, endPoint y: 108, distance: 115.2
click at [370, 108] on nav "Chicken Crepe Meat Crepe Fried Chicken Beef Burger Al Shamareekh Al Takatea' Co…" at bounding box center [463, 223] width 227 height 262
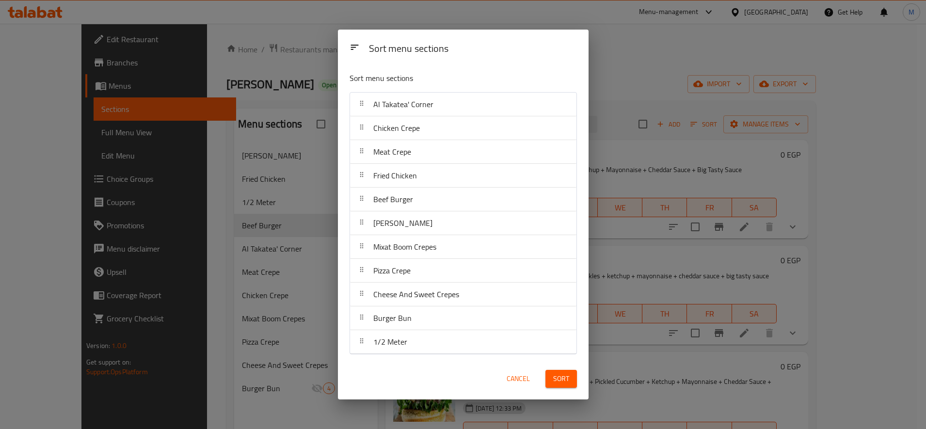
click at [560, 377] on span "Sort" at bounding box center [561, 379] width 16 height 12
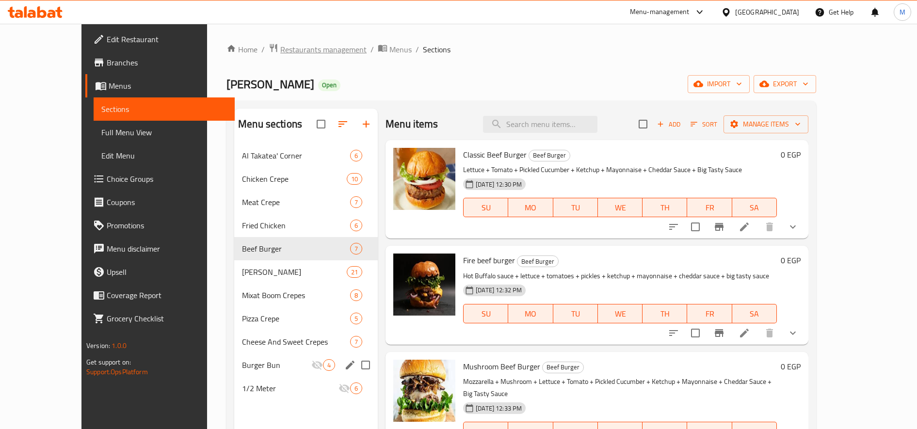
click at [280, 46] on span "Restaurants management" at bounding box center [323, 50] width 86 height 12
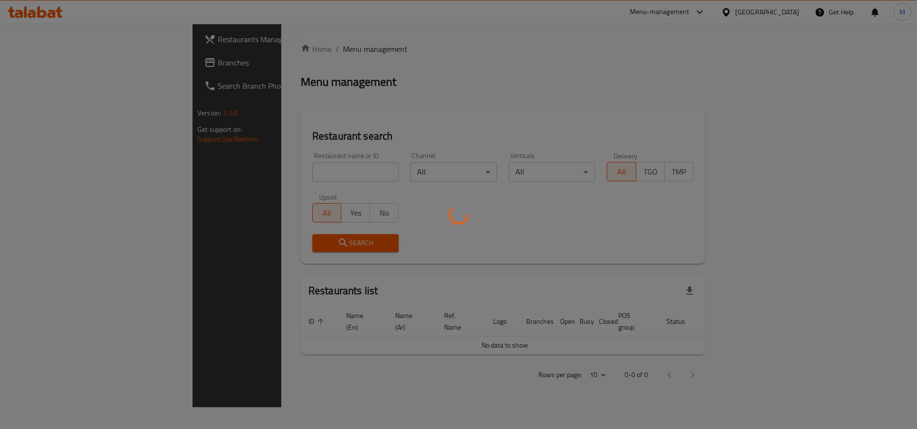
click at [301, 174] on div "Home / Menu management Menu management Restaurant search Restaurant name or ID …" at bounding box center [503, 215] width 404 height 345
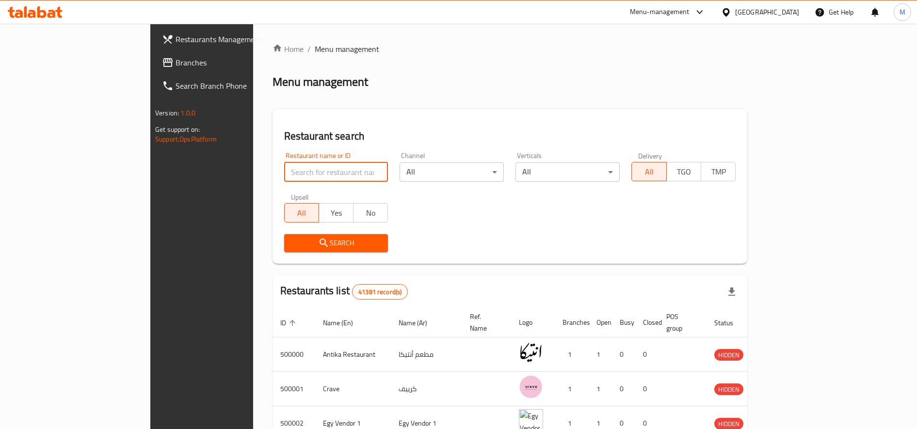
click at [284, 174] on input "search" at bounding box center [336, 171] width 104 height 19
paste input "706971"
type input "706971"
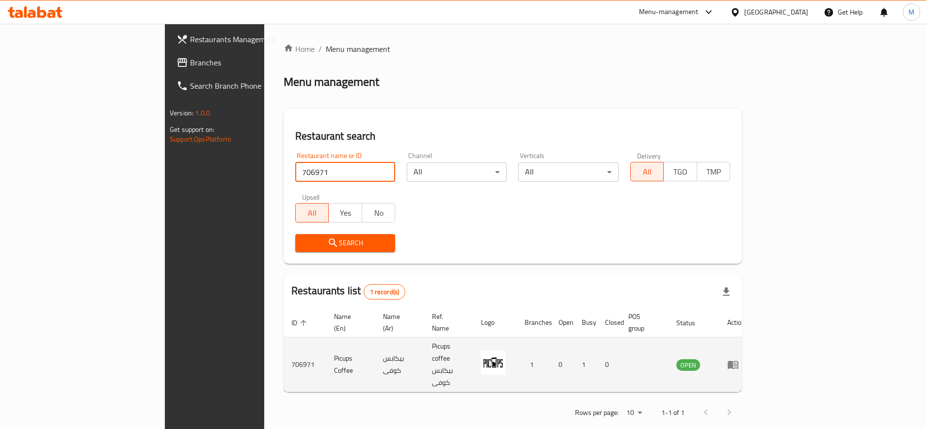
click at [753, 353] on td "enhanced table" at bounding box center [735, 364] width 33 height 55
click at [738, 361] on icon "enhanced table" at bounding box center [733, 365] width 11 height 8
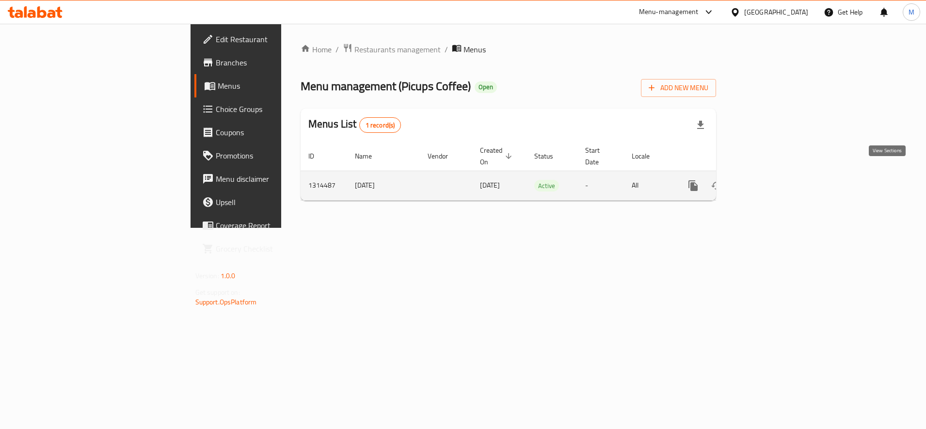
click at [767, 181] on icon "enhanced table" at bounding box center [763, 185] width 9 height 9
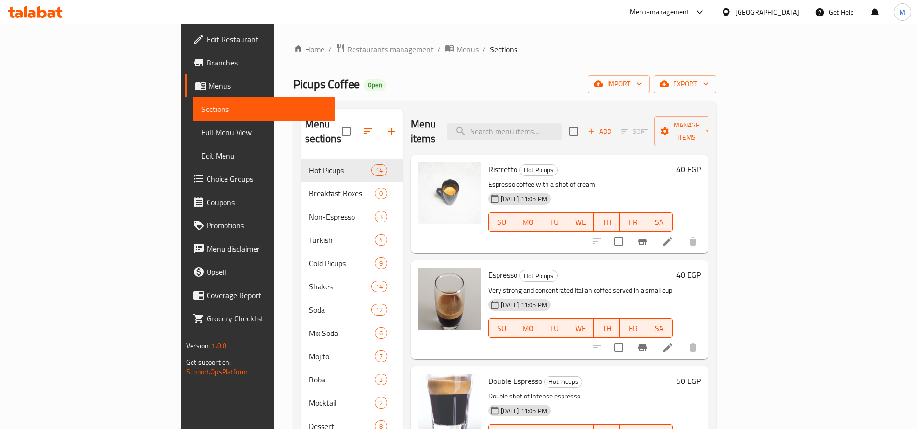
click at [207, 65] on span "Branches" at bounding box center [267, 63] width 120 height 12
